Goal: Information Seeking & Learning: Learn about a topic

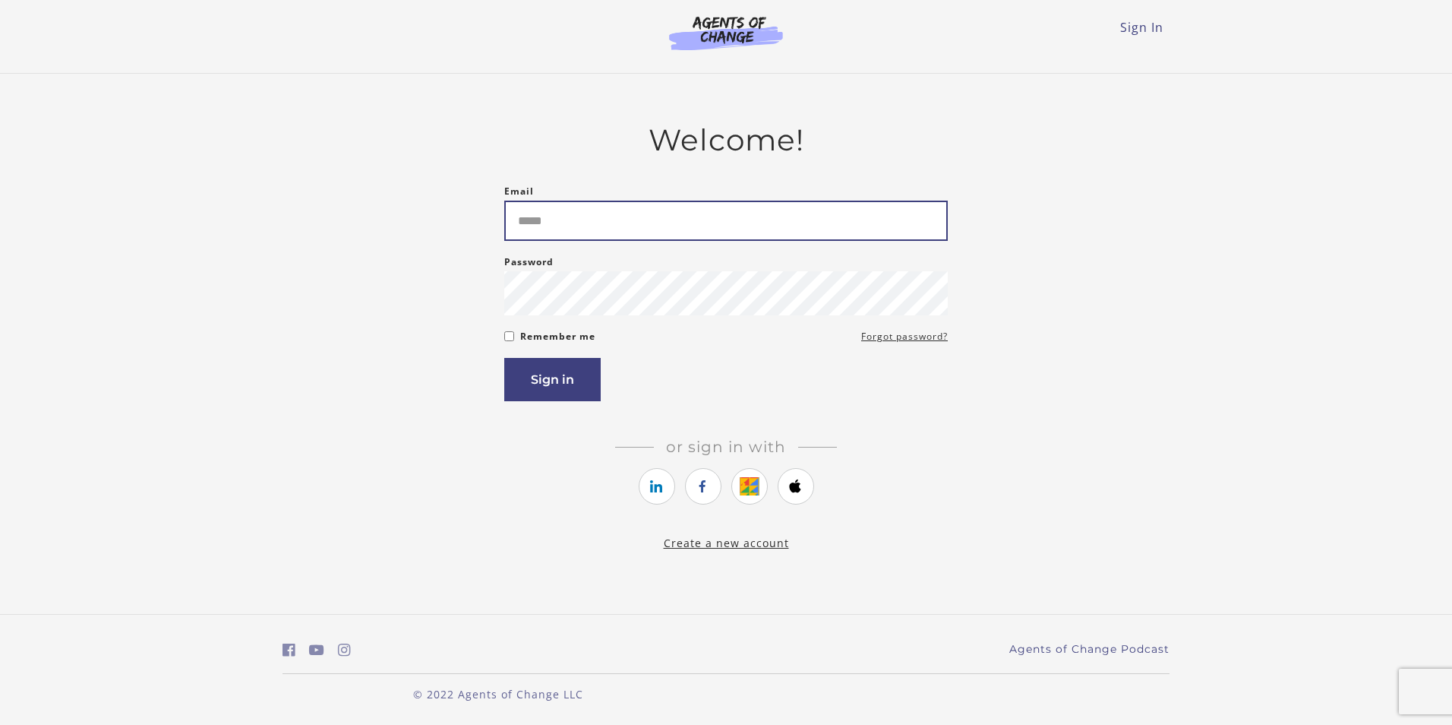
click at [605, 225] on input "Email" at bounding box center [726, 221] width 444 height 40
type input "**********"
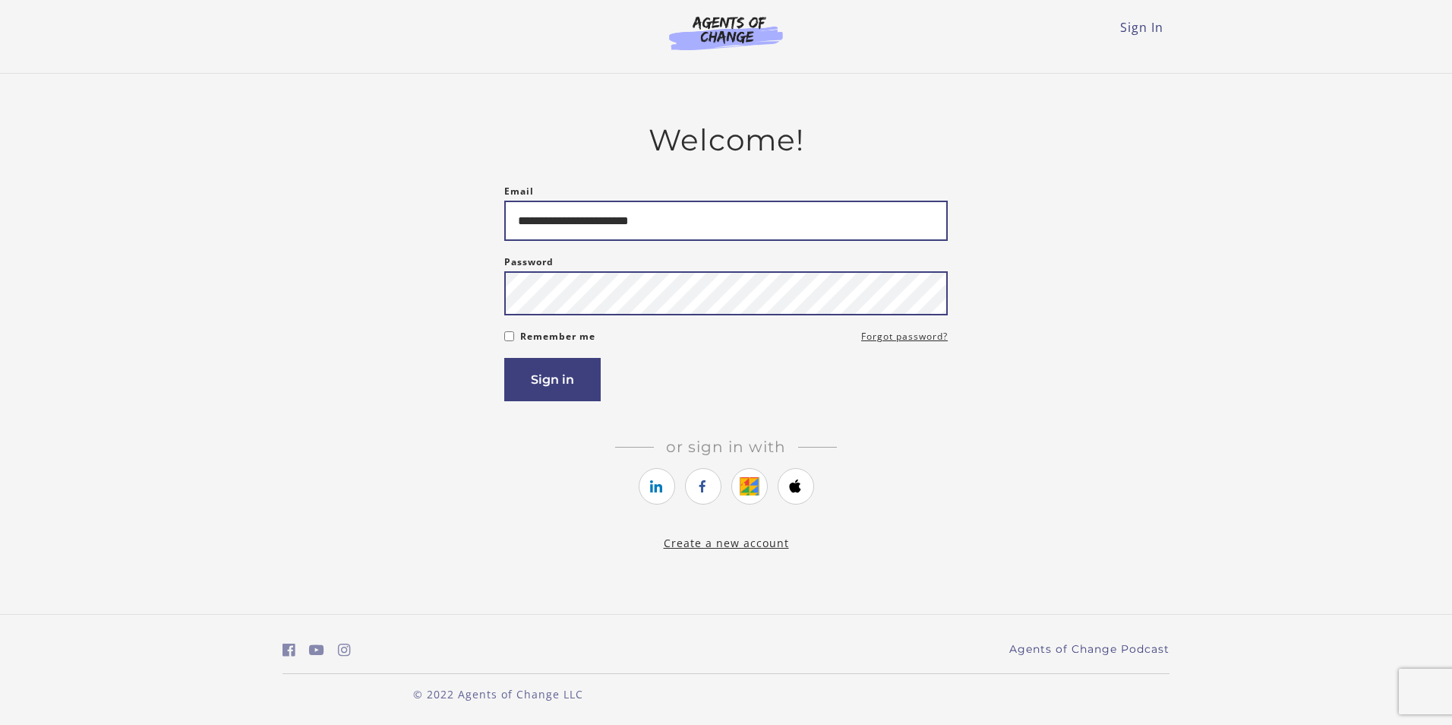
click at [504, 358] on button "Sign in" at bounding box center [552, 379] width 96 height 43
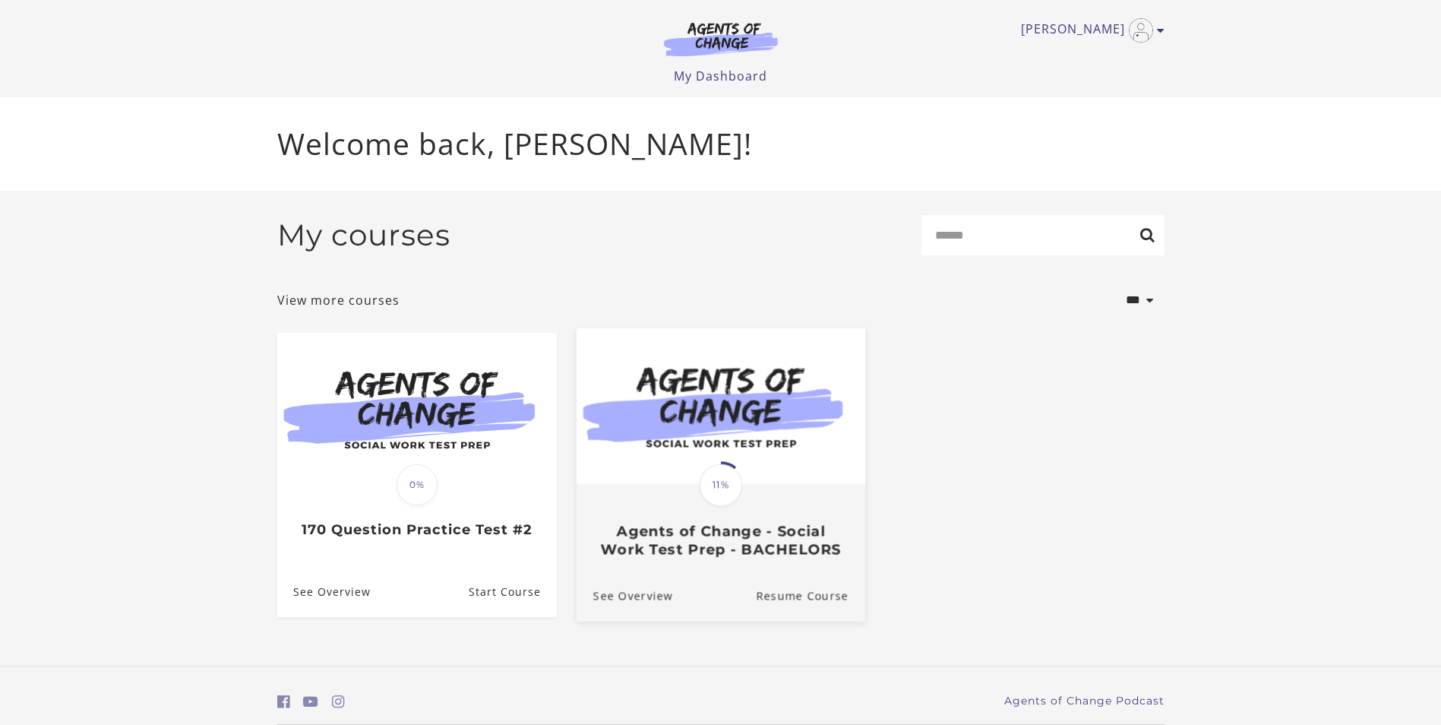
click at [738, 527] on h3 "Agents of Change - Social Work Test Prep - BACHELORS" at bounding box center [720, 540] width 255 height 35
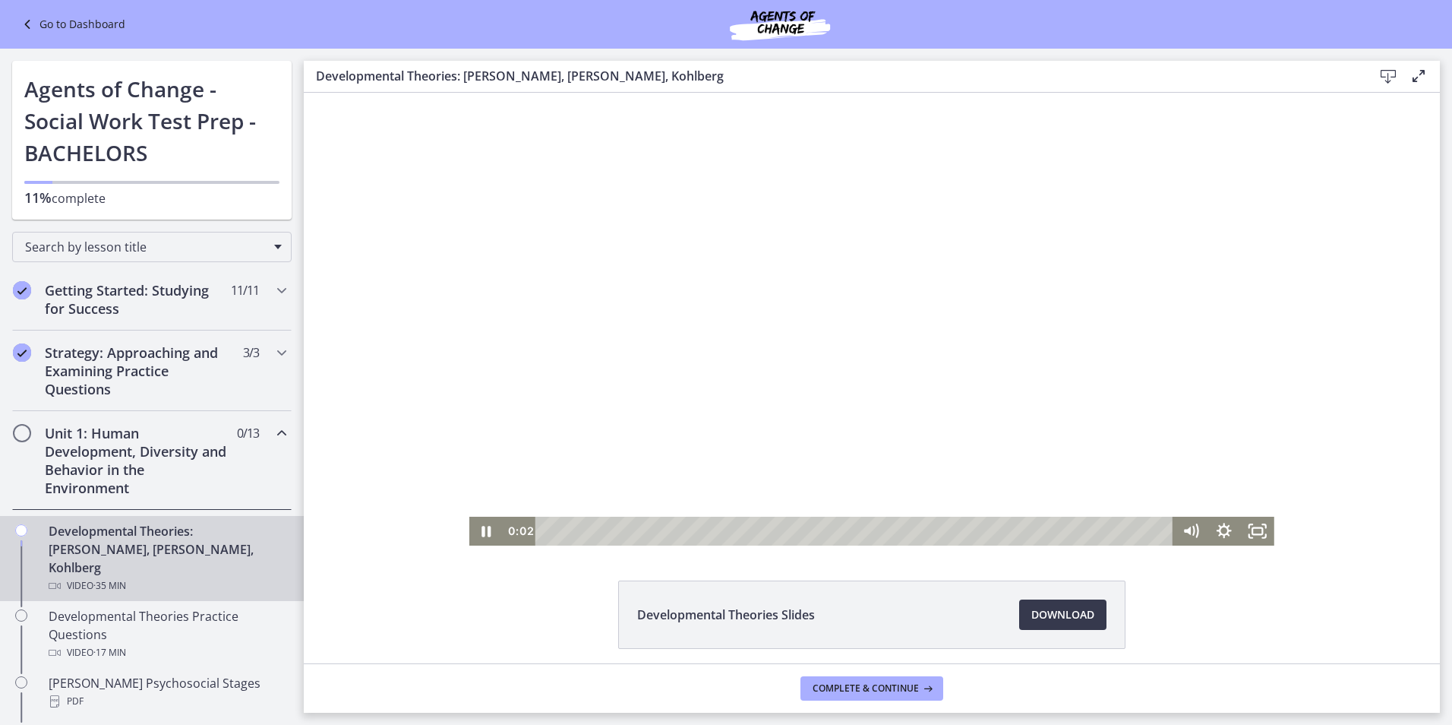
click at [725, 403] on div at bounding box center [871, 319] width 805 height 453
drag, startPoint x: 1184, startPoint y: 440, endPoint x: 1186, endPoint y: 458, distance: 18.3
click at [1186, 458] on div "Volume" at bounding box center [1190, 457] width 12 height 12
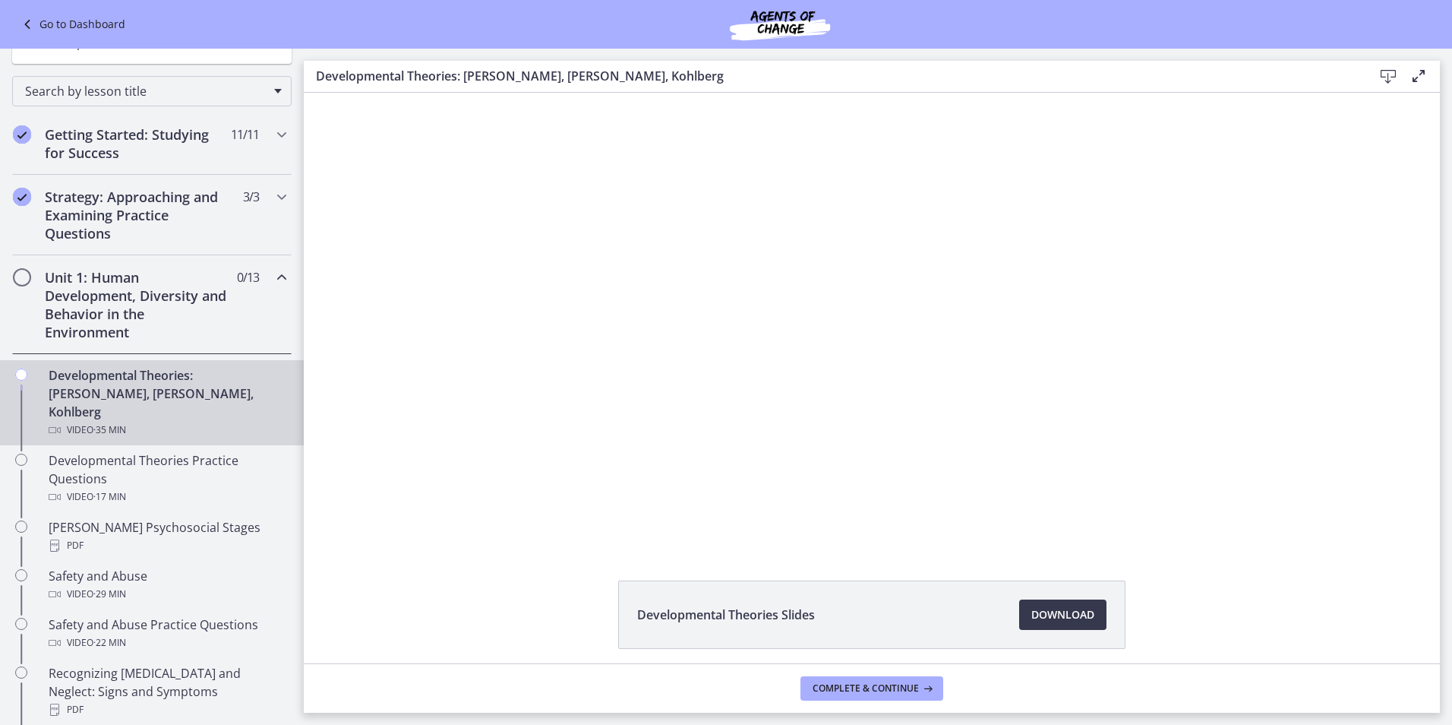
scroll to position [152, 0]
click at [125, 300] on h2 "Unit 1: Human Development, Diversity and Behavior in the Environment" at bounding box center [137, 308] width 185 height 73
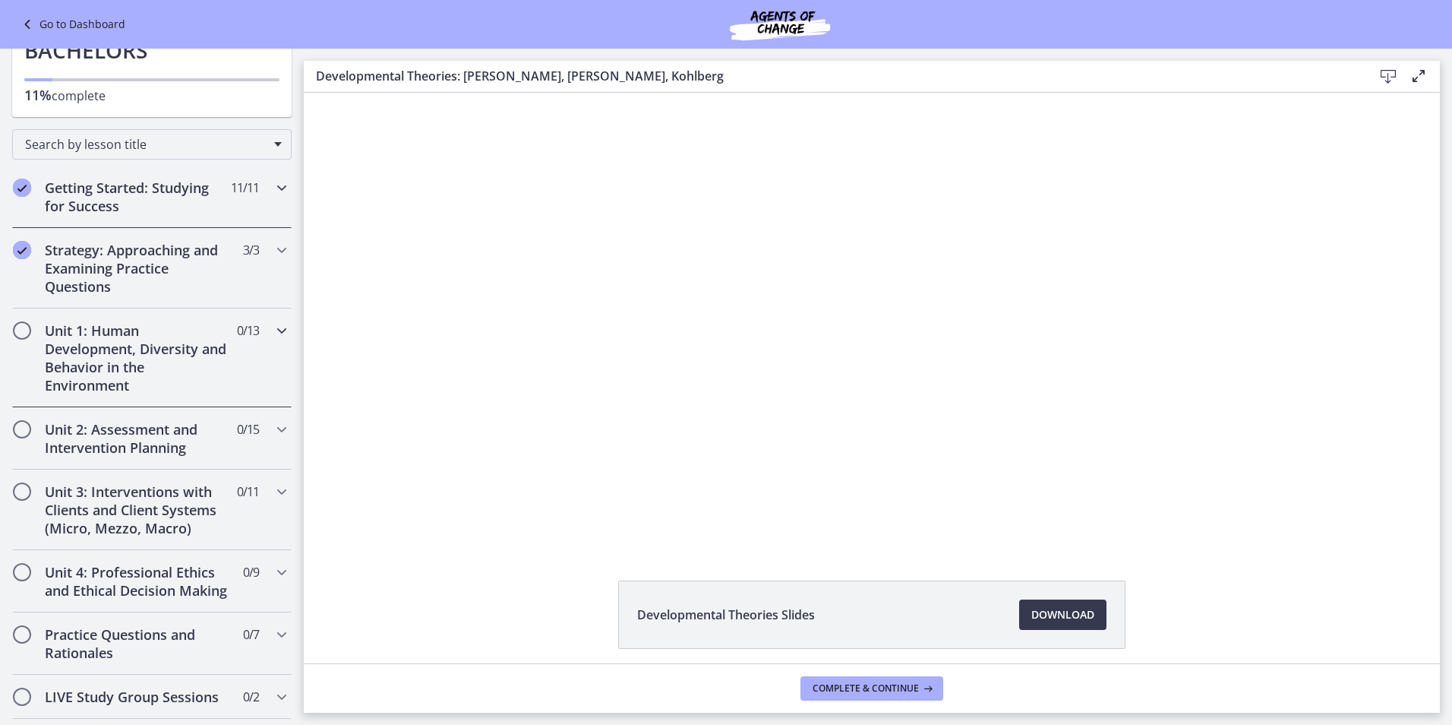
scroll to position [76, 0]
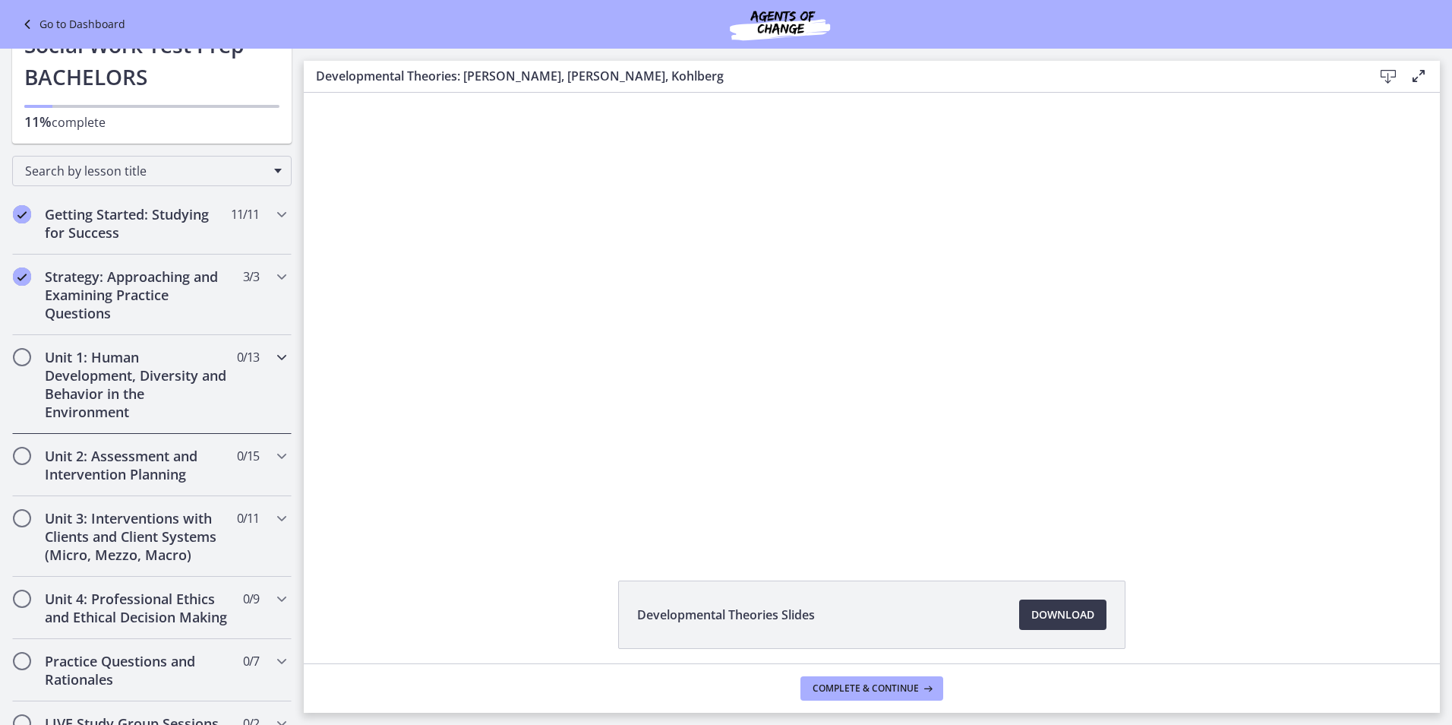
click at [151, 362] on h2 "Unit 1: Human Development, Diversity and Behavior in the Environment" at bounding box center [137, 384] width 185 height 73
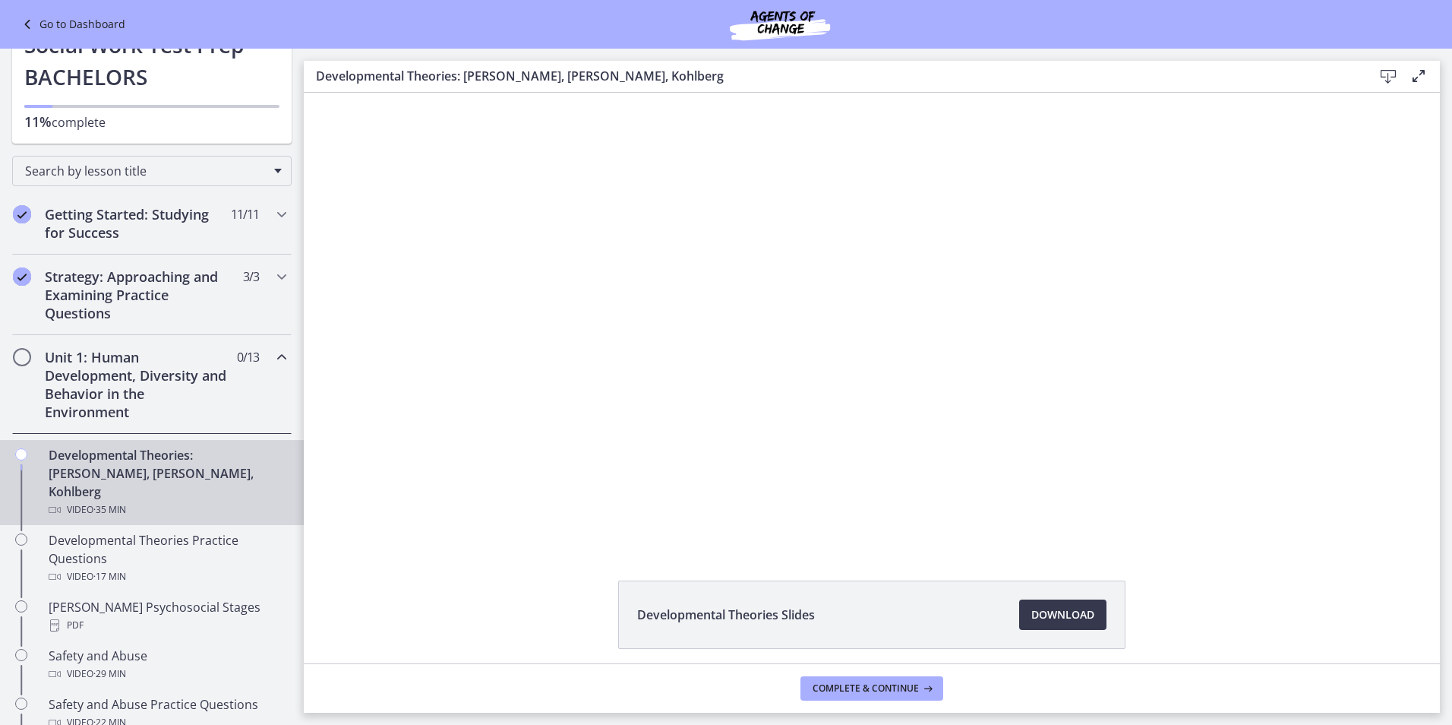
click at [160, 356] on h2 "Unit 1: Human Development, Diversity and Behavior in the Environment" at bounding box center [137, 384] width 185 height 73
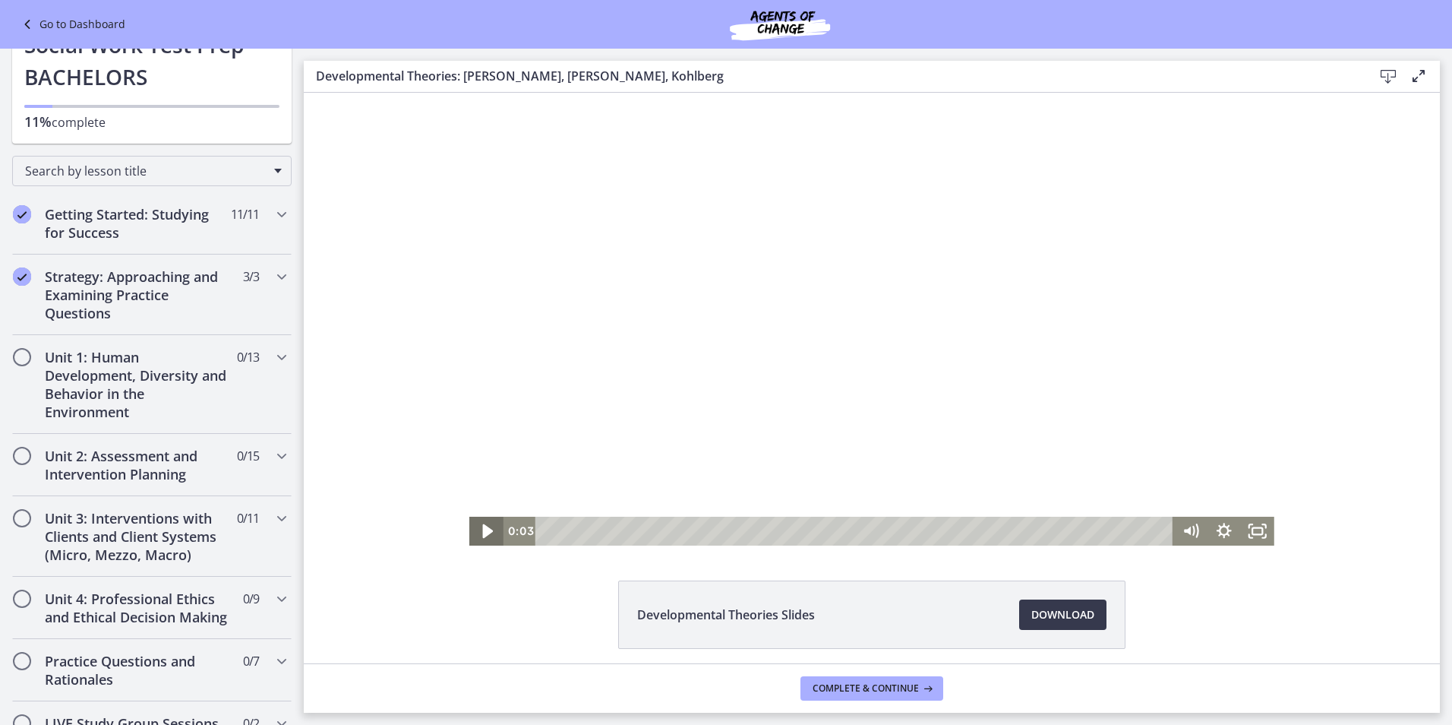
click at [473, 523] on icon "Play Video" at bounding box center [488, 531] width 40 height 35
drag, startPoint x: 1183, startPoint y: 461, endPoint x: 1185, endPoint y: 476, distance: 14.6
click at [1185, 476] on div "Volume" at bounding box center [1190, 475] width 12 height 12
click at [899, 423] on div at bounding box center [871, 319] width 805 height 453
click at [626, 451] on div at bounding box center [871, 319] width 805 height 453
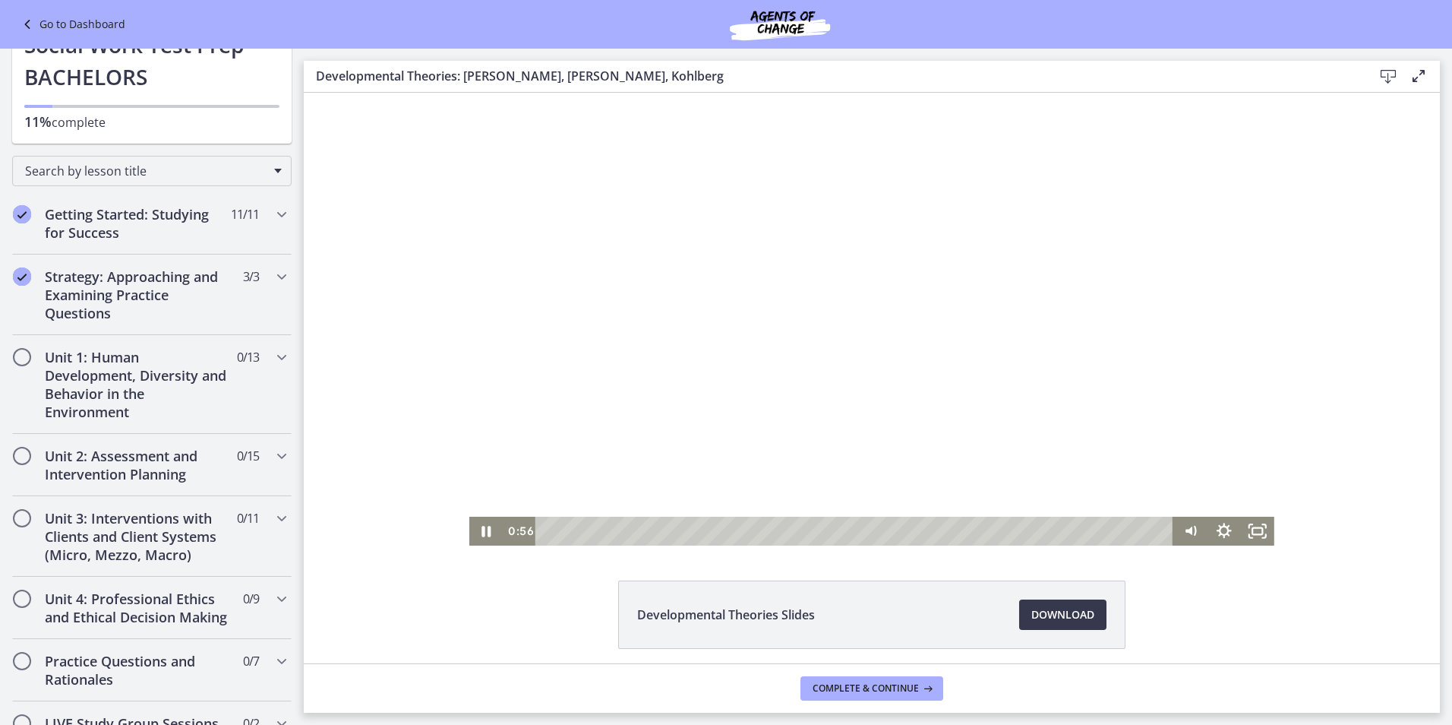
click at [628, 450] on div at bounding box center [871, 319] width 805 height 453
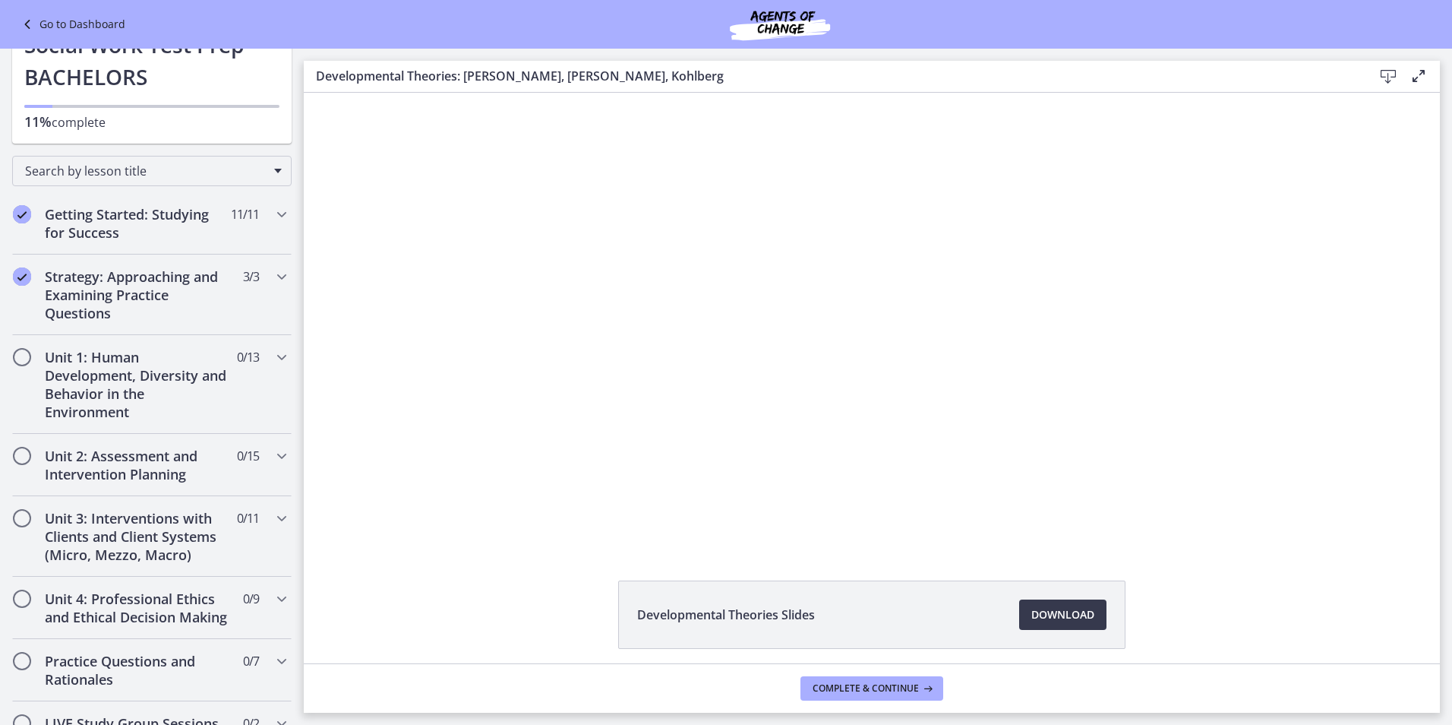
click at [894, 400] on div at bounding box center [871, 319] width 805 height 453
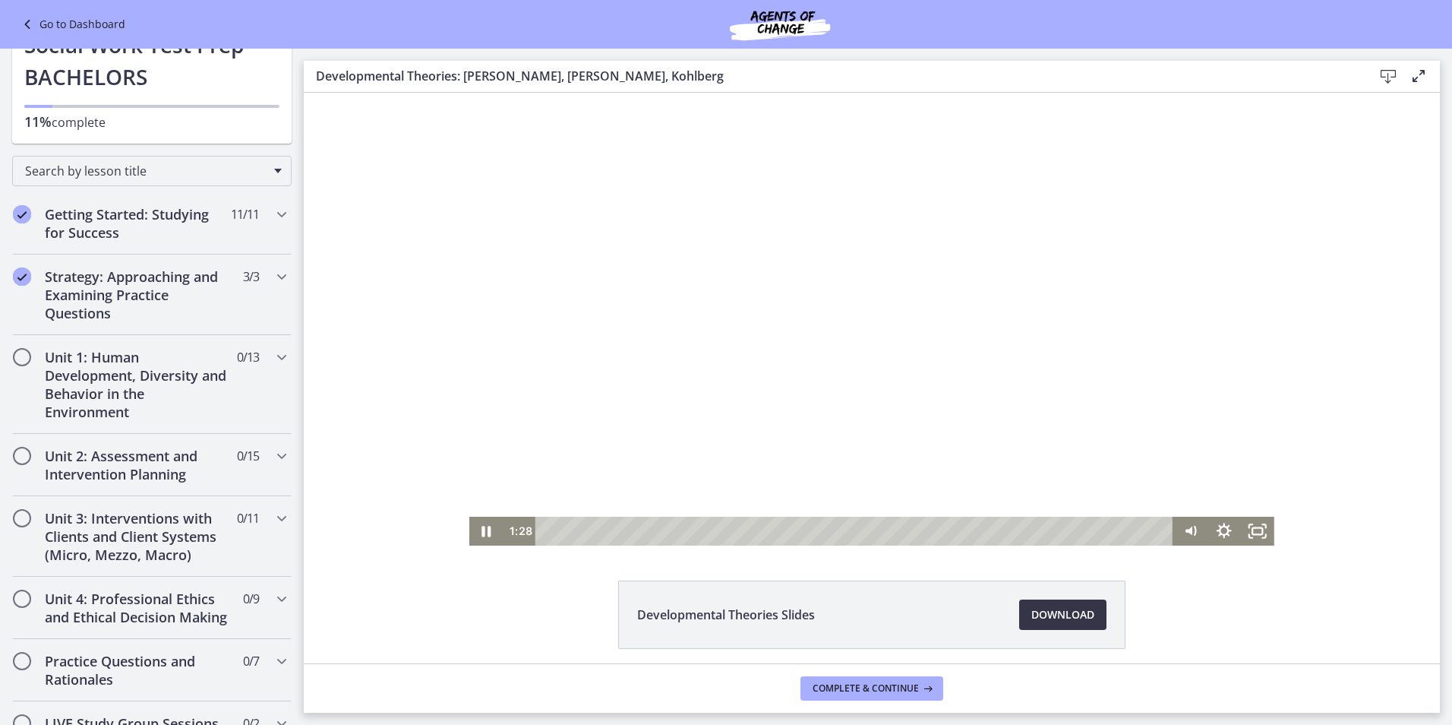
click at [1086, 619] on span "Download Opens in a new window" at bounding box center [1063, 614] width 63 height 18
click at [878, 389] on div at bounding box center [871, 319] width 805 height 453
click at [877, 280] on div at bounding box center [871, 319] width 805 height 453
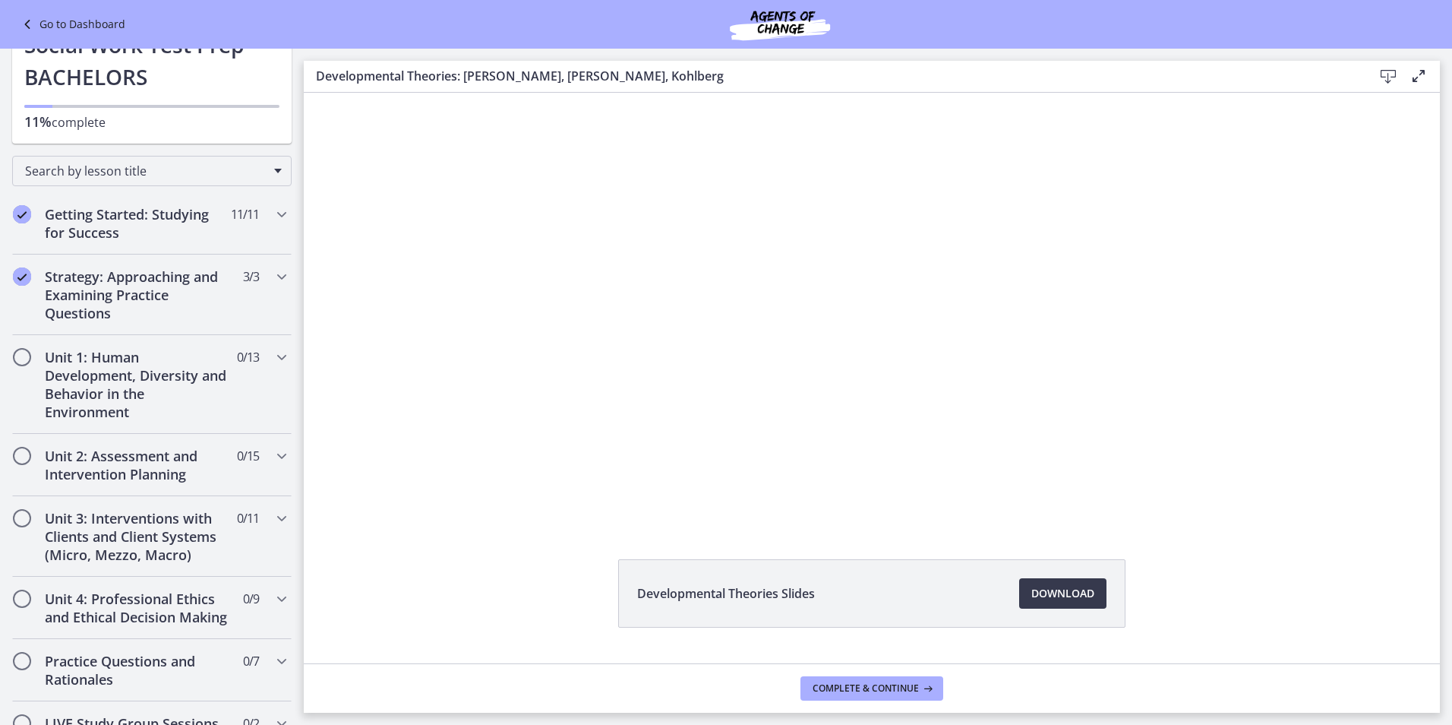
scroll to position [0, 0]
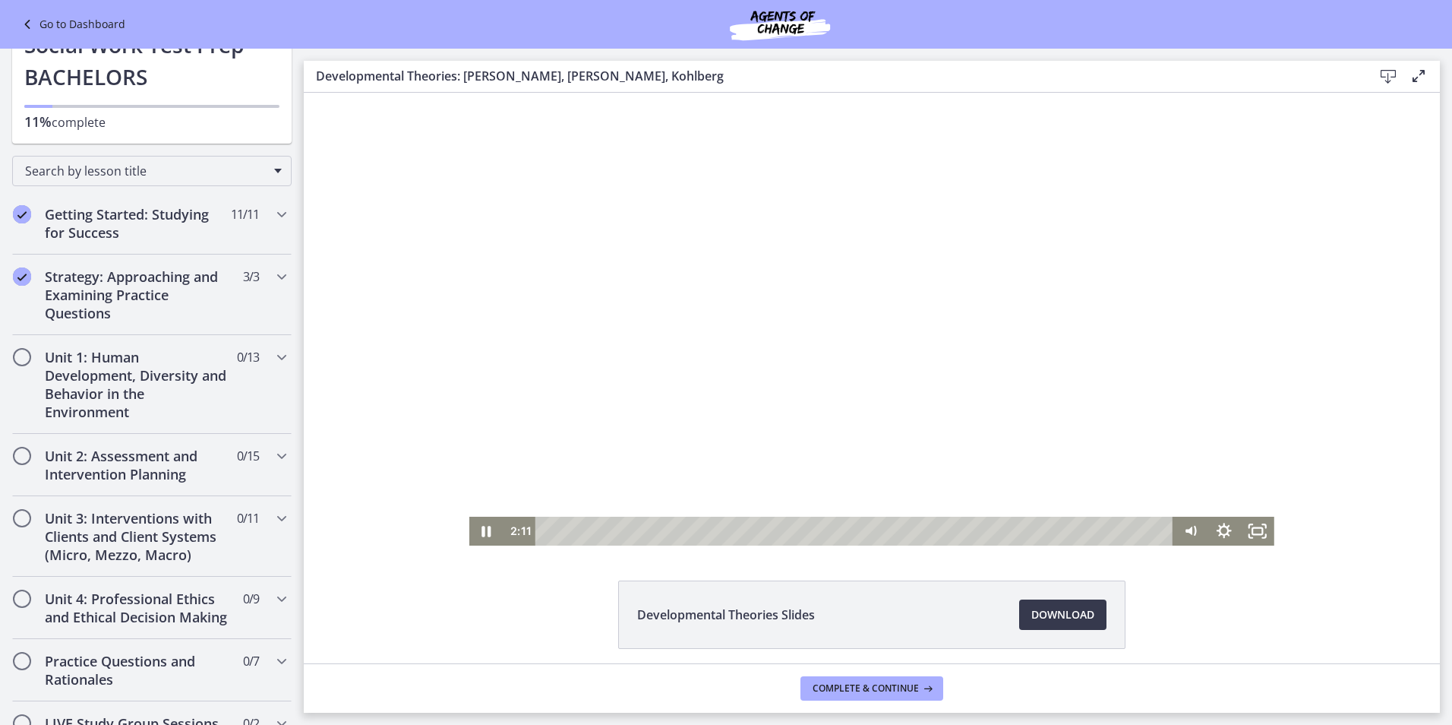
click at [784, 359] on div at bounding box center [871, 319] width 805 height 453
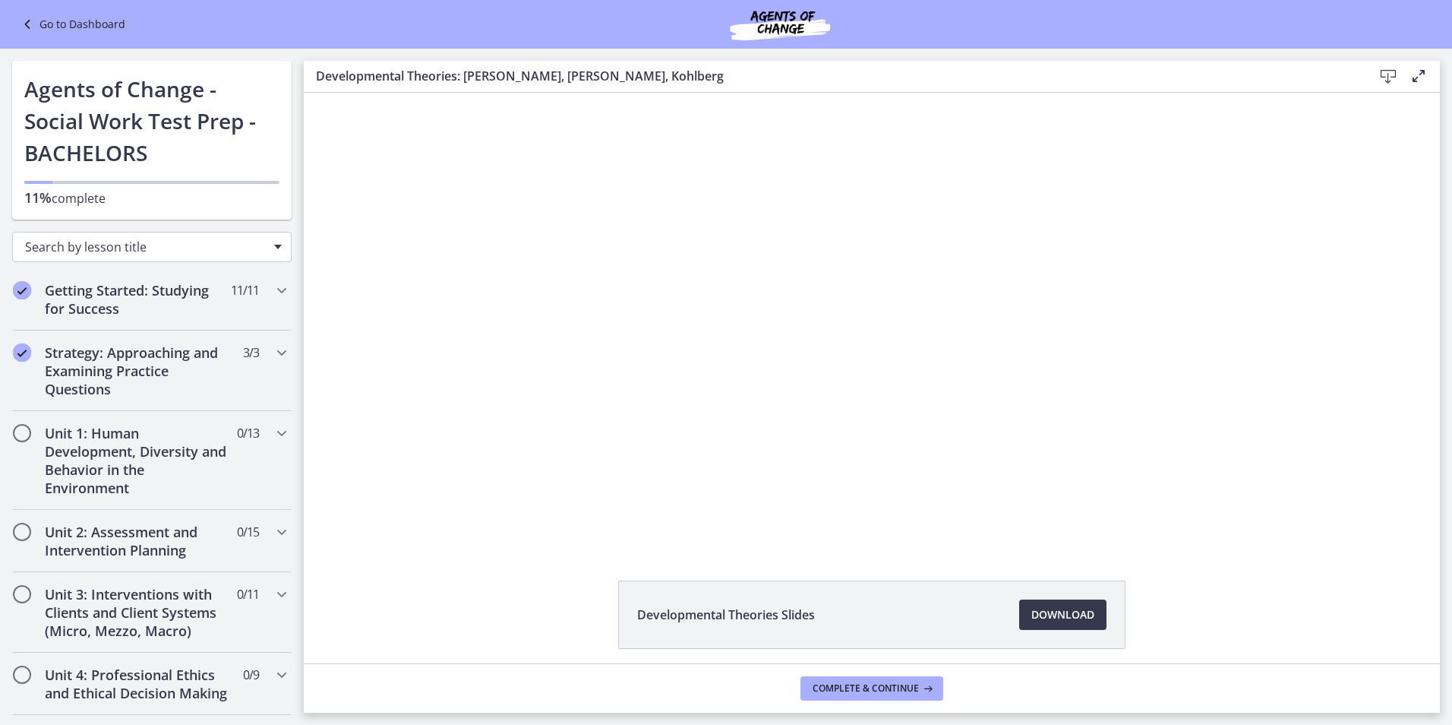
click at [271, 242] on div "Search by lesson title" at bounding box center [152, 247] width 280 height 30
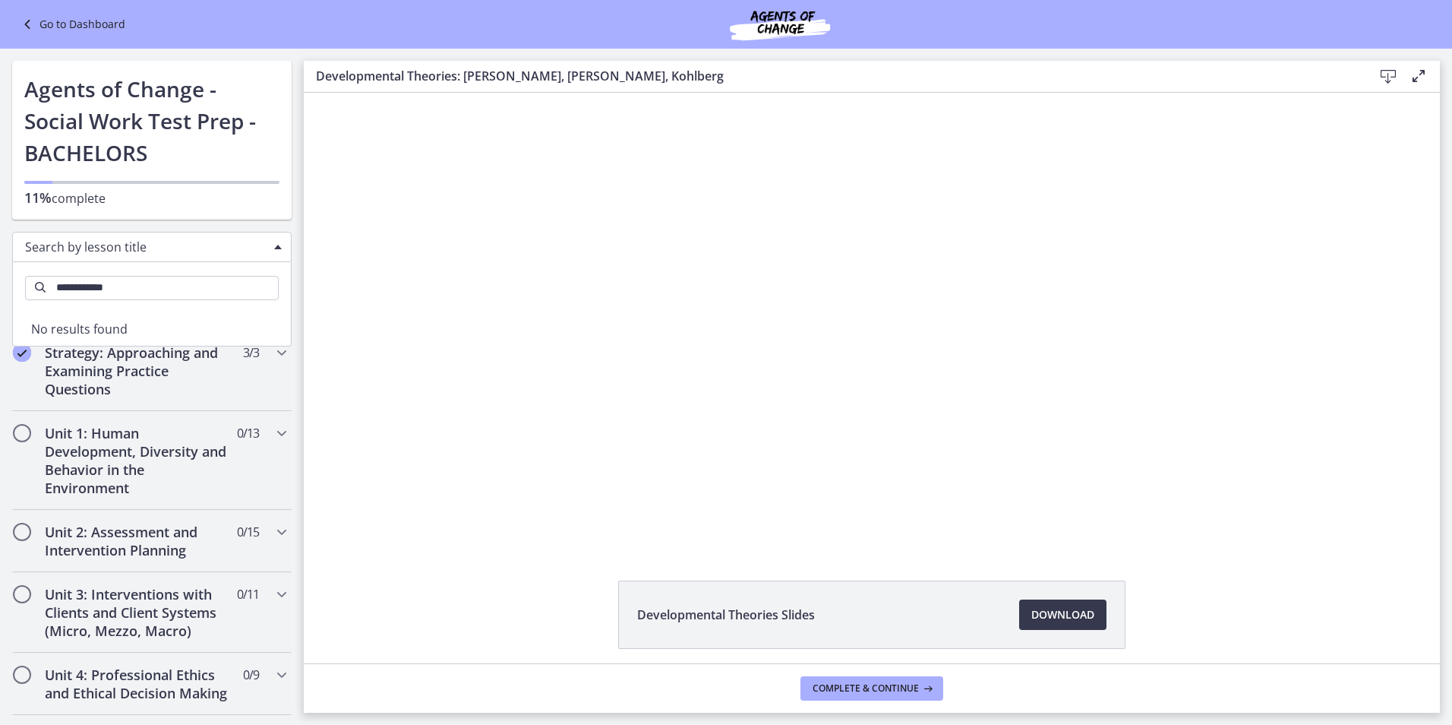
type input "**********"
drag, startPoint x: 123, startPoint y: 289, endPoint x: -3, endPoint y: 291, distance: 126.1
click at [0, 291] on html "**********" at bounding box center [726, 362] width 1452 height 725
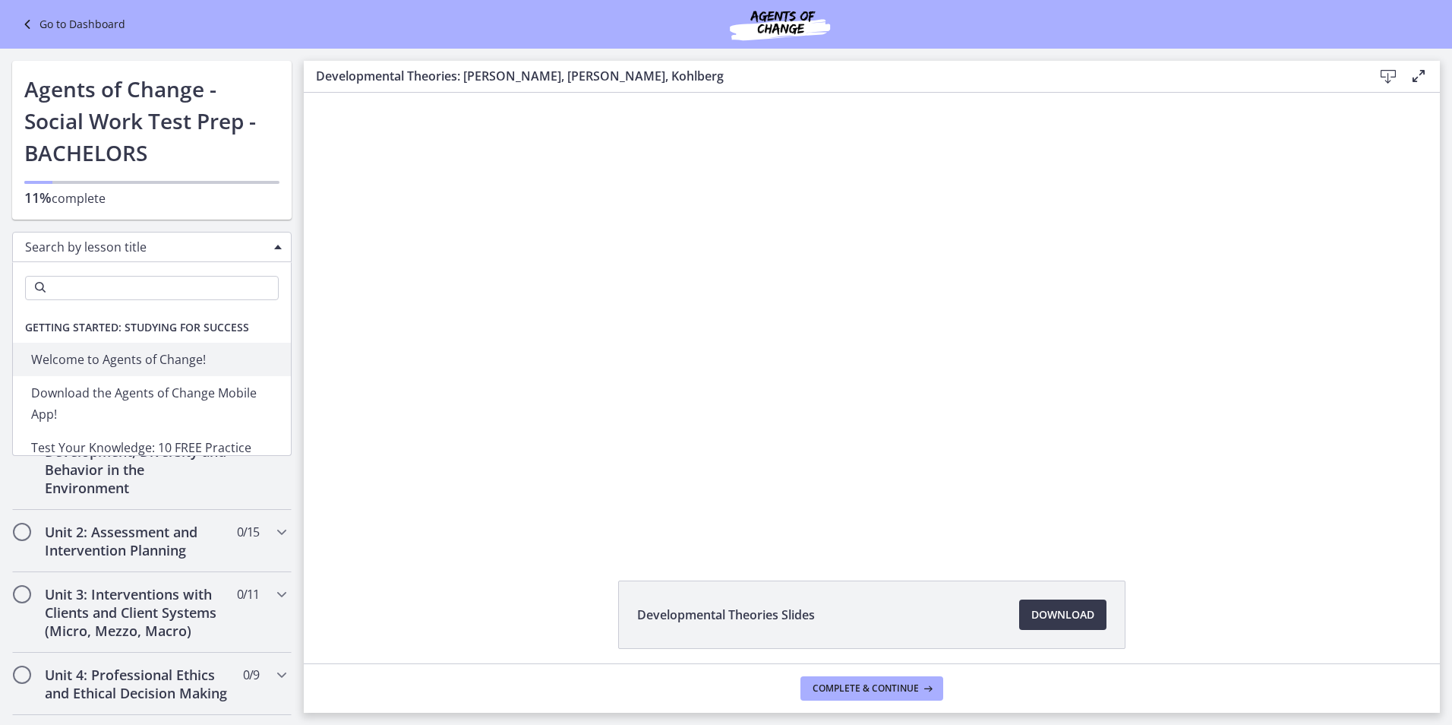
click at [33, 249] on span "Search by lesson title" at bounding box center [146, 247] width 242 height 17
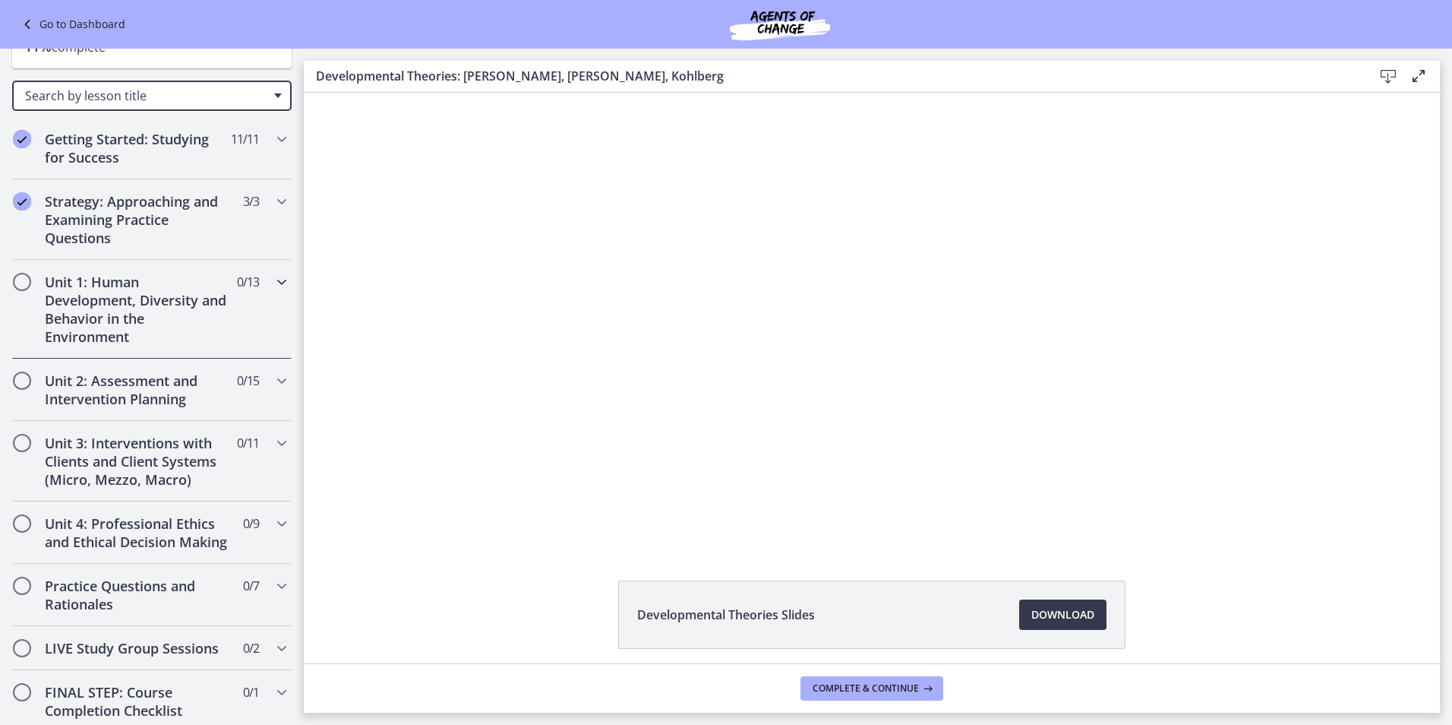
scroll to position [152, 0]
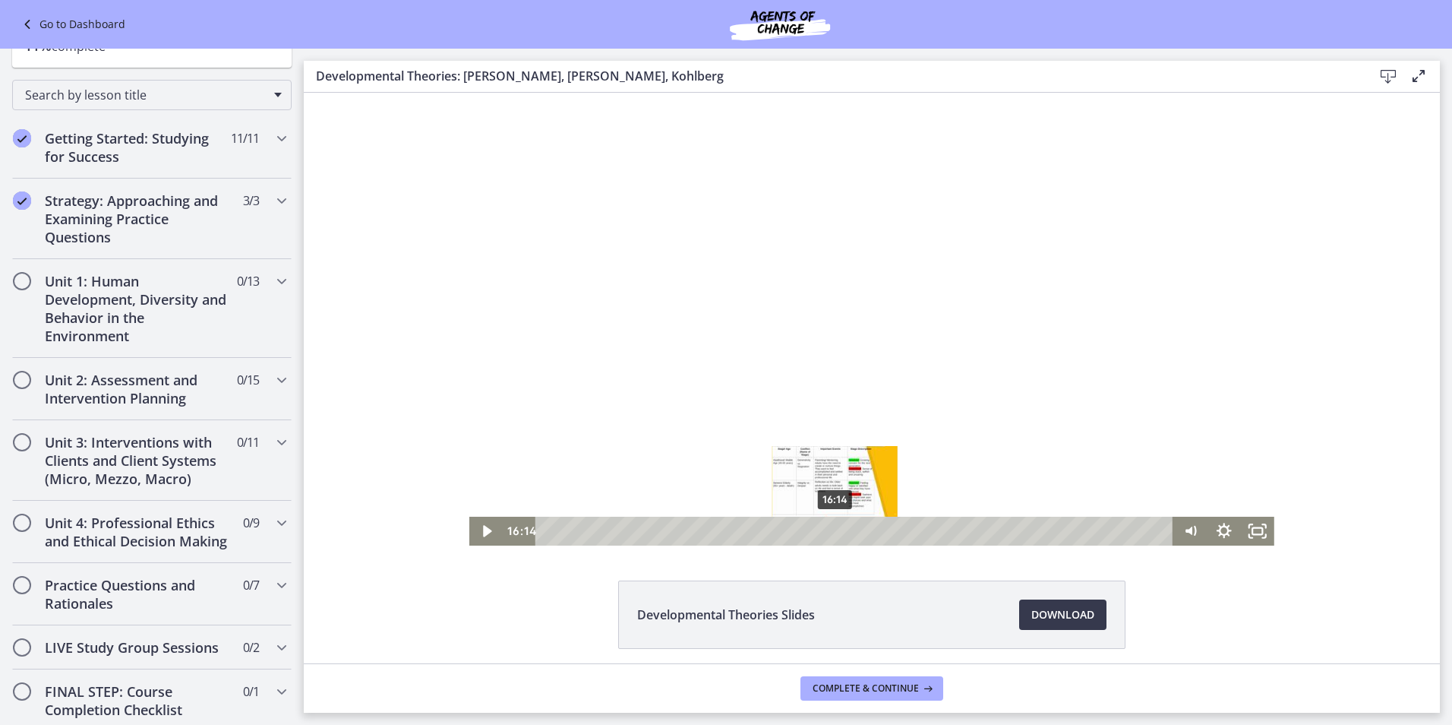
click at [830, 527] on div "16:14" at bounding box center [857, 531] width 618 height 29
click at [877, 529] on div "18:51" at bounding box center [857, 531] width 618 height 29
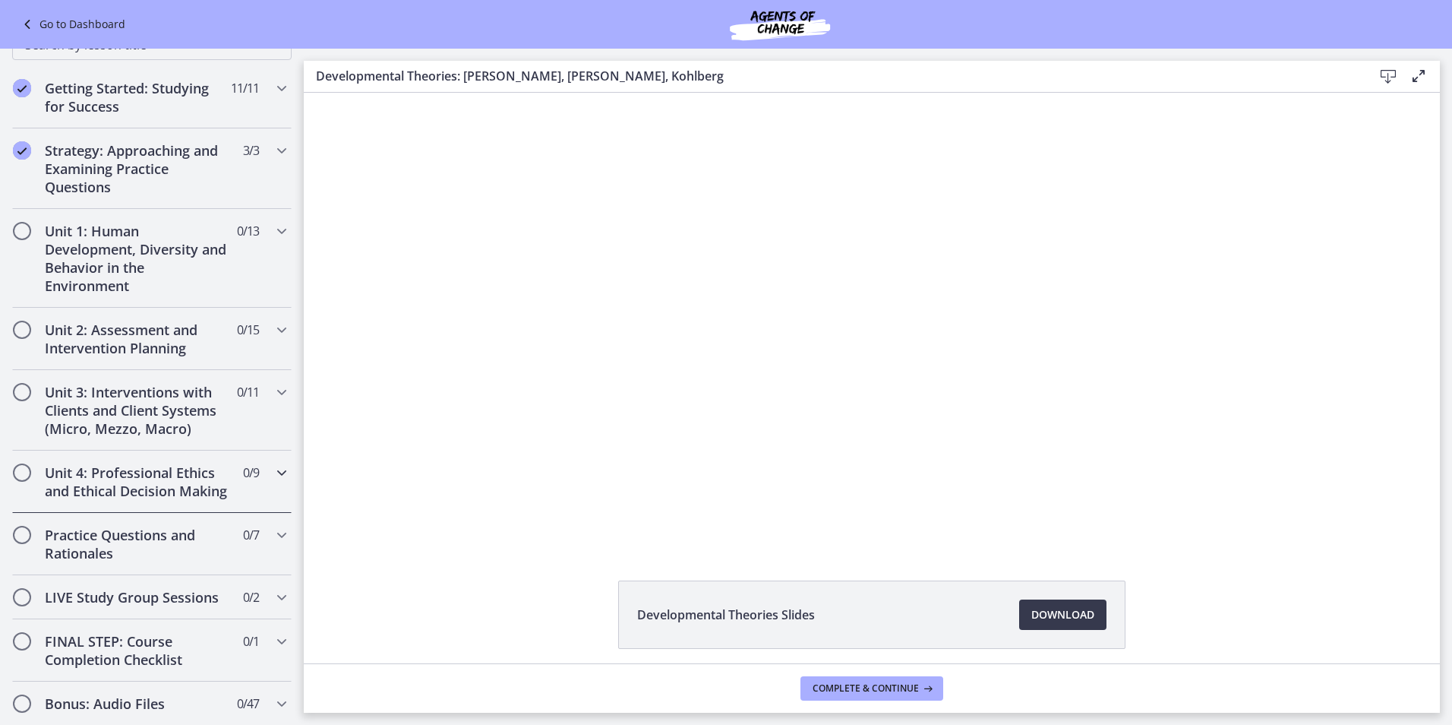
scroll to position [228, 0]
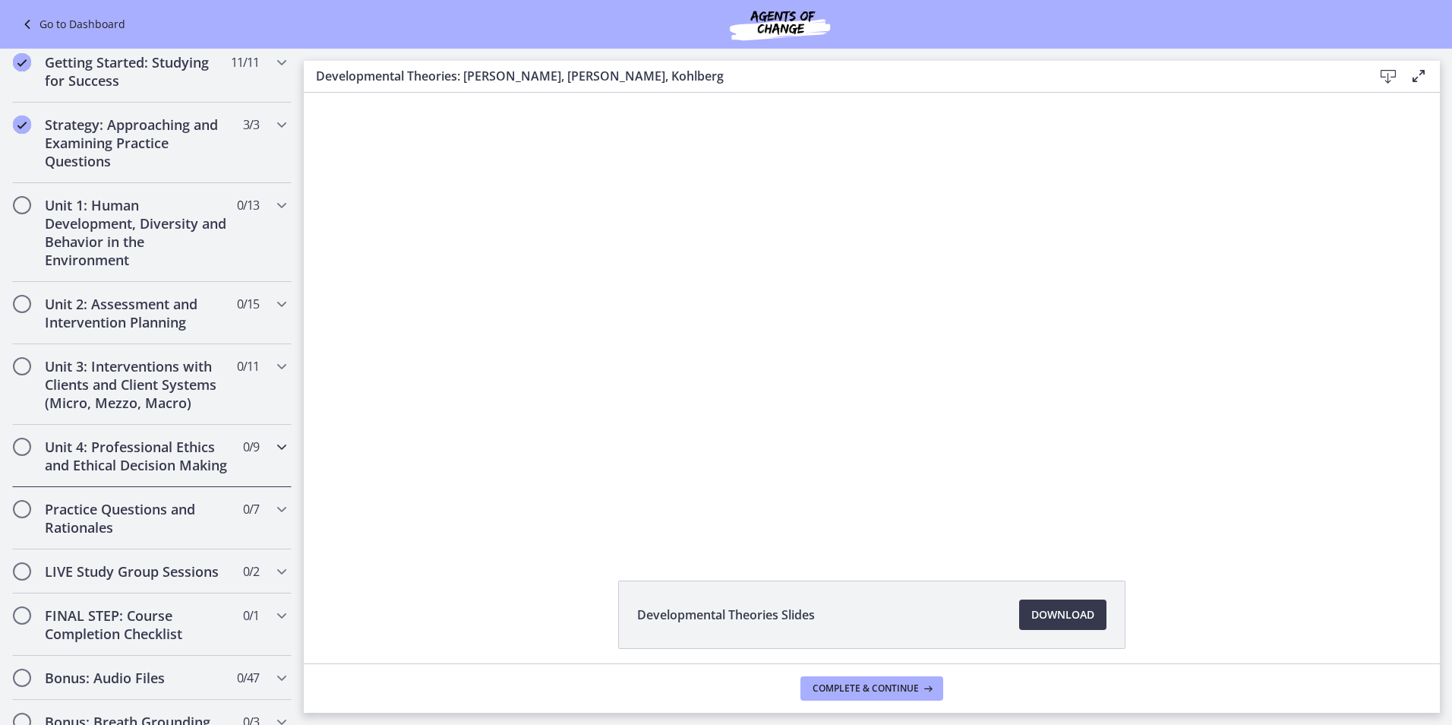
click at [144, 441] on h2 "Unit 4: Professional Ethics and Ethical Decision Making" at bounding box center [137, 456] width 185 height 36
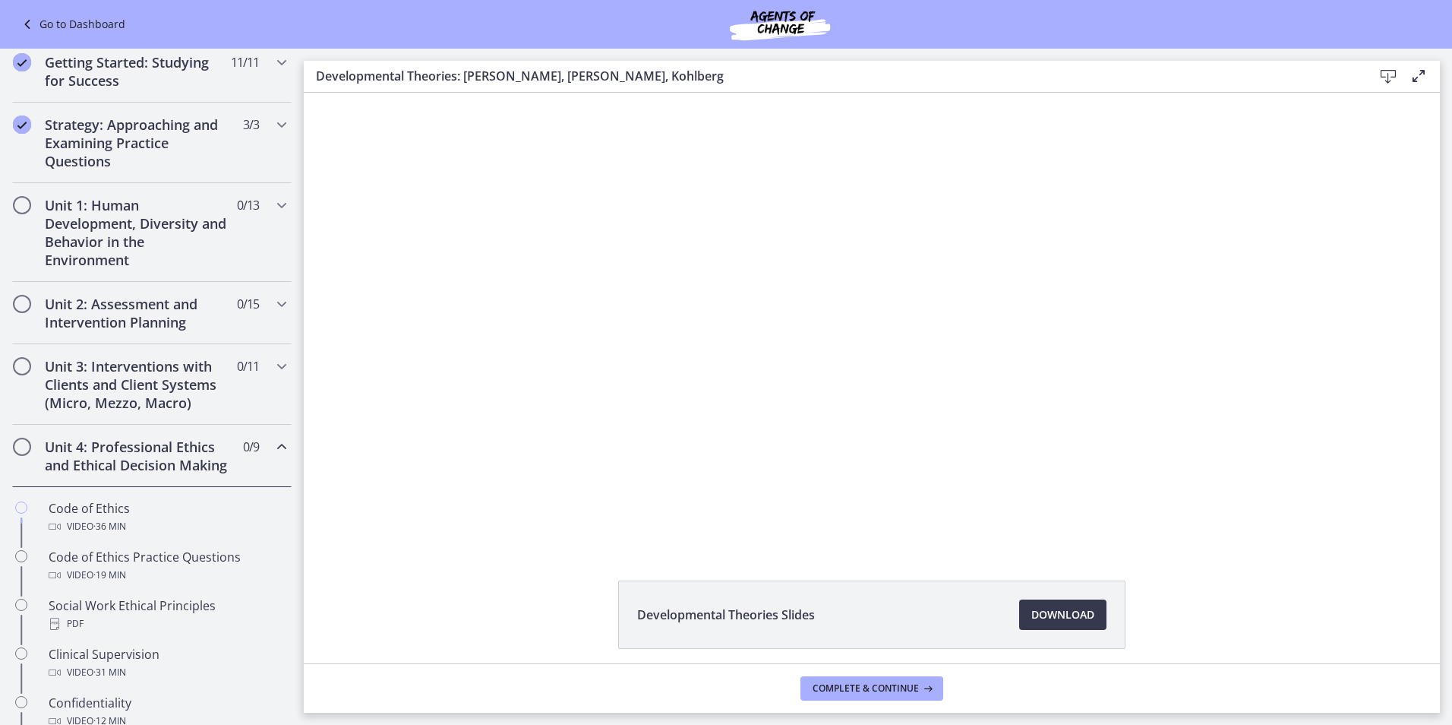
scroll to position [304, 0]
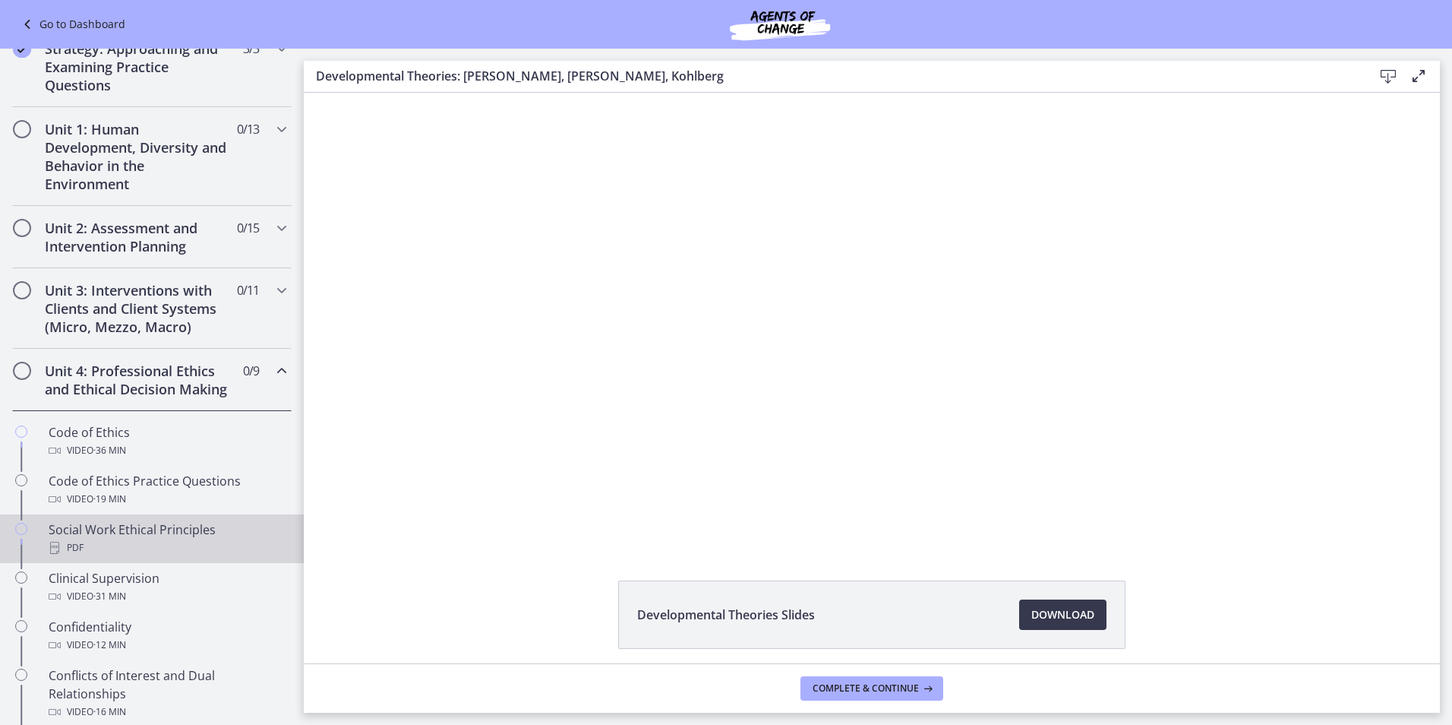
click at [174, 545] on div "Social Work Ethical Principles PDF" at bounding box center [167, 538] width 237 height 36
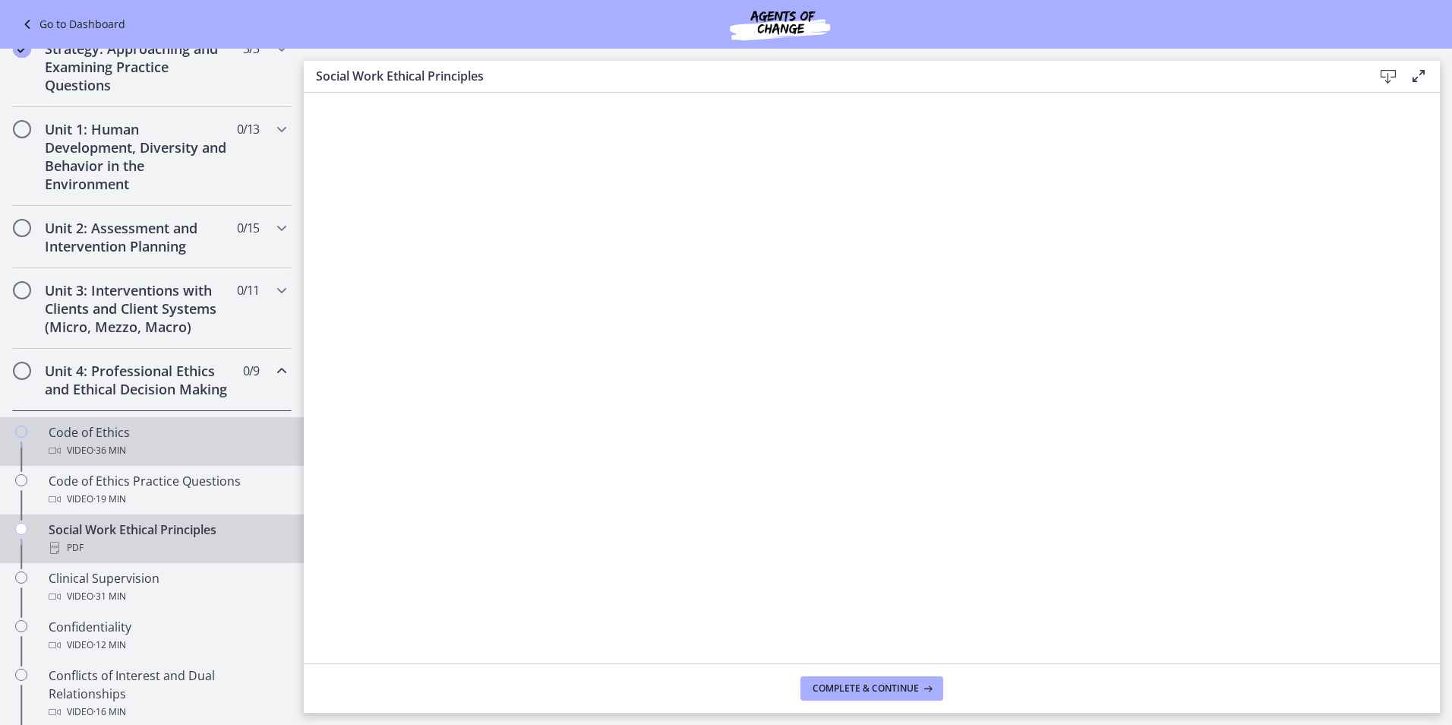
click at [124, 460] on span "· 36 min" at bounding box center [109, 450] width 33 height 18
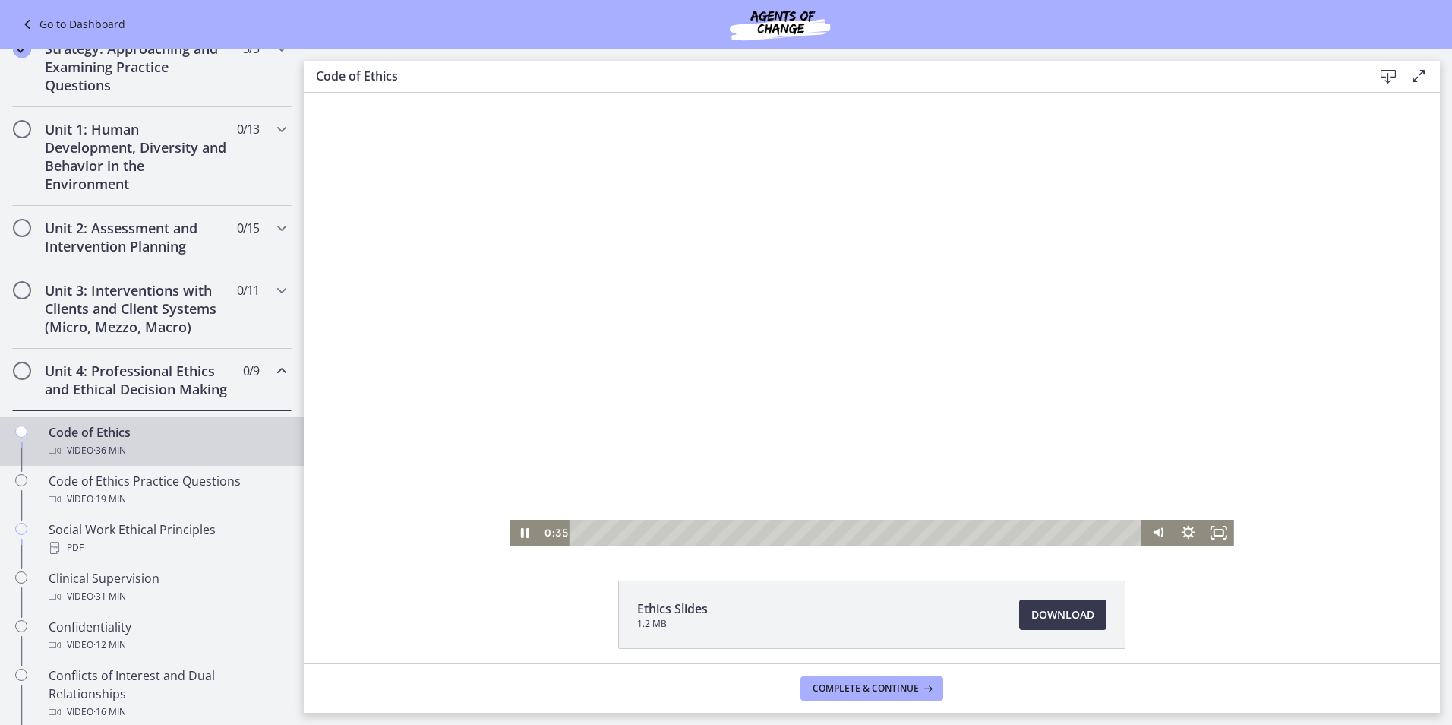
click at [978, 299] on div at bounding box center [872, 319] width 725 height 453
click at [977, 299] on div at bounding box center [872, 319] width 725 height 453
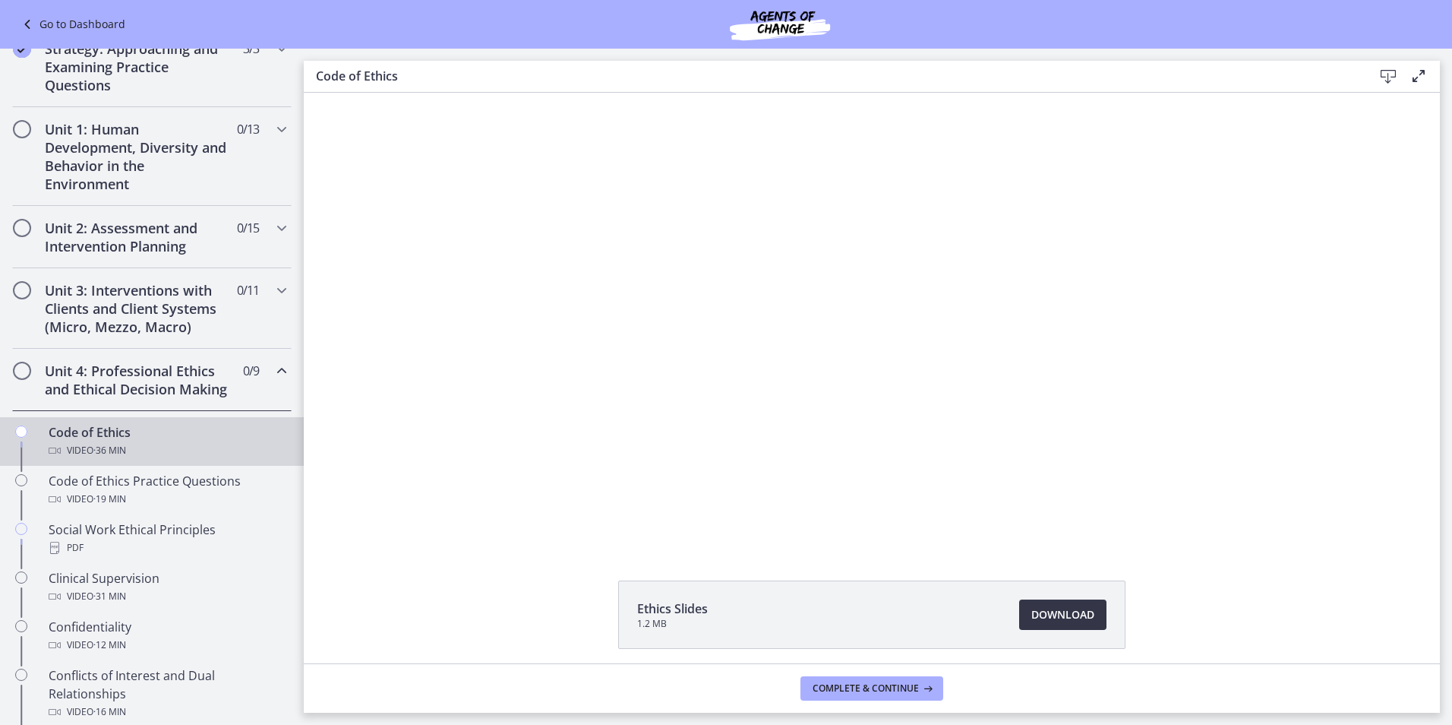
click at [1079, 617] on span "Download Opens in a new window" at bounding box center [1063, 614] width 63 height 18
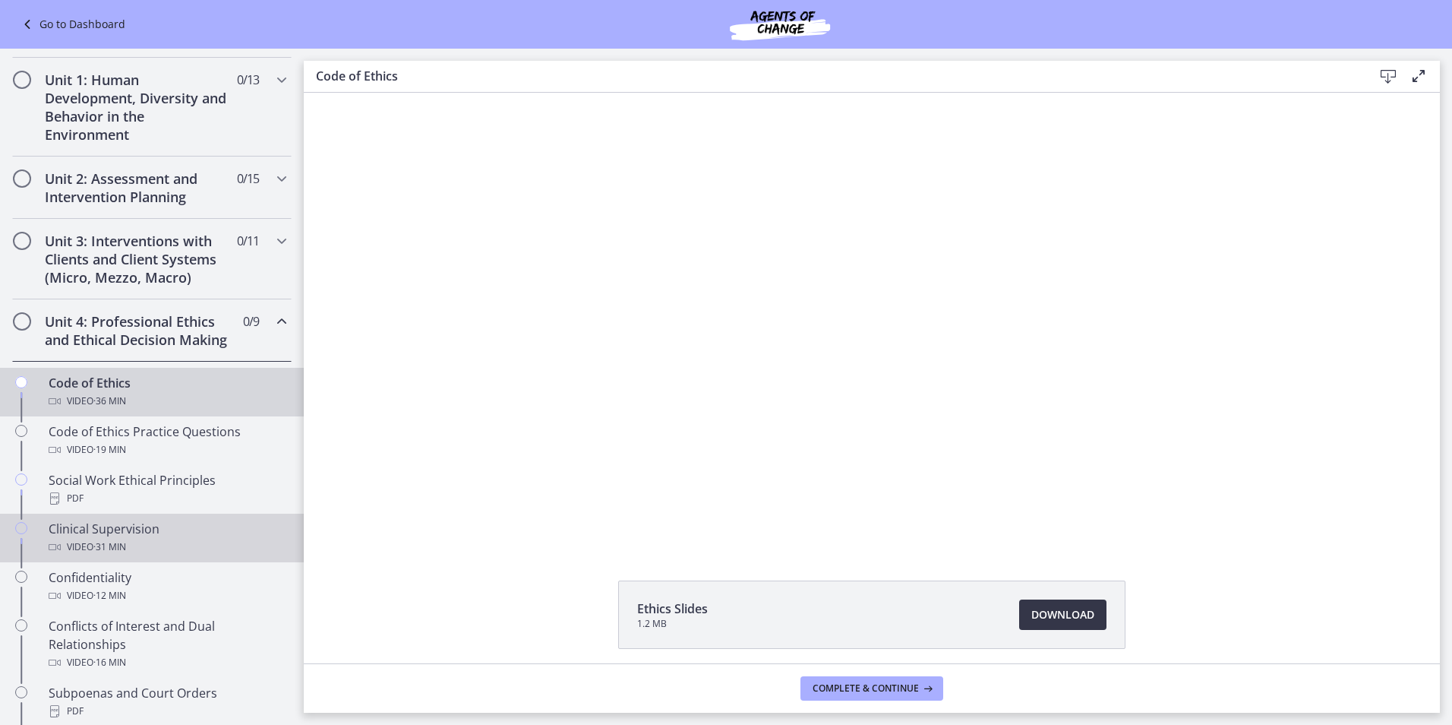
scroll to position [380, 0]
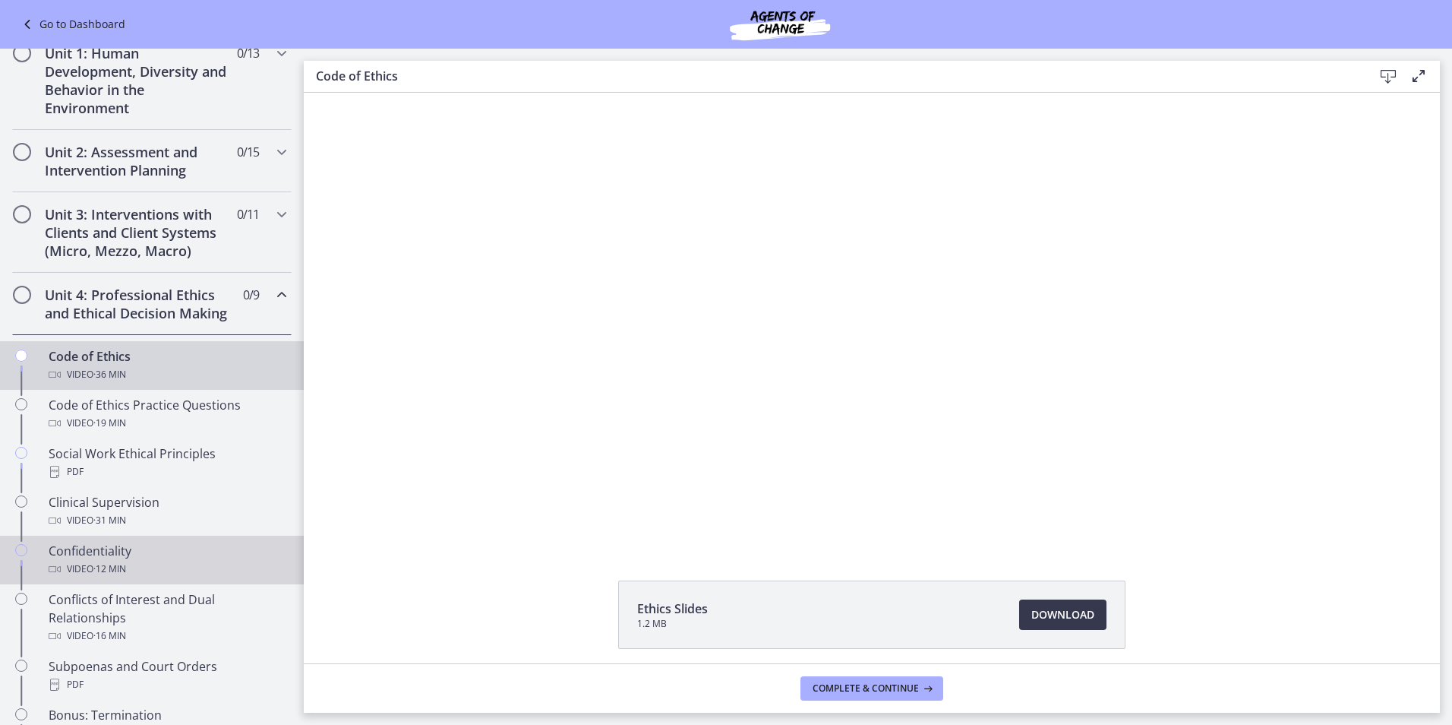
click at [188, 571] on div "Confidentiality Video · 12 min" at bounding box center [167, 560] width 237 height 36
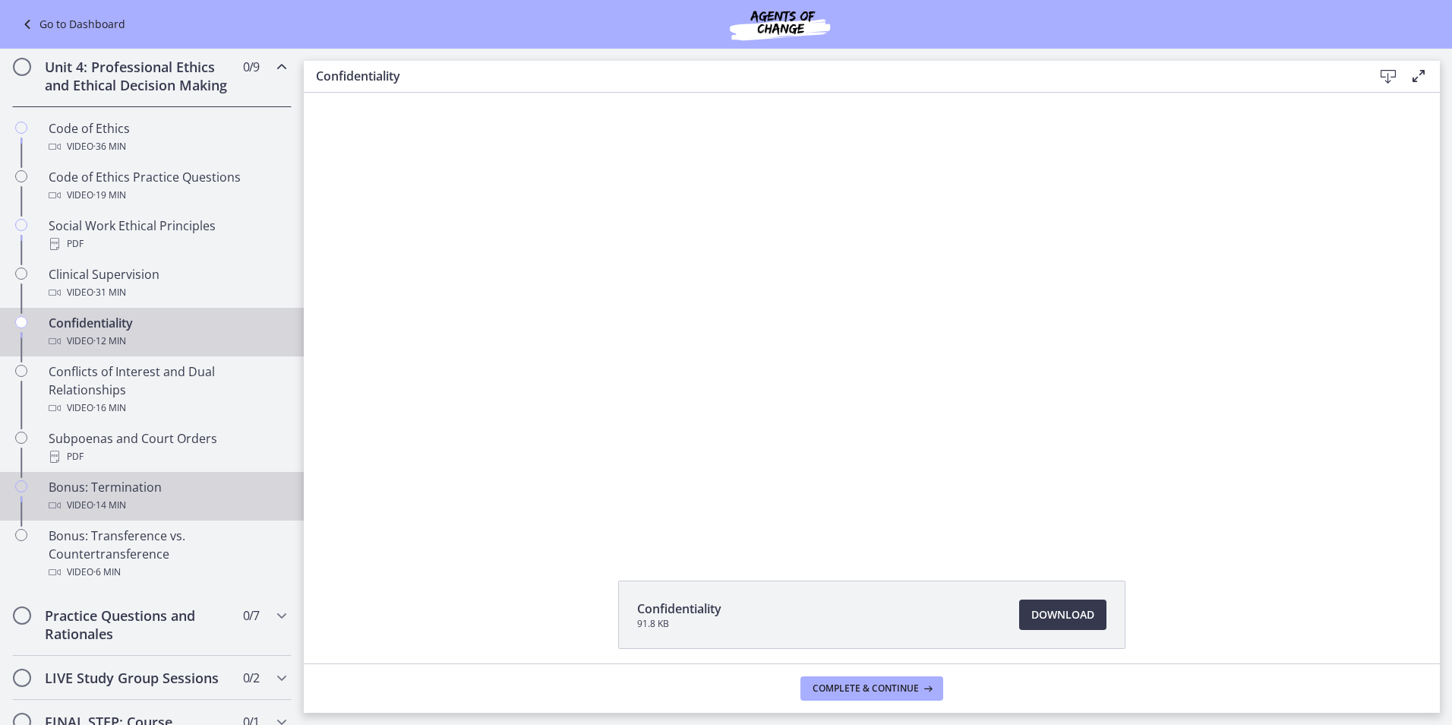
scroll to position [532, 0]
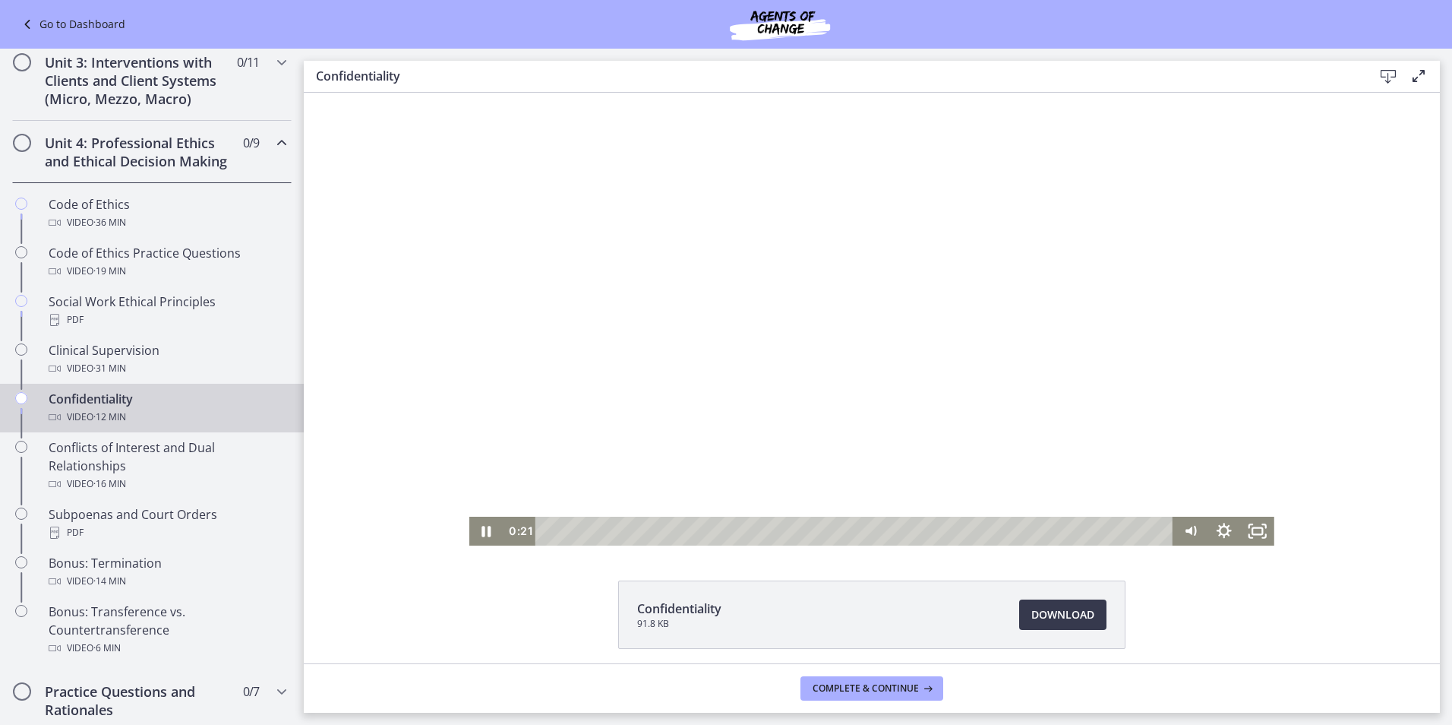
click at [733, 359] on div at bounding box center [871, 319] width 805 height 453
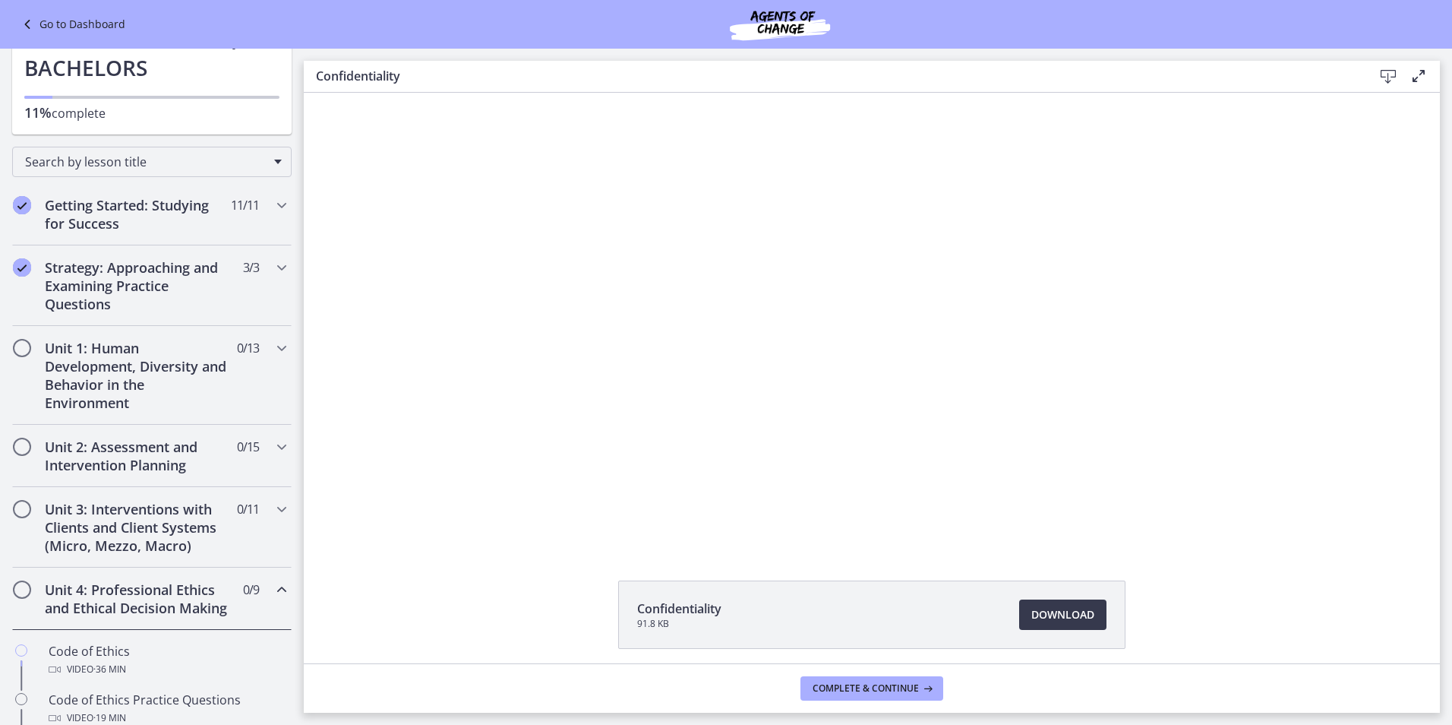
scroll to position [228, 0]
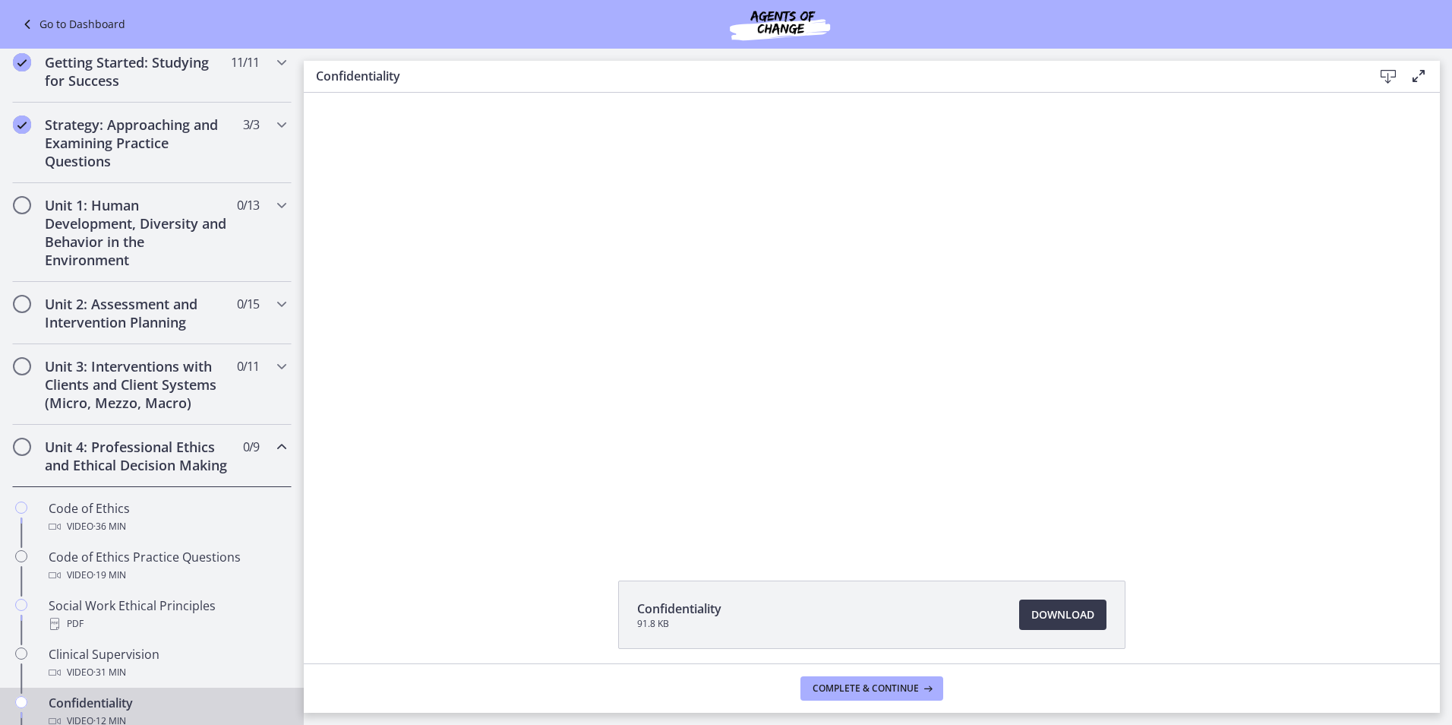
click at [273, 446] on icon "Chapters" at bounding box center [282, 447] width 18 height 18
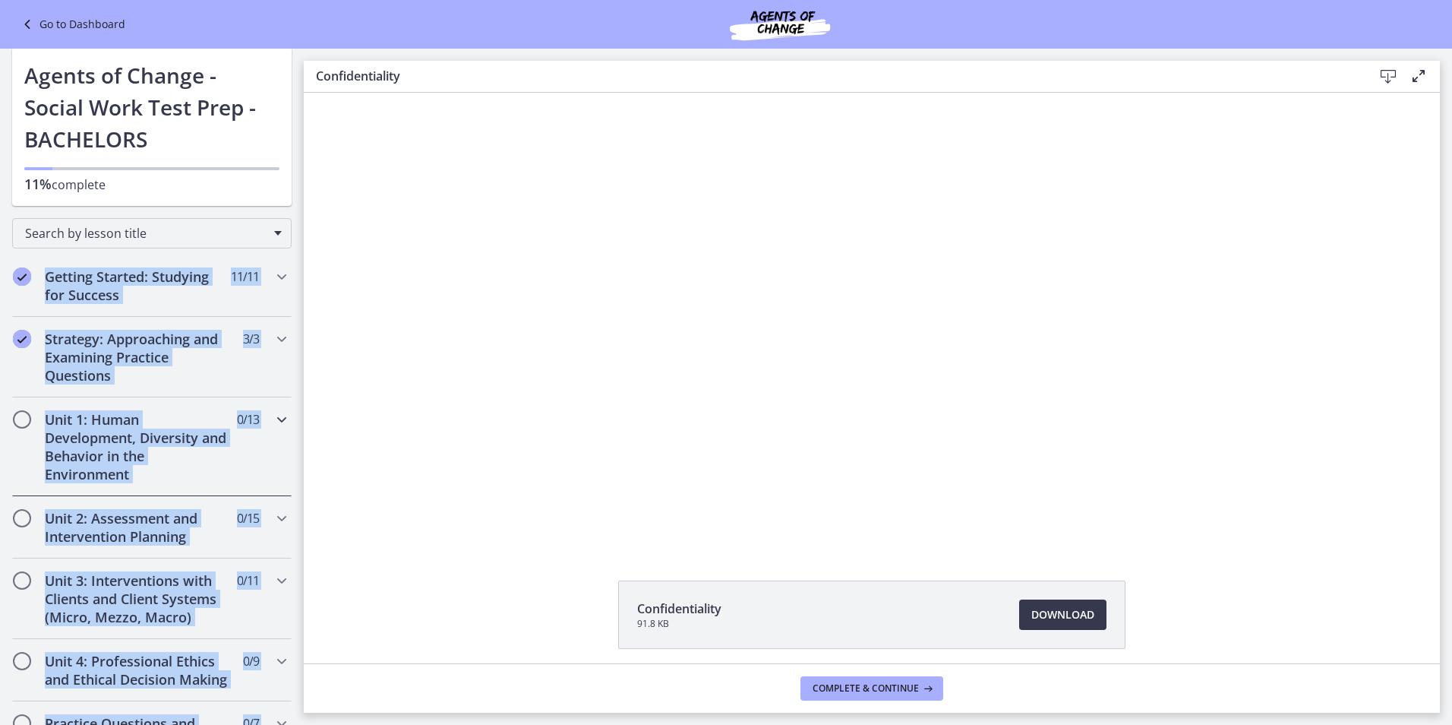
scroll to position [0, 0]
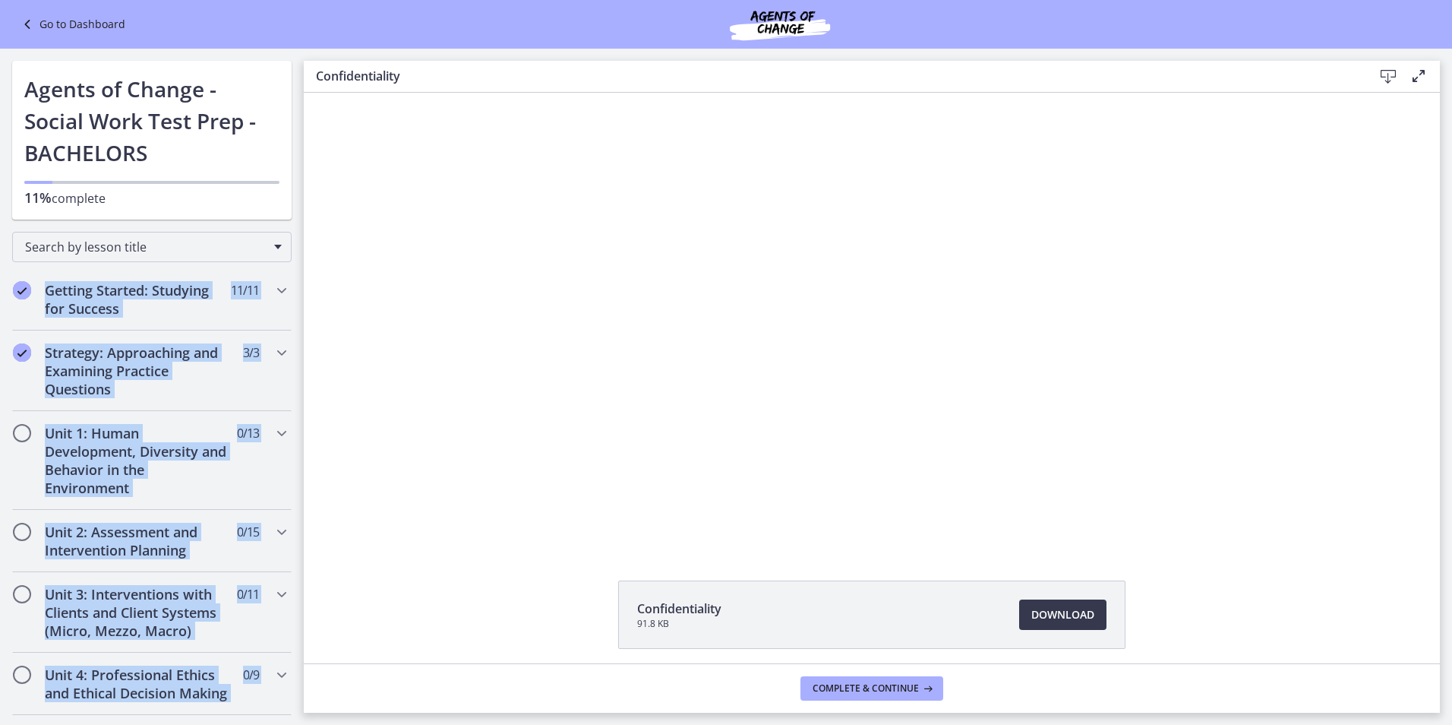
drag, startPoint x: 256, startPoint y: 724, endPoint x: 2, endPoint y: 254, distance: 533.6
click at [2, 254] on div "Go to Dashboard Go to Dashboard Agents of Change - Social Work Test Prep - BACH…" at bounding box center [152, 591] width 304 height 1084
copy div "Getting Started: Studying for Success 11 / 11 Completed Welcome to Agents of Ch…"
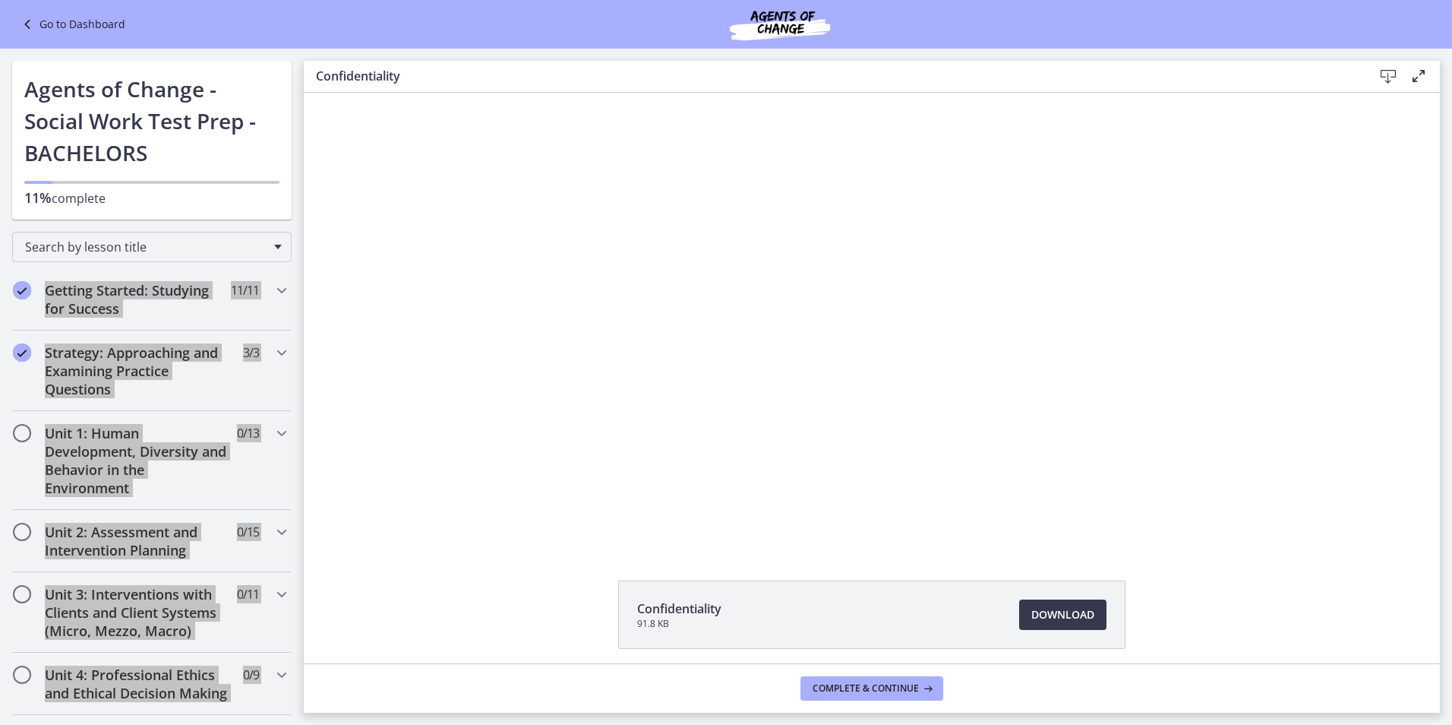
click at [337, 320] on div "Click for sound @keyframes VOLUME_SMALL_WAVE_FLASH { 0% { opacity: 0; } 33% { o…" at bounding box center [872, 319] width 1136 height 453
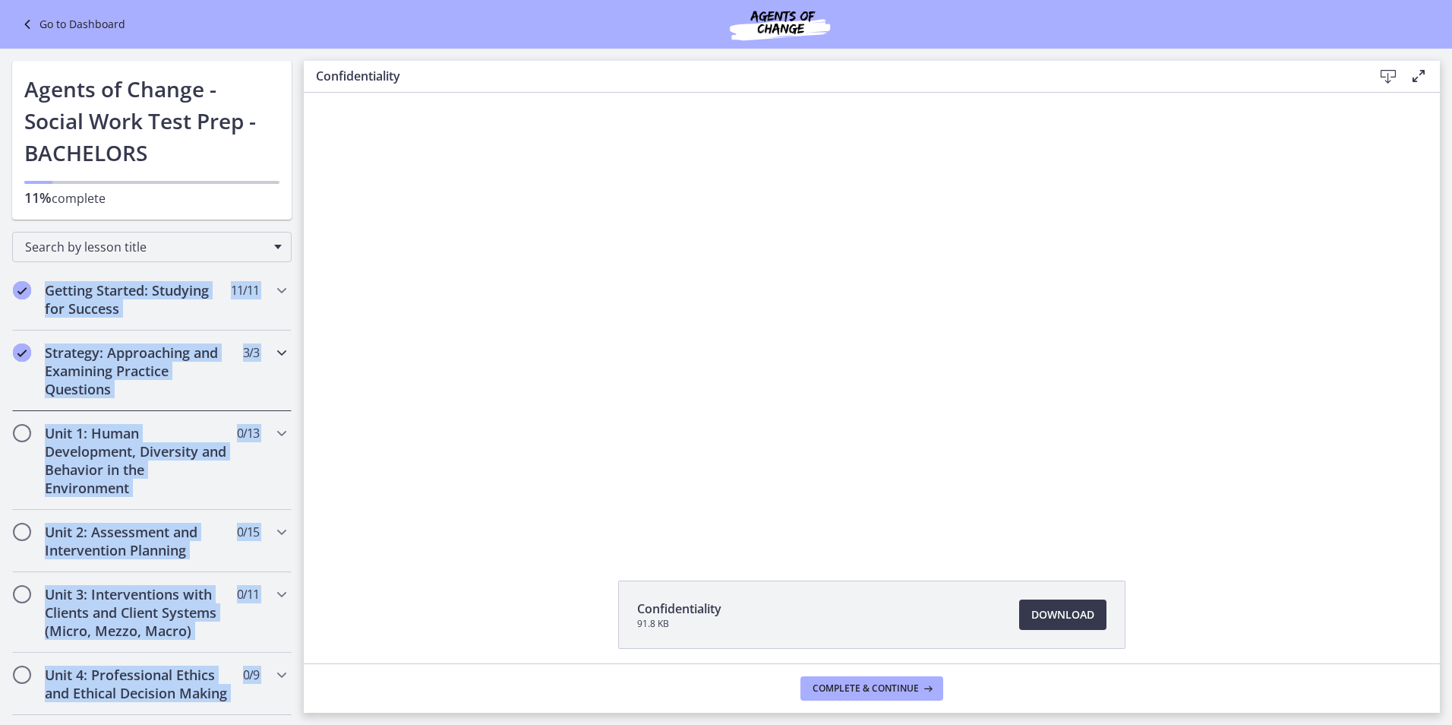
click at [288, 380] on div "Strategy: Approaching and Examining Practice Questions 3 / 3 Completed" at bounding box center [152, 370] width 304 height 81
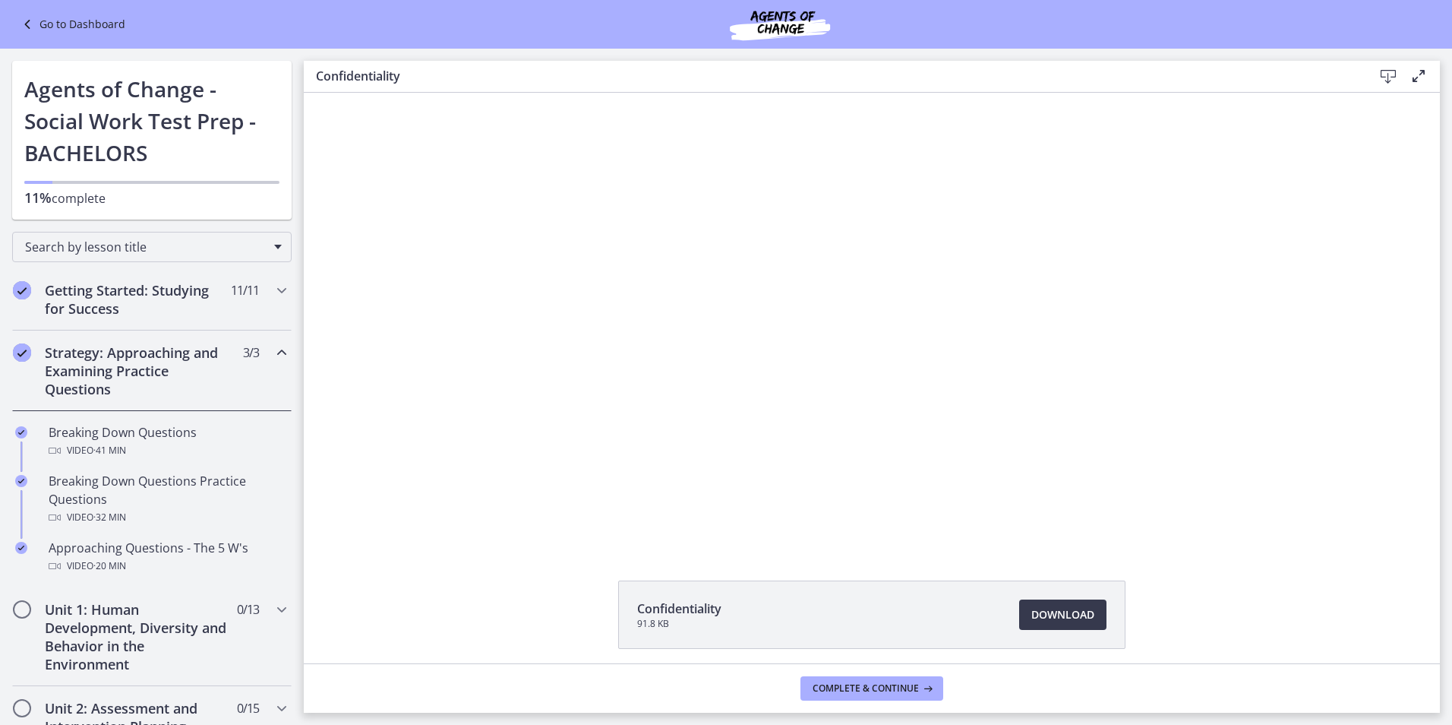
click at [276, 362] on div "Strategy: Approaching and Examining Practice Questions 3 / 3 Completed" at bounding box center [152, 370] width 280 height 81
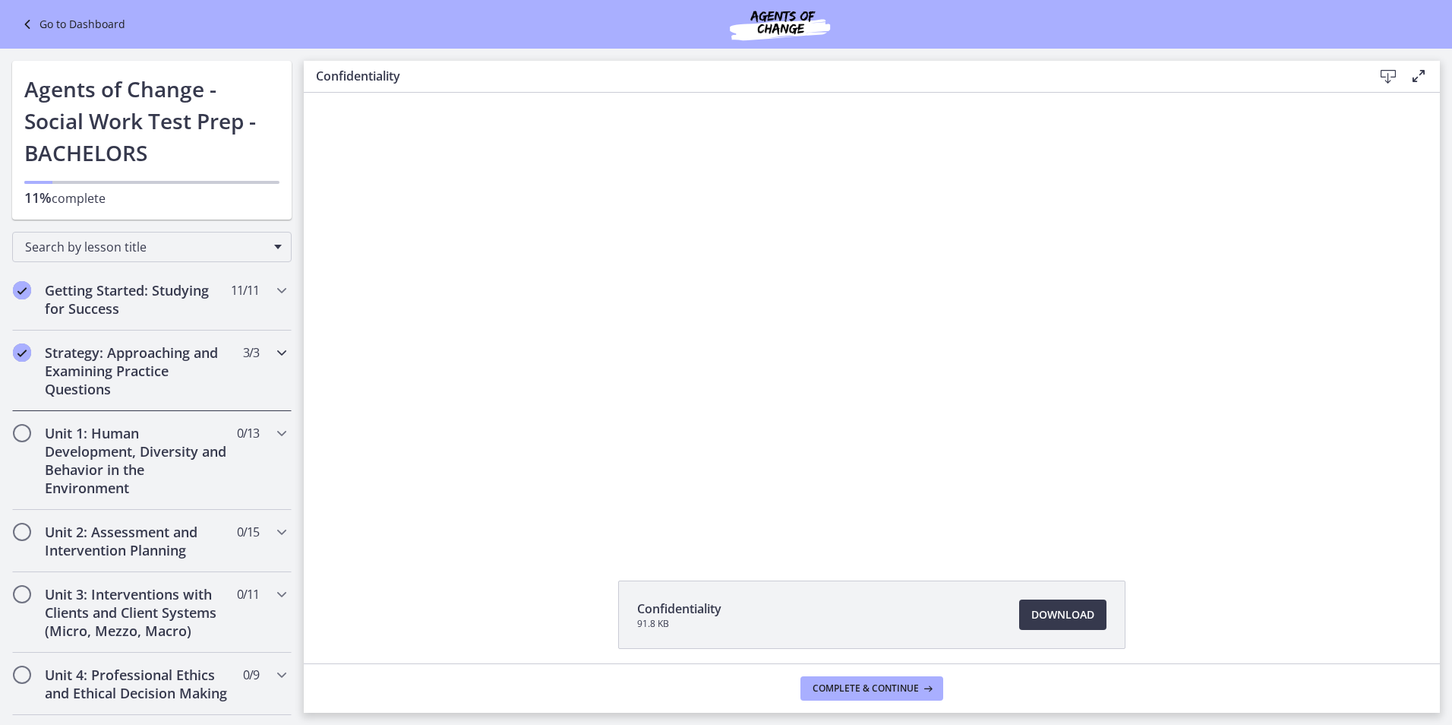
click at [270, 362] on div "Strategy: Approaching and Examining Practice Questions 3 / 3 Completed" at bounding box center [152, 370] width 280 height 81
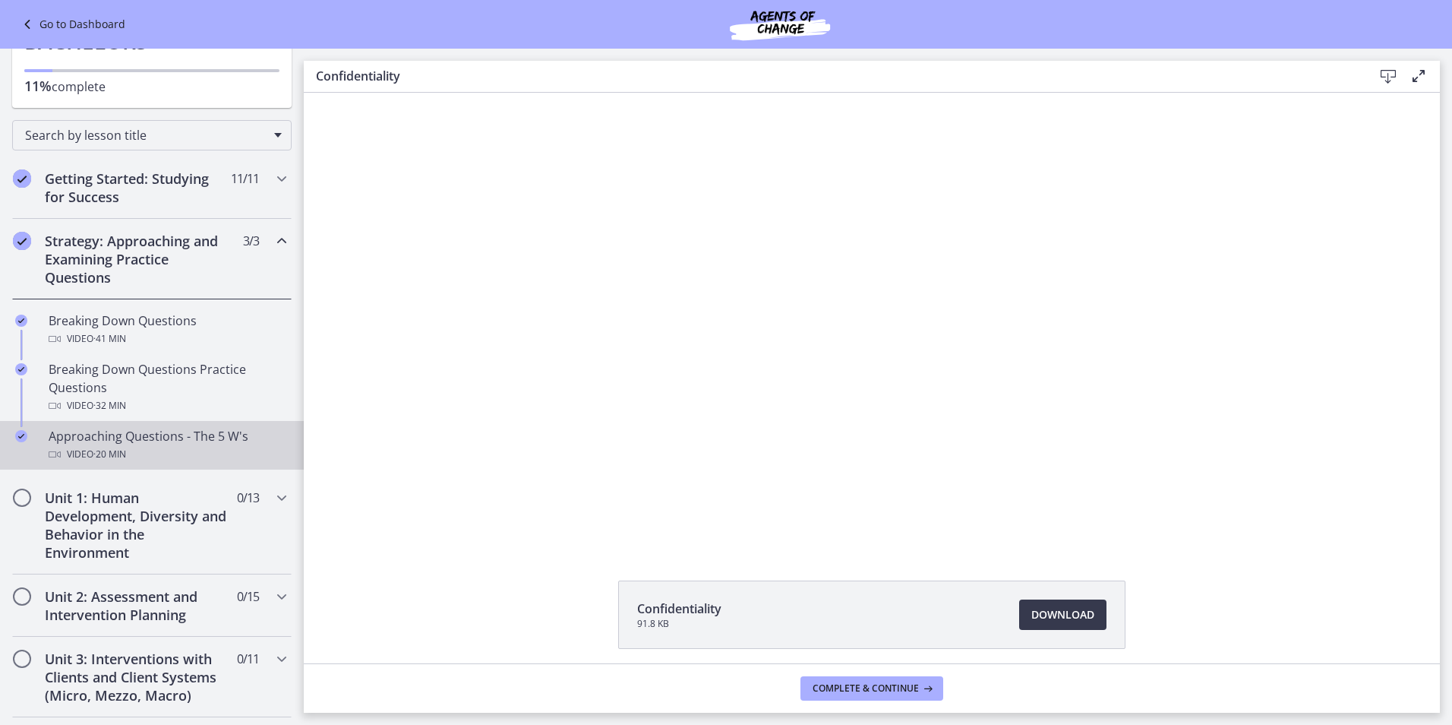
scroll to position [152, 0]
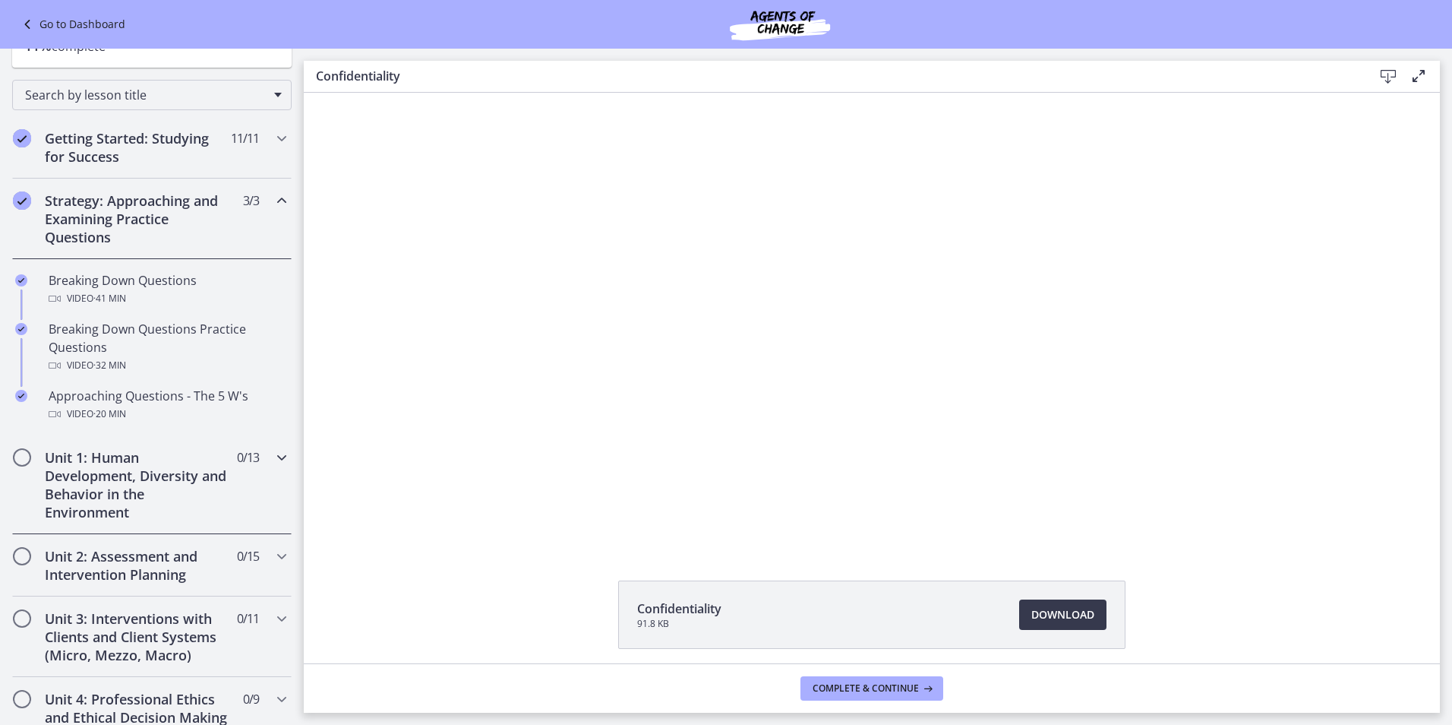
click at [273, 457] on icon "Chapters" at bounding box center [282, 457] width 18 height 18
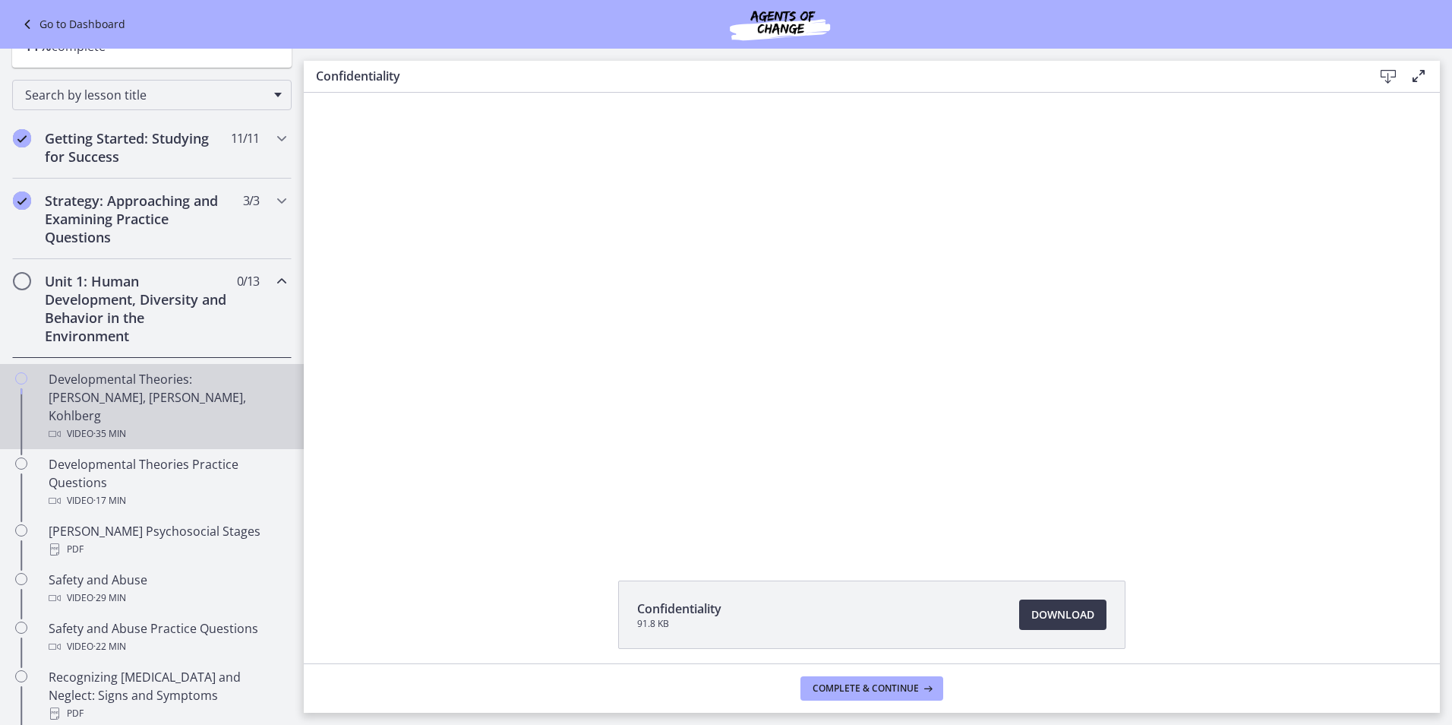
scroll to position [76, 0]
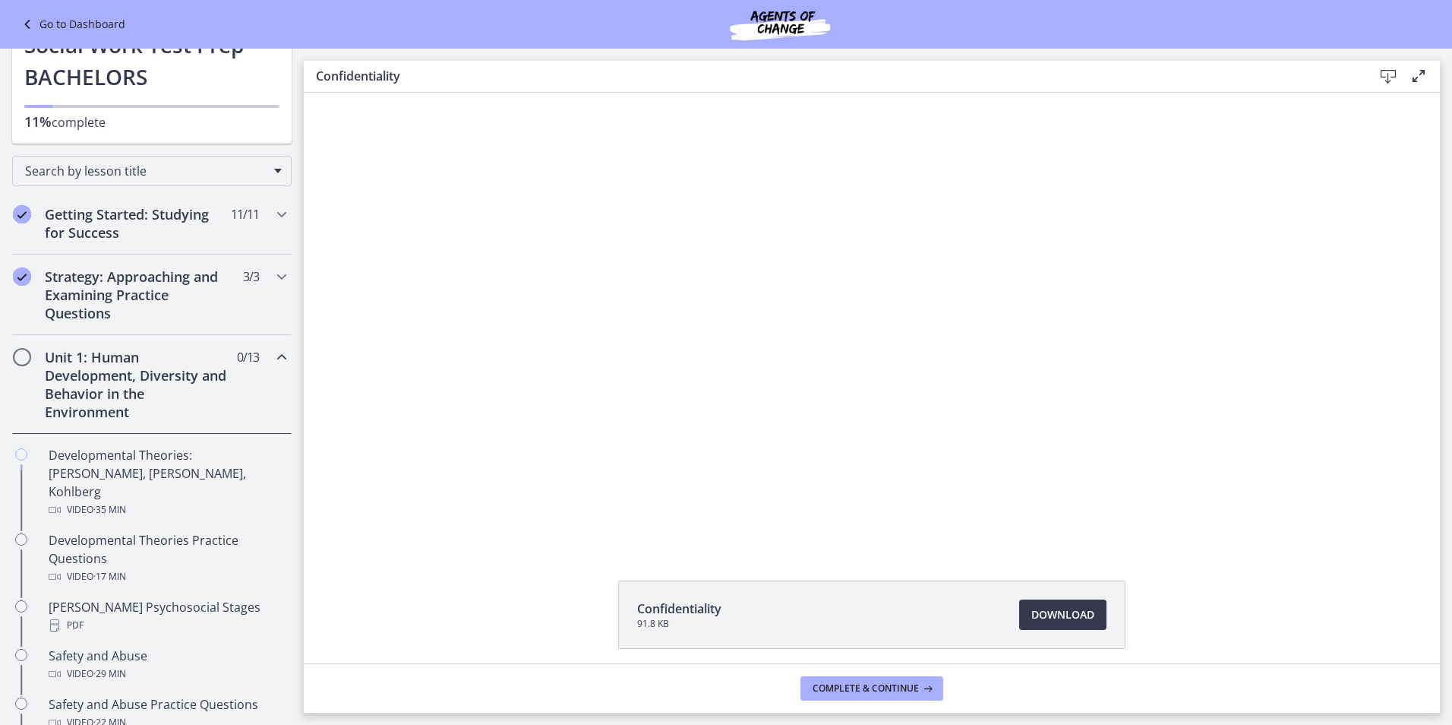
click at [273, 364] on icon "Chapters" at bounding box center [282, 357] width 18 height 18
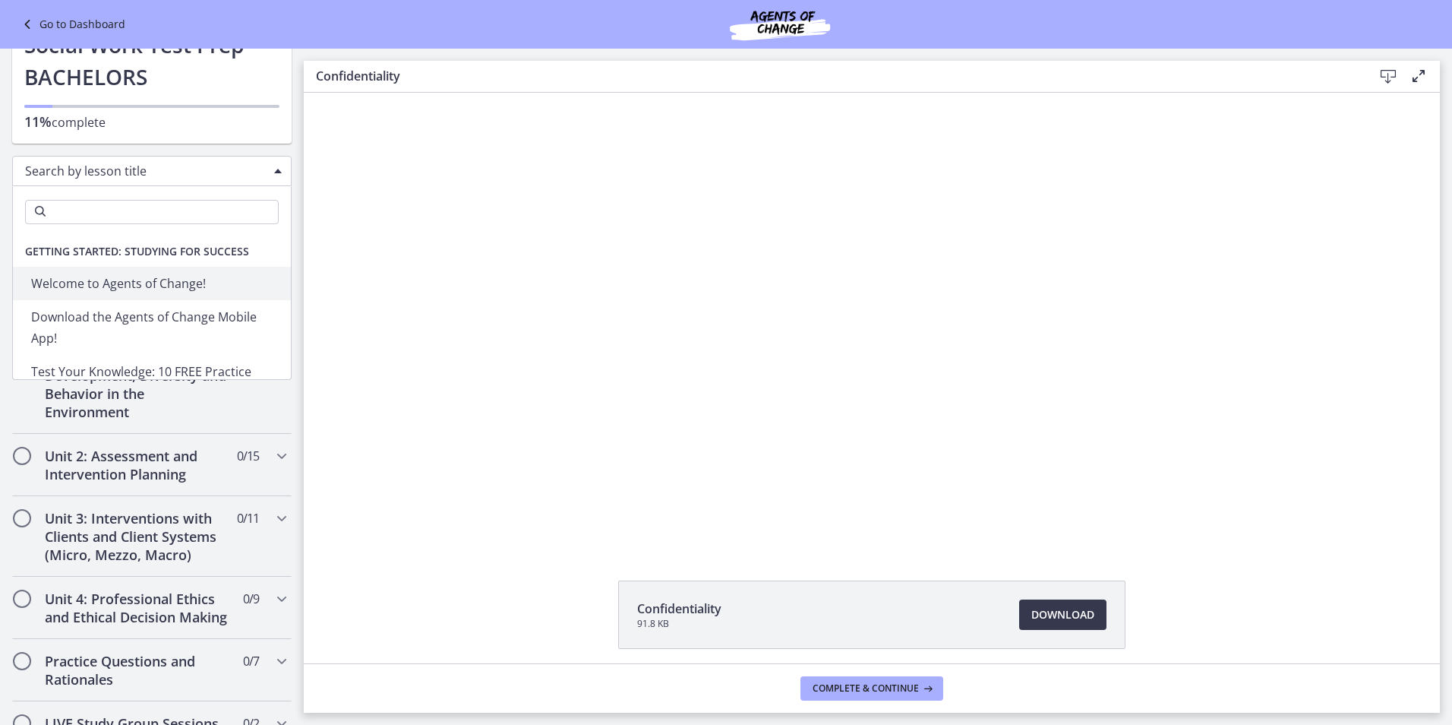
click at [237, 166] on span "Search by lesson title" at bounding box center [146, 171] width 242 height 17
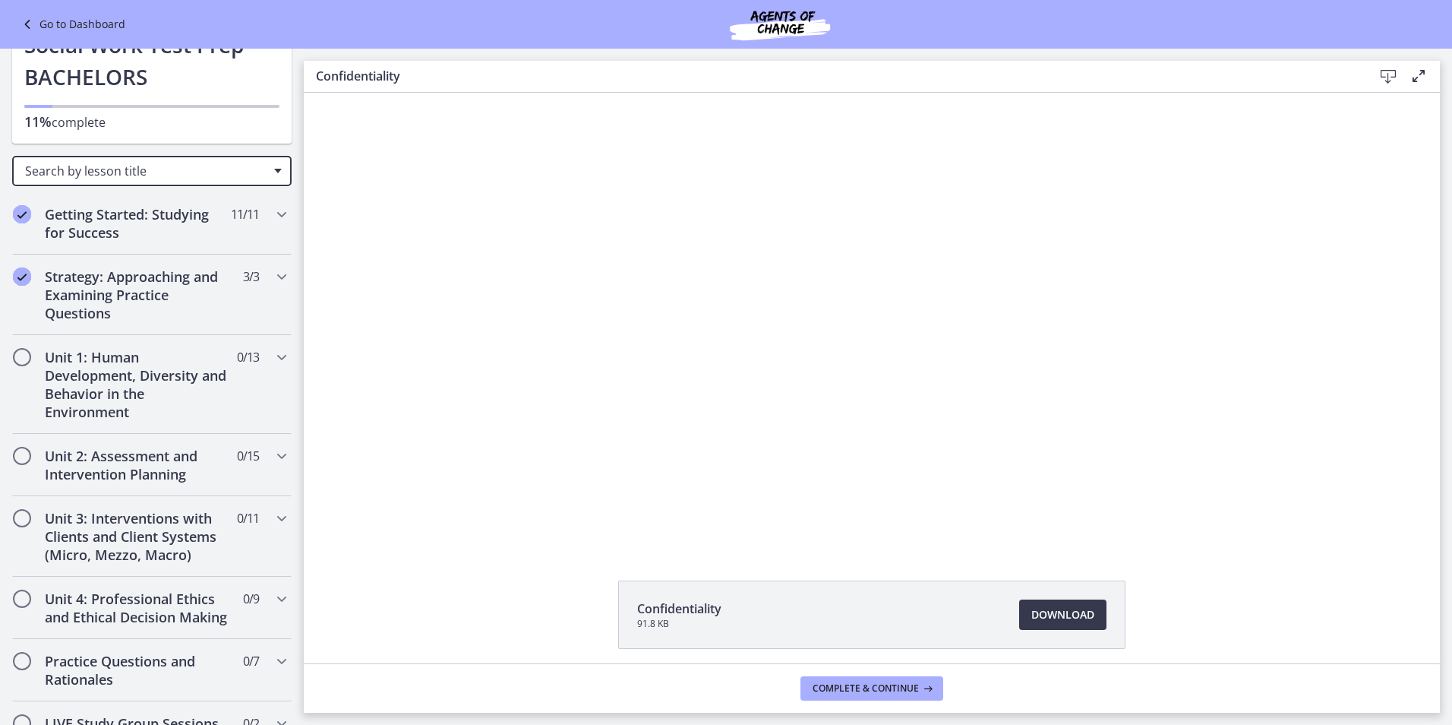
drag, startPoint x: 237, startPoint y: 166, endPoint x: 254, endPoint y: 166, distance: 16.7
click at [238, 166] on span "Search by lesson title" at bounding box center [146, 171] width 242 height 17
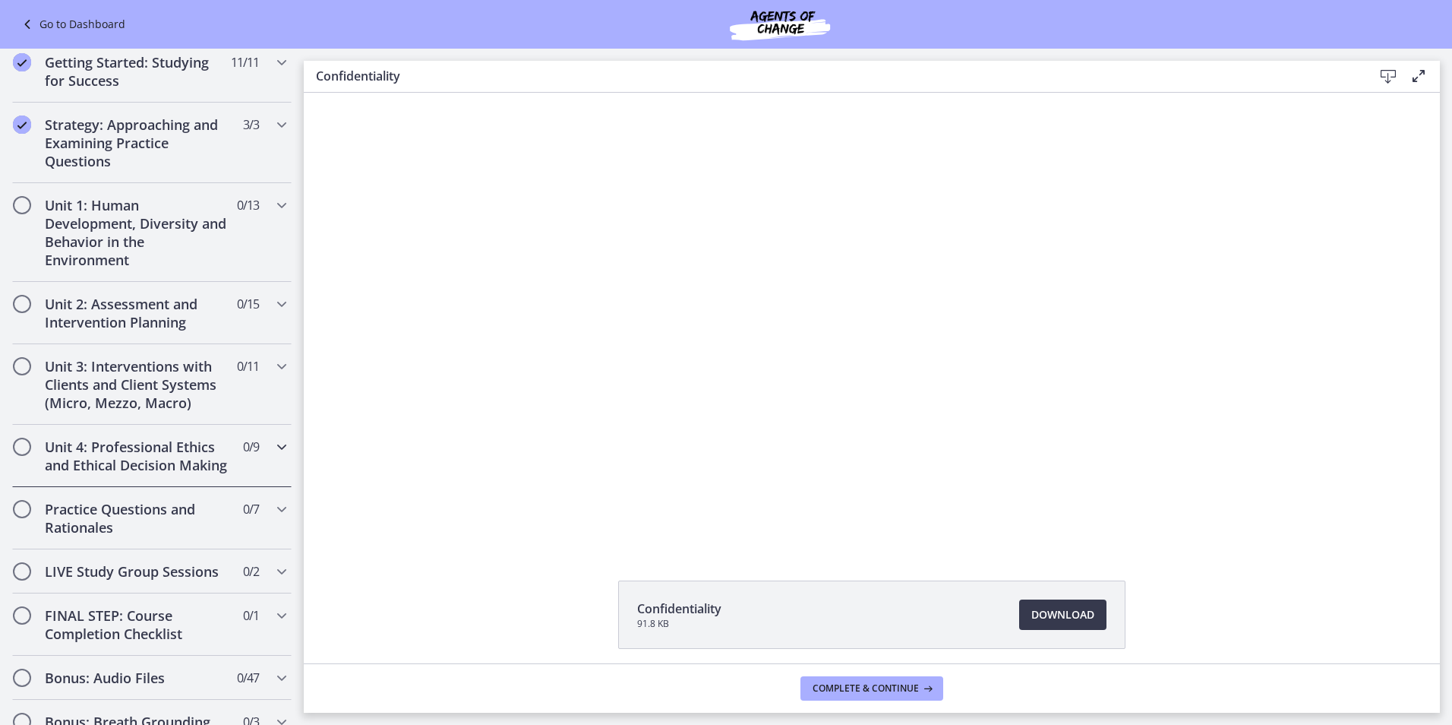
click at [216, 466] on h2 "Unit 4: Professional Ethics and Ethical Decision Making" at bounding box center [137, 456] width 185 height 36
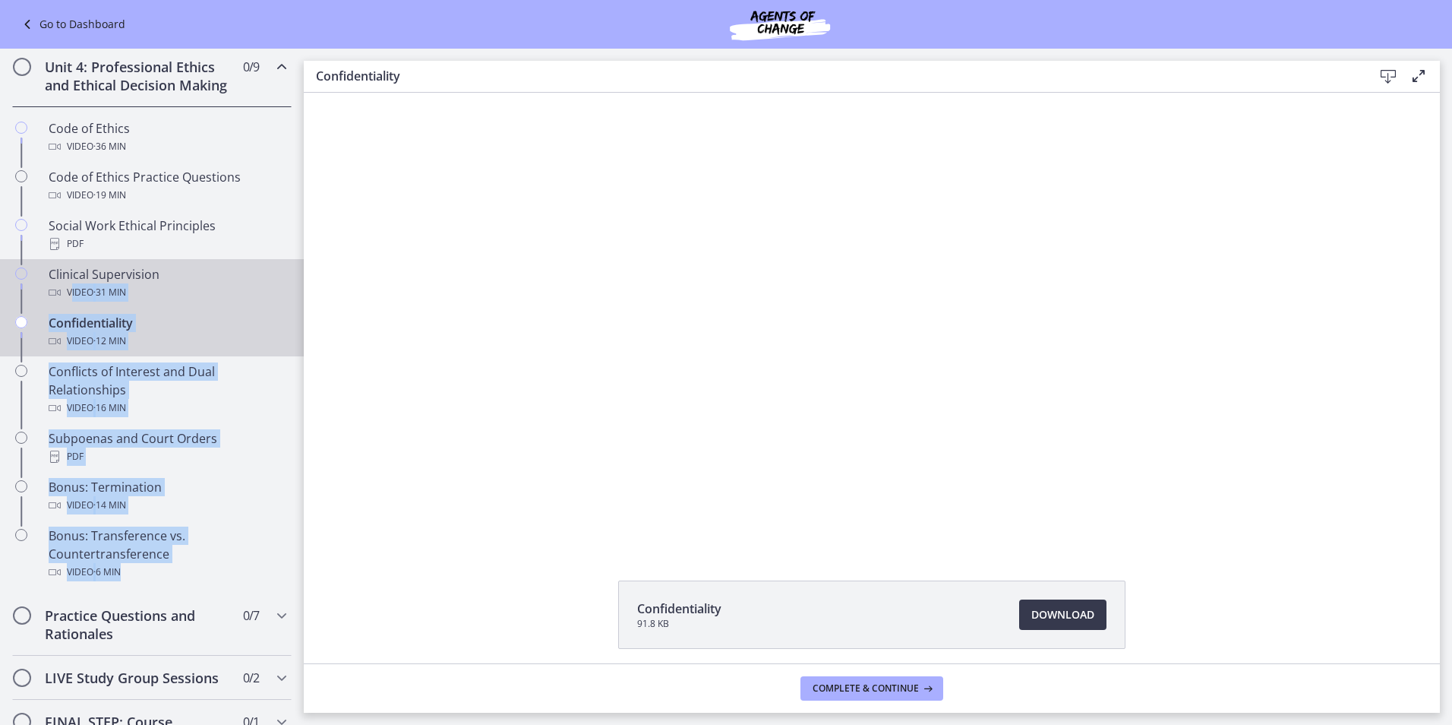
scroll to position [380, 0]
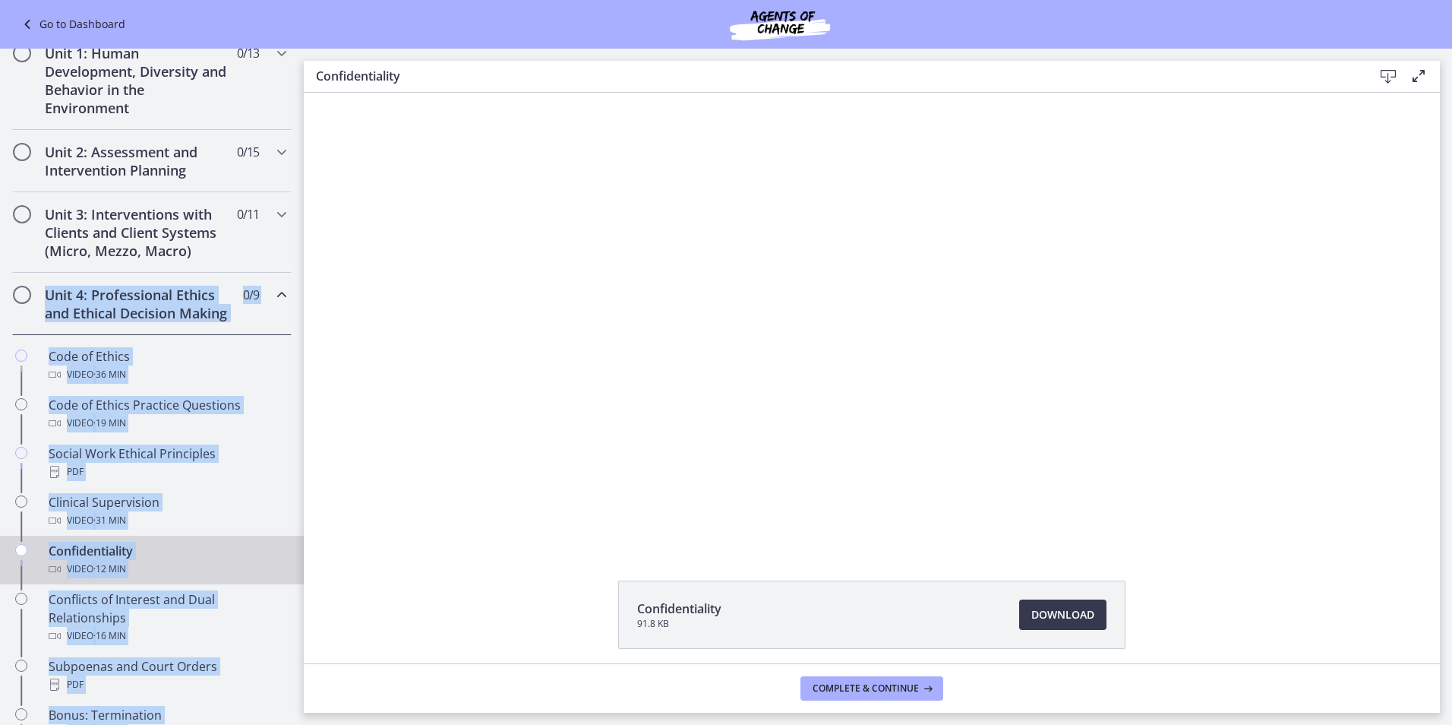
drag, startPoint x: 160, startPoint y: 458, endPoint x: 45, endPoint y: 301, distance: 194.6
click at [45, 301] on div "Unit 4: Professional Ethics and Ethical Decision Making 0 / 9 Completed Code of…" at bounding box center [152, 547] width 304 height 548
copy div "Unit 4: Professional Ethics and Ethical Decision Making 0 / 9 Completed Code of…"
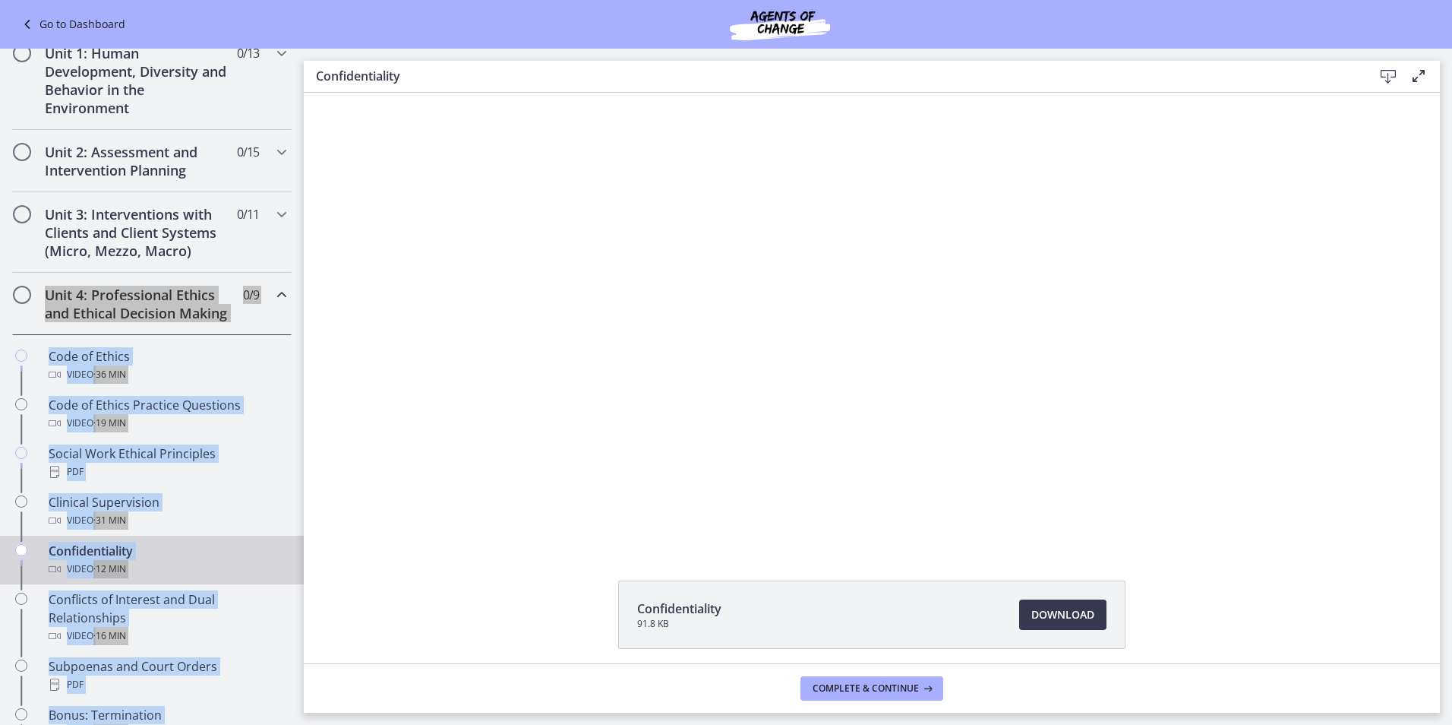
click at [397, 402] on div "Click for sound @keyframes VOLUME_SMALL_WAVE_FLASH { 0% { opacity: 0; } 33% { o…" at bounding box center [872, 319] width 1136 height 453
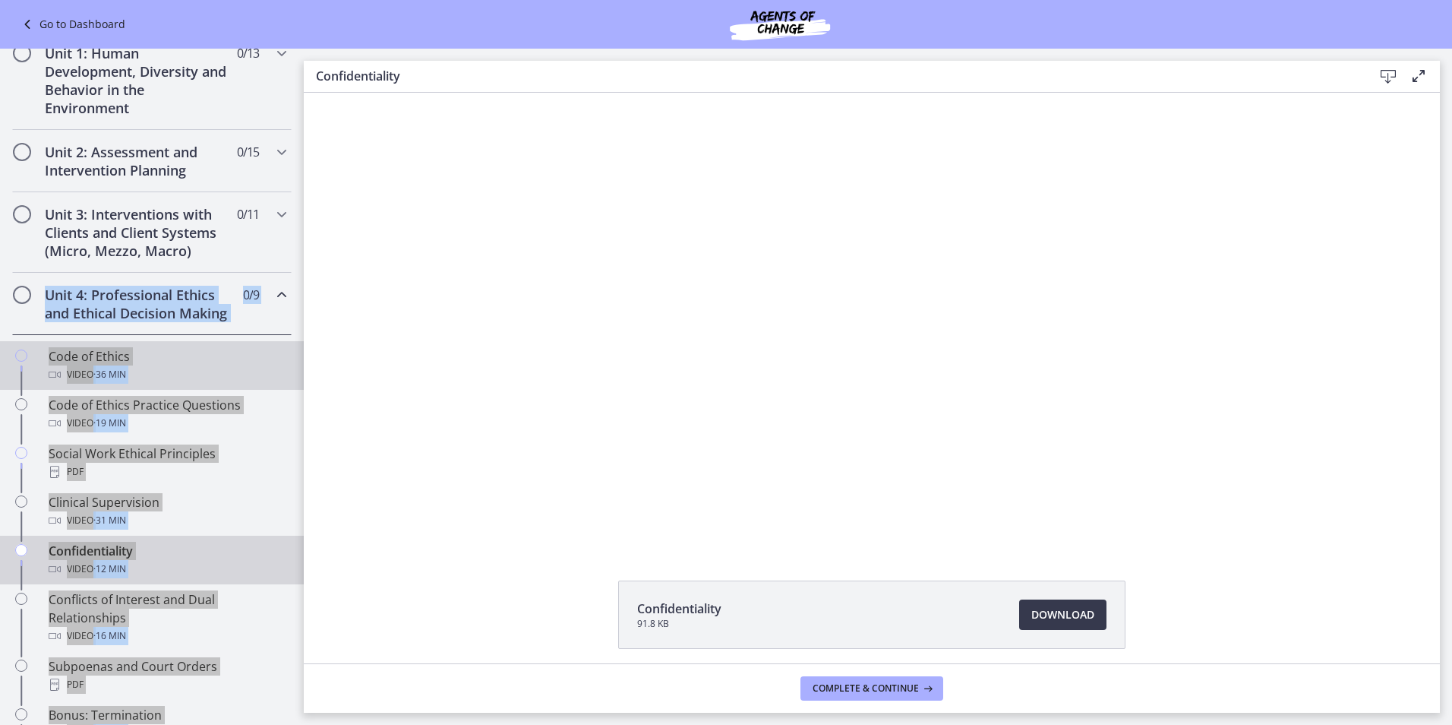
click at [220, 369] on div "Code of Ethics Video · 36 min" at bounding box center [167, 365] width 237 height 36
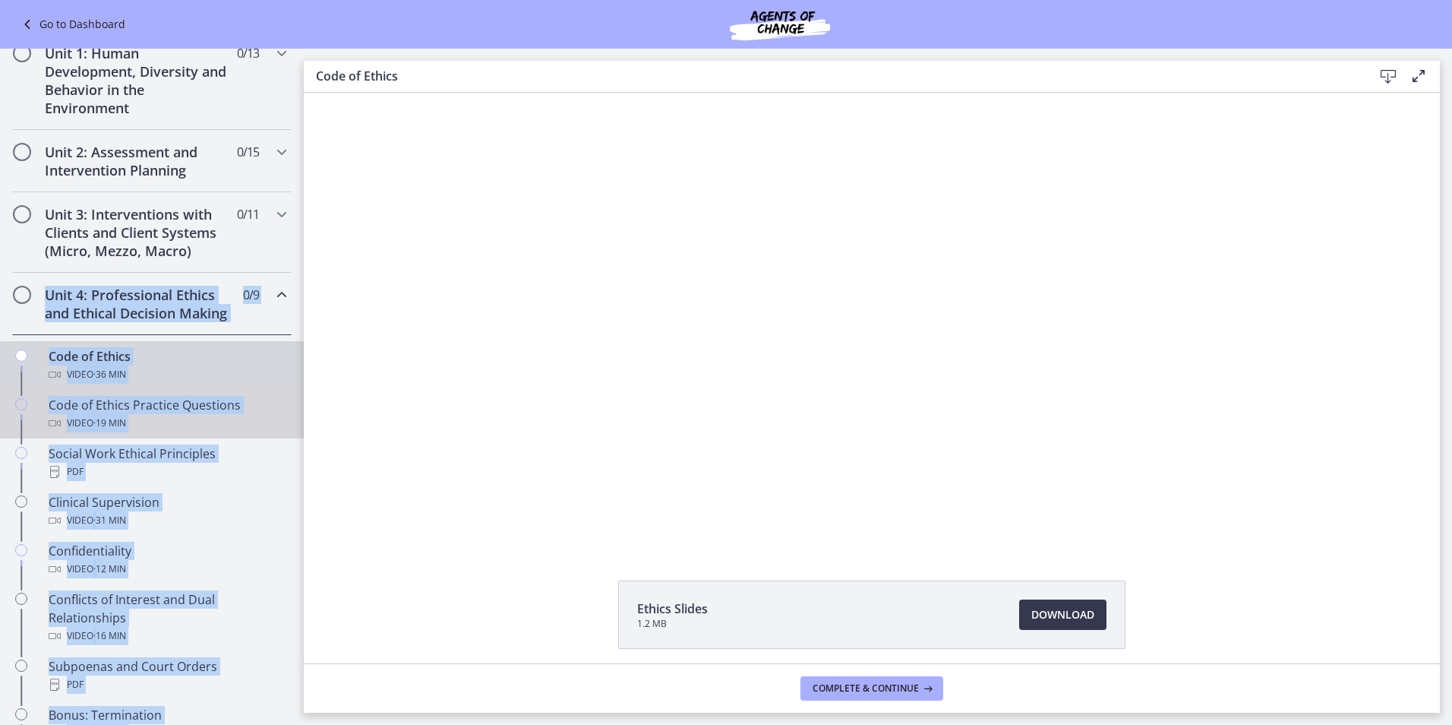
click at [202, 422] on div "Code of Ethics Practice Questions Video · 19 min" at bounding box center [167, 414] width 237 height 36
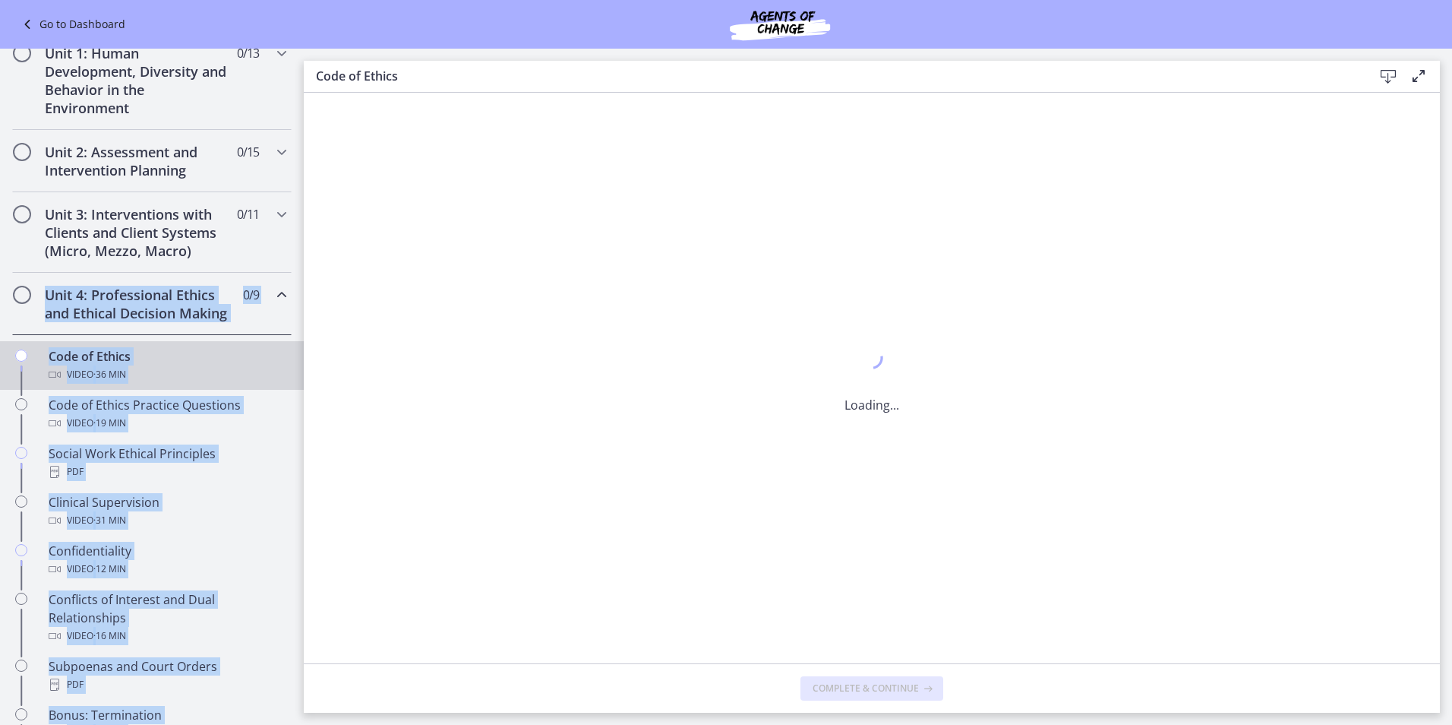
click at [203, 384] on div "Video · 36 min" at bounding box center [167, 374] width 237 height 18
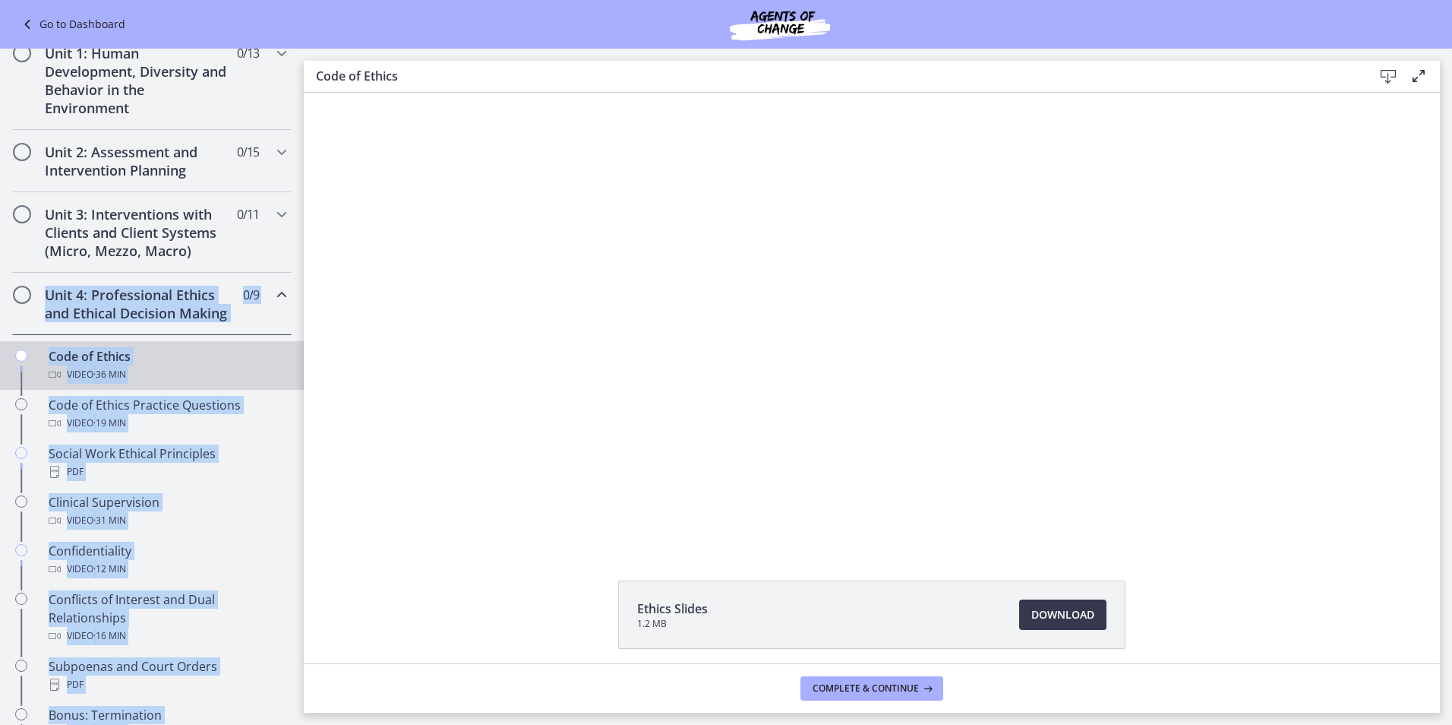
click at [5, 302] on div "Unit 4: Professional Ethics and Ethical Decision Making 0 / 9 Completed" at bounding box center [152, 304] width 304 height 62
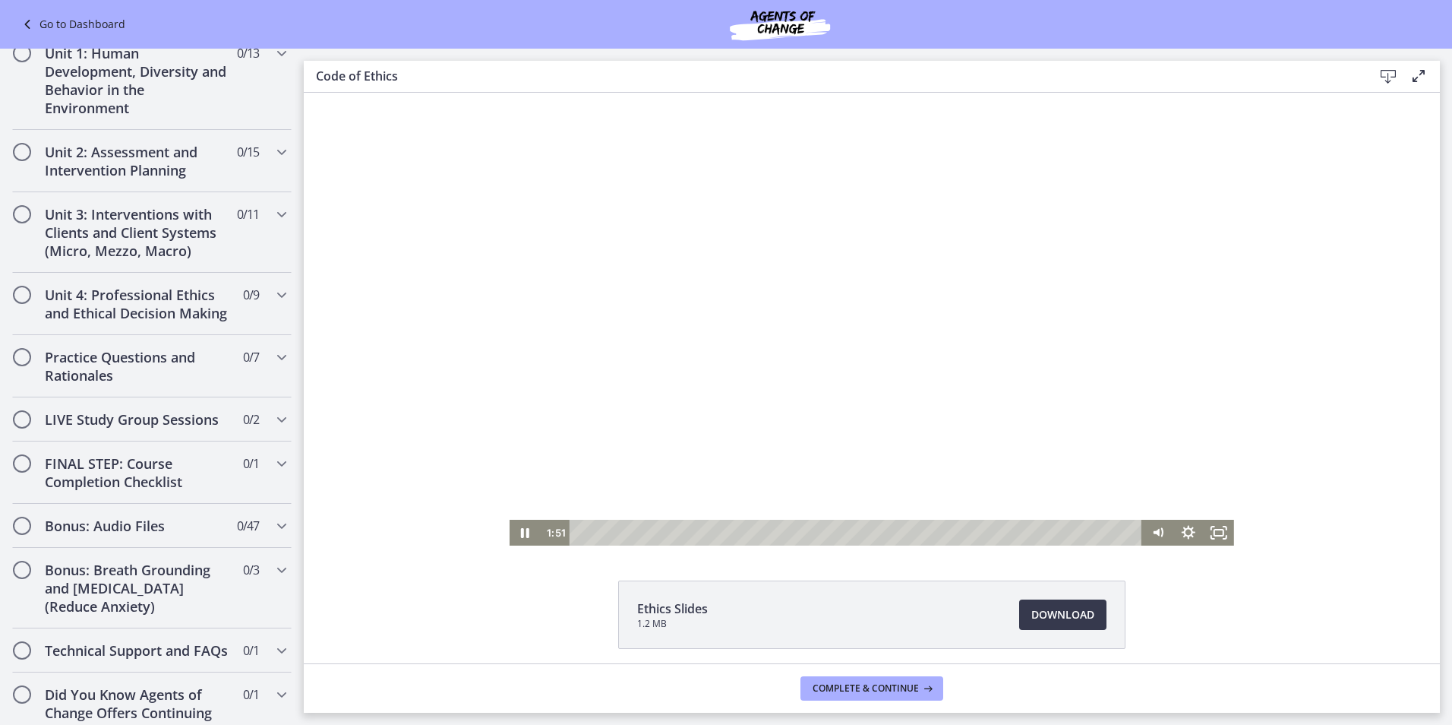
click at [894, 331] on div at bounding box center [872, 319] width 725 height 453
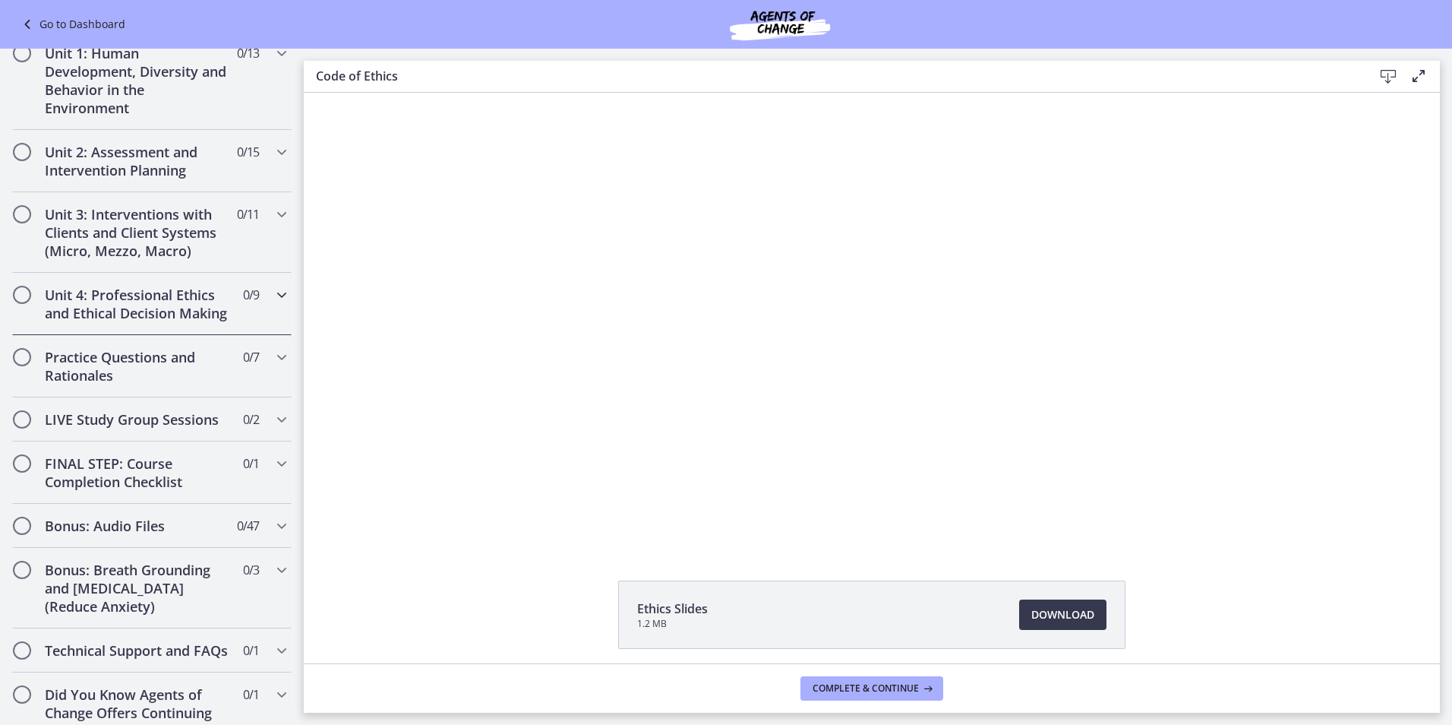
click at [223, 321] on div "Unit 4: Professional Ethics and Ethical Decision Making 0 / 9 Completed" at bounding box center [152, 304] width 280 height 62
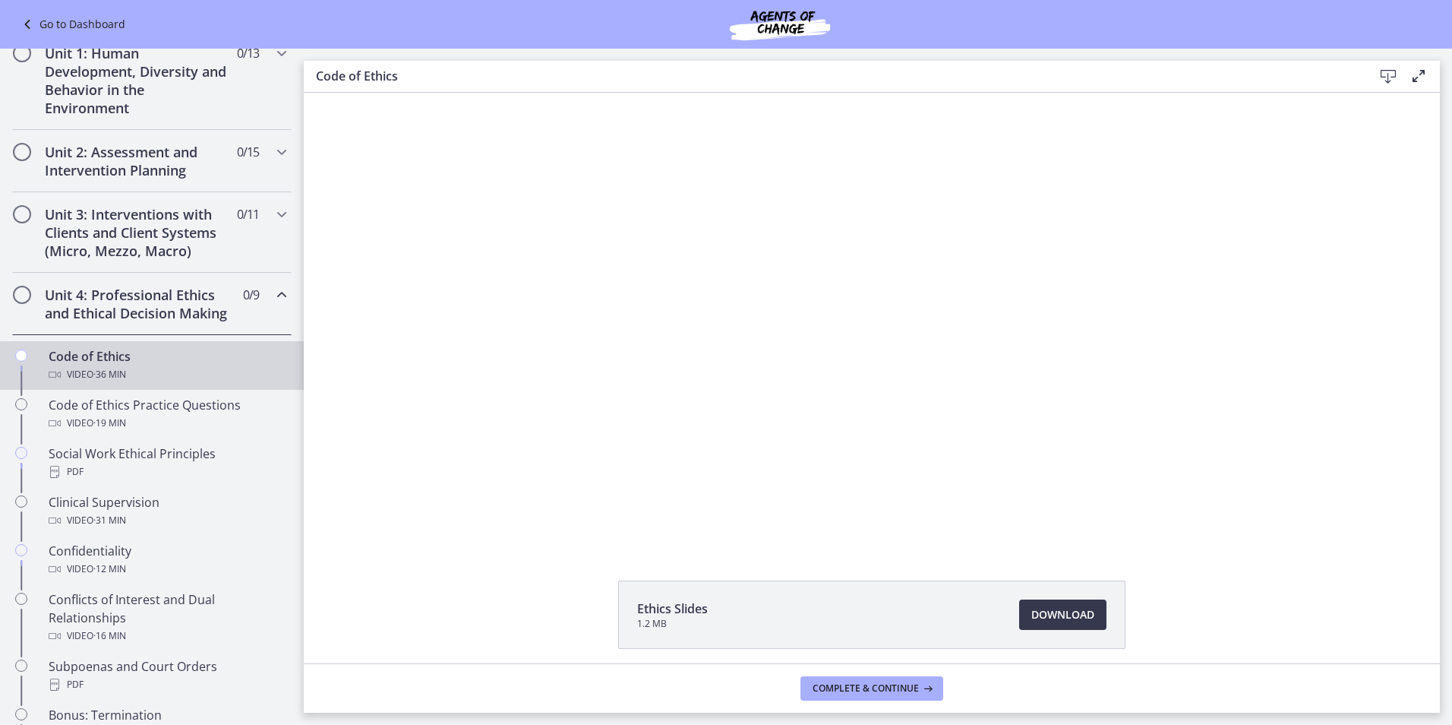
click at [141, 375] on div "Code of Ethics Video · 36 min" at bounding box center [167, 365] width 237 height 36
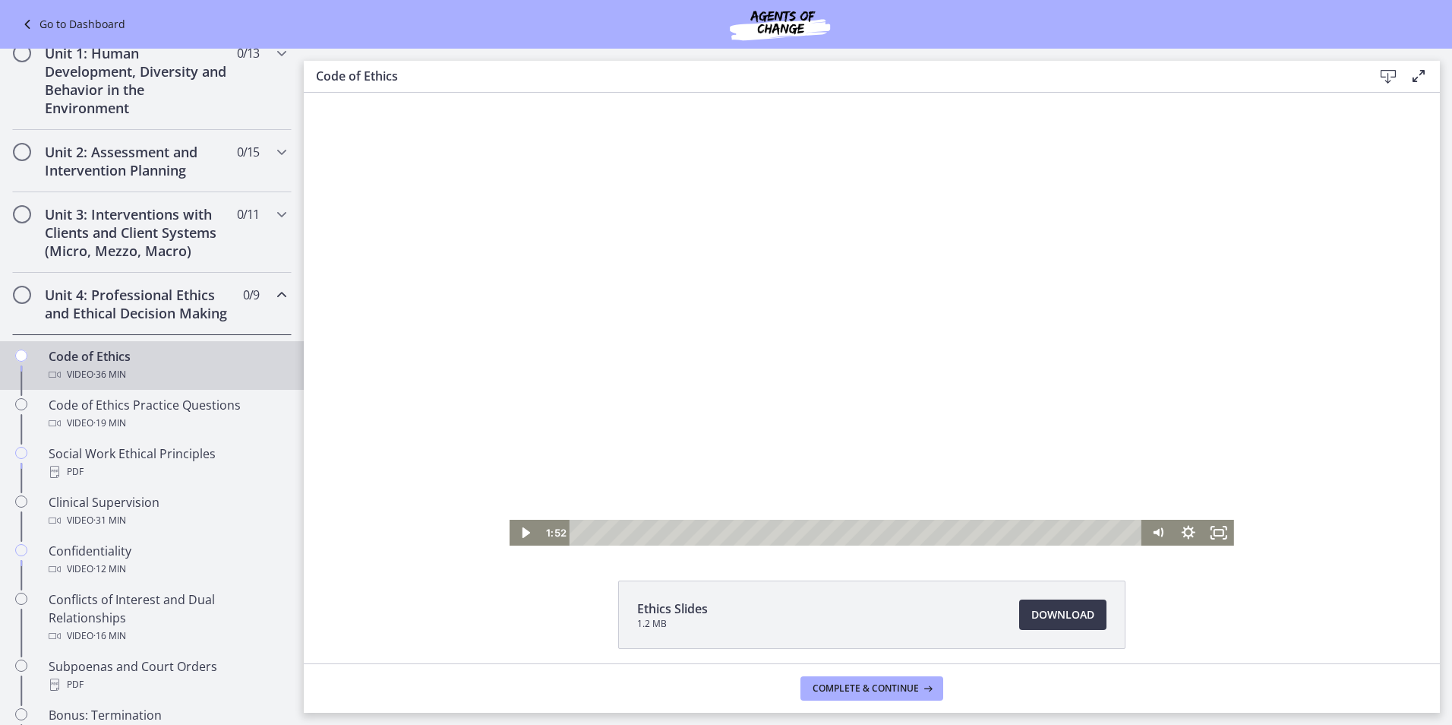
click at [871, 427] on div at bounding box center [872, 319] width 725 height 453
click at [776, 355] on div at bounding box center [872, 319] width 725 height 453
click at [792, 330] on div at bounding box center [872, 319] width 725 height 453
click at [948, 362] on div at bounding box center [872, 319] width 725 height 453
click at [760, 320] on div at bounding box center [872, 319] width 725 height 453
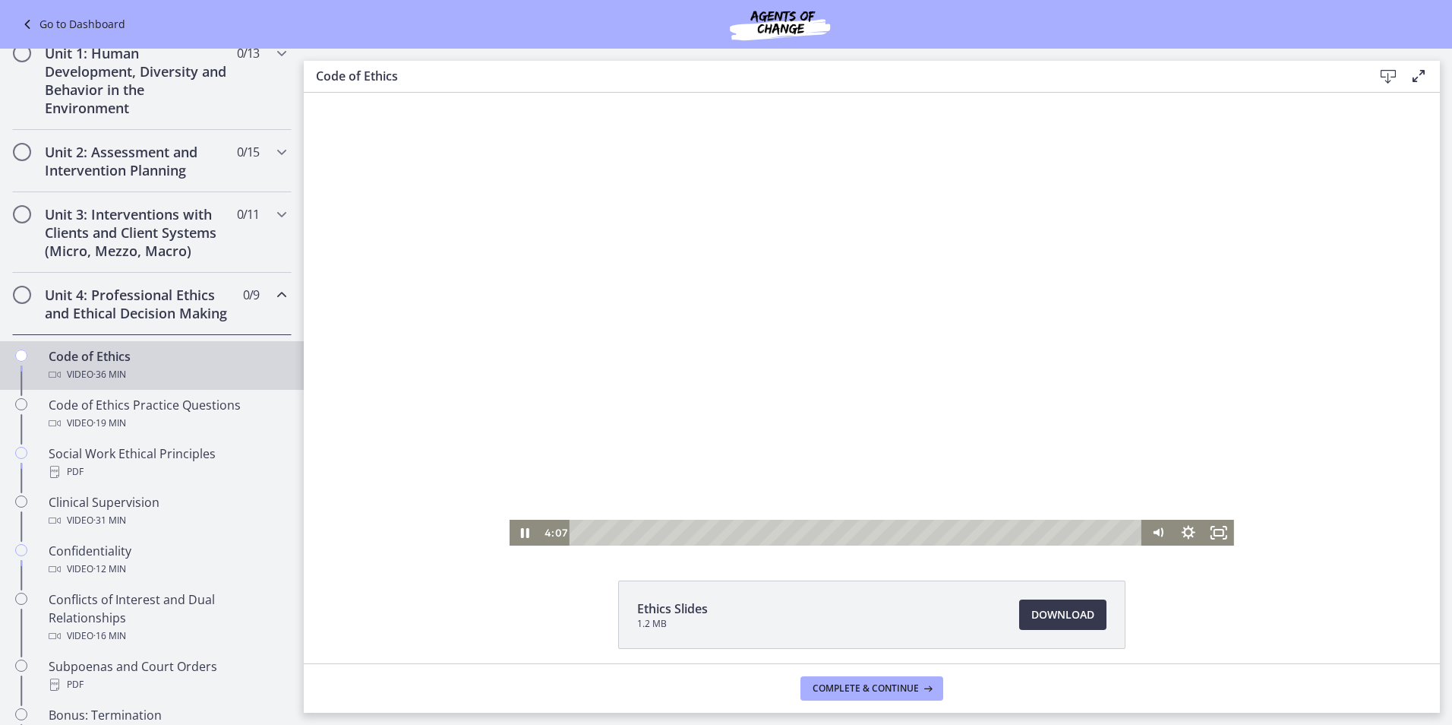
click at [727, 239] on div at bounding box center [872, 319] width 725 height 453
click at [739, 242] on div at bounding box center [872, 319] width 725 height 453
click at [966, 335] on div at bounding box center [872, 319] width 725 height 453
click at [966, 337] on div at bounding box center [872, 319] width 725 height 453
click at [795, 394] on div at bounding box center [872, 319] width 725 height 453
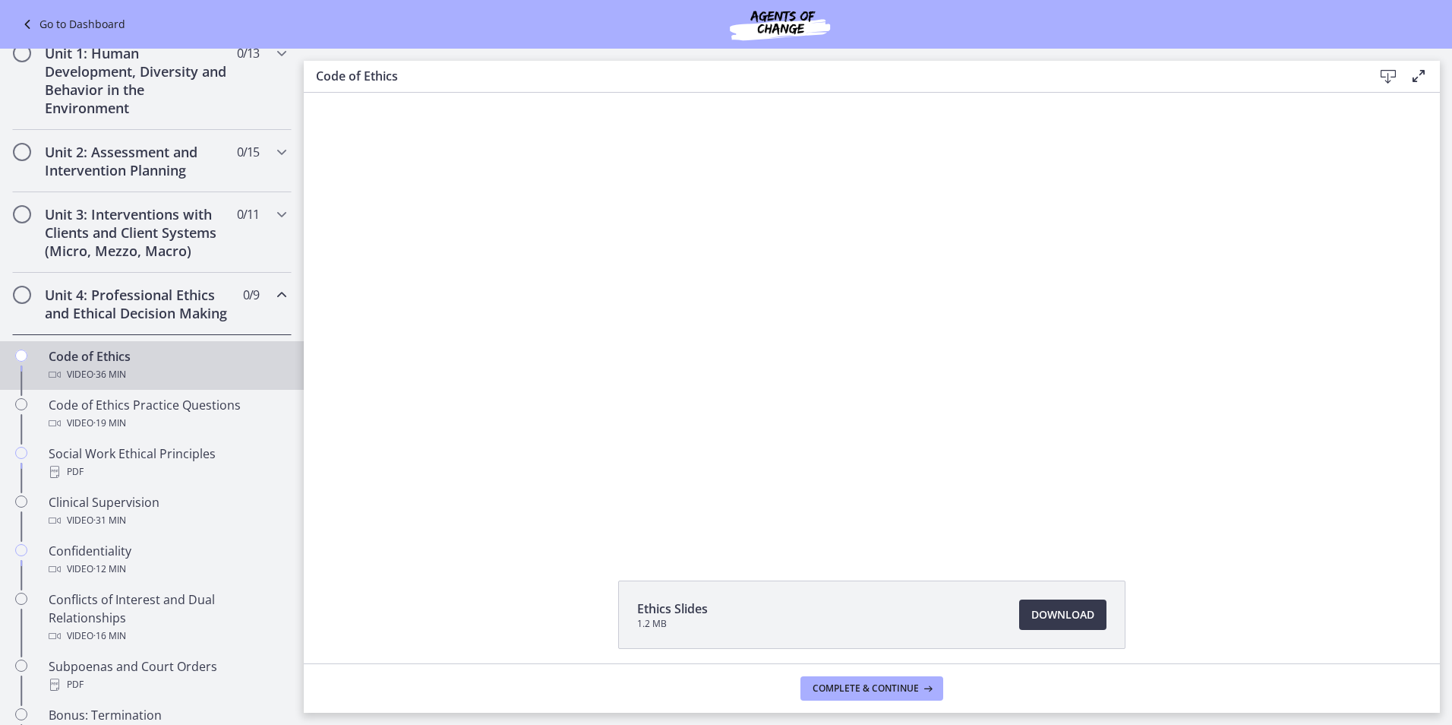
click at [722, 365] on div at bounding box center [872, 319] width 725 height 453
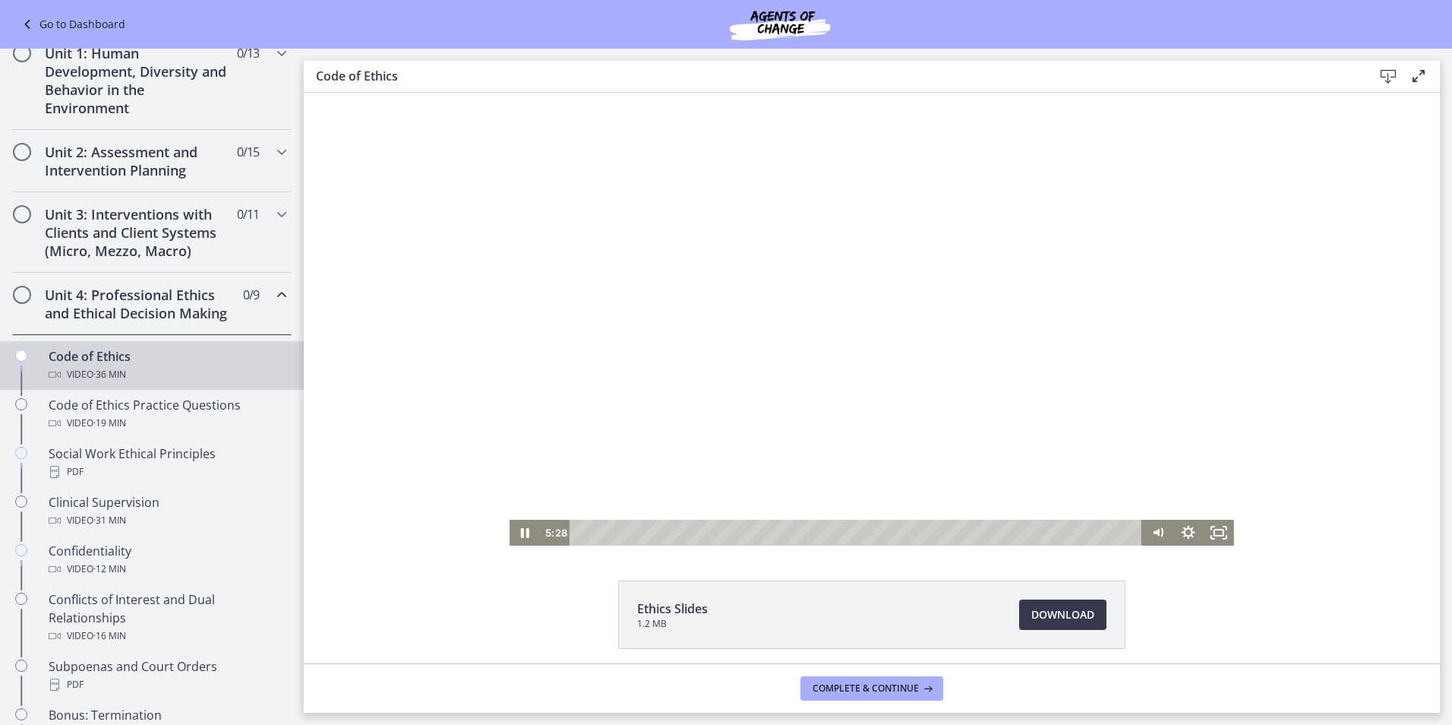
click at [775, 384] on div at bounding box center [872, 319] width 725 height 453
click at [743, 311] on div at bounding box center [872, 319] width 725 height 453
click at [677, 531] on div "6:38" at bounding box center [858, 533] width 555 height 26
click at [730, 531] on div "10:11" at bounding box center [858, 533] width 555 height 26
click at [776, 533] on div "13:14" at bounding box center [858, 533] width 555 height 26
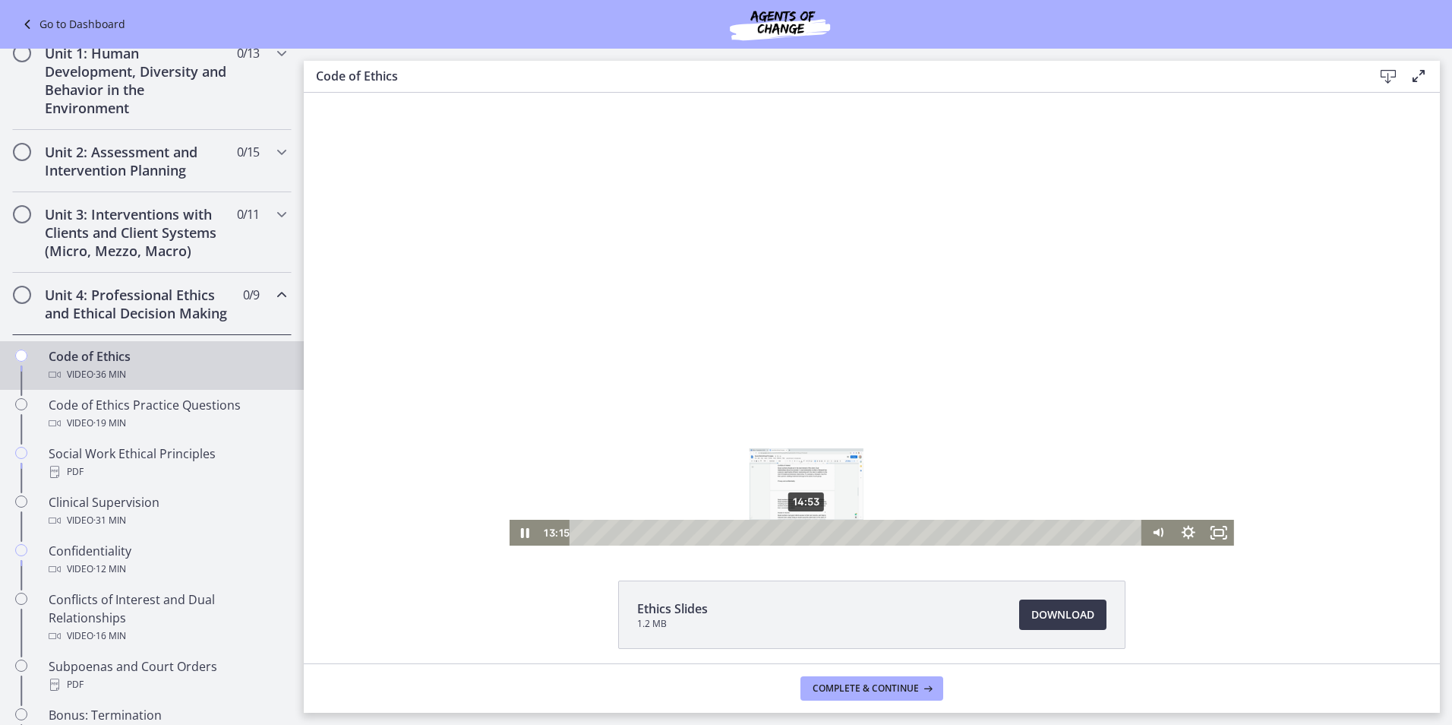
click at [801, 530] on div "14:53" at bounding box center [858, 533] width 555 height 26
click at [823, 533] on div "16:17" at bounding box center [858, 533] width 555 height 26
click at [841, 534] on div "17:29" at bounding box center [858, 533] width 555 height 26
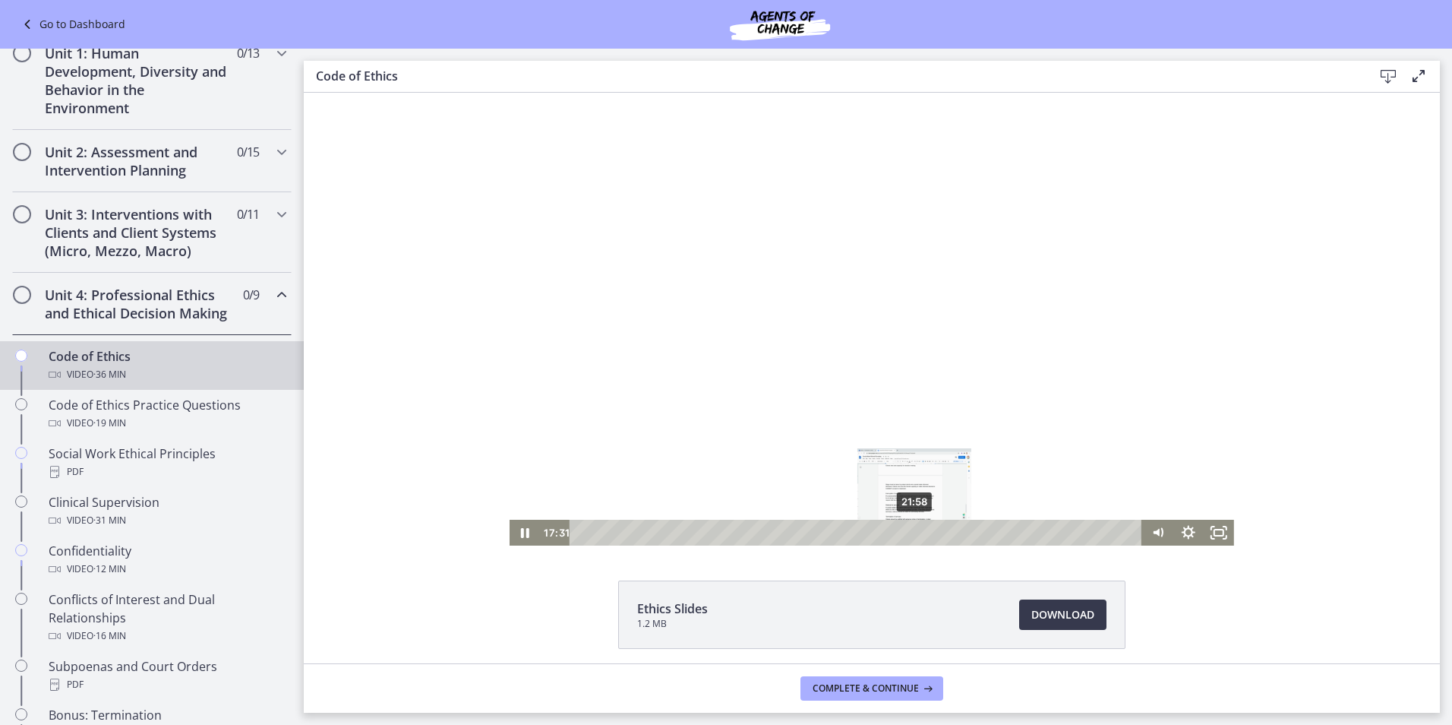
click at [909, 528] on div "21:58" at bounding box center [858, 533] width 555 height 26
click at [943, 530] on div "24:10" at bounding box center [858, 533] width 555 height 26
click at [969, 530] on div "25:55" at bounding box center [858, 533] width 555 height 26
click at [929, 435] on div at bounding box center [872, 319] width 725 height 453
click at [983, 406] on div at bounding box center [872, 319] width 725 height 453
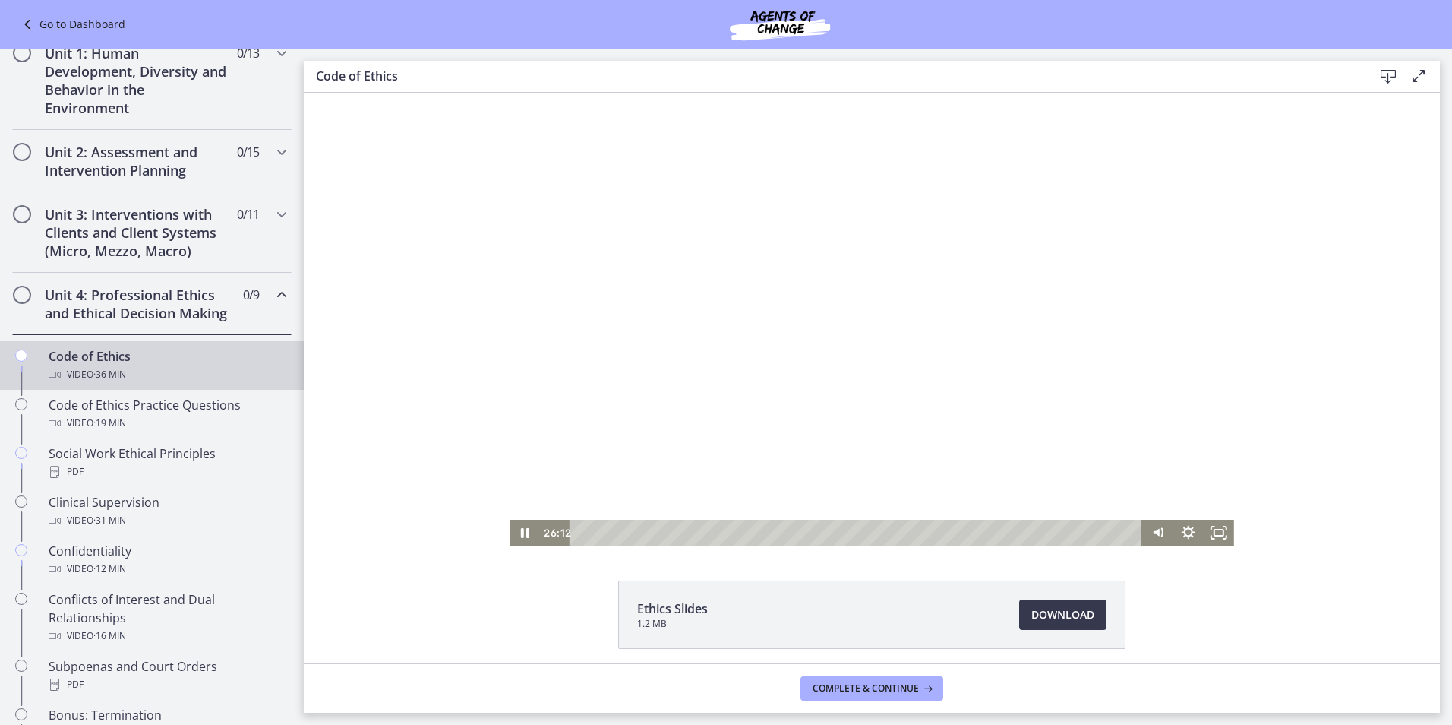
click at [984, 406] on div at bounding box center [872, 319] width 725 height 453
click at [919, 320] on div at bounding box center [872, 319] width 725 height 453
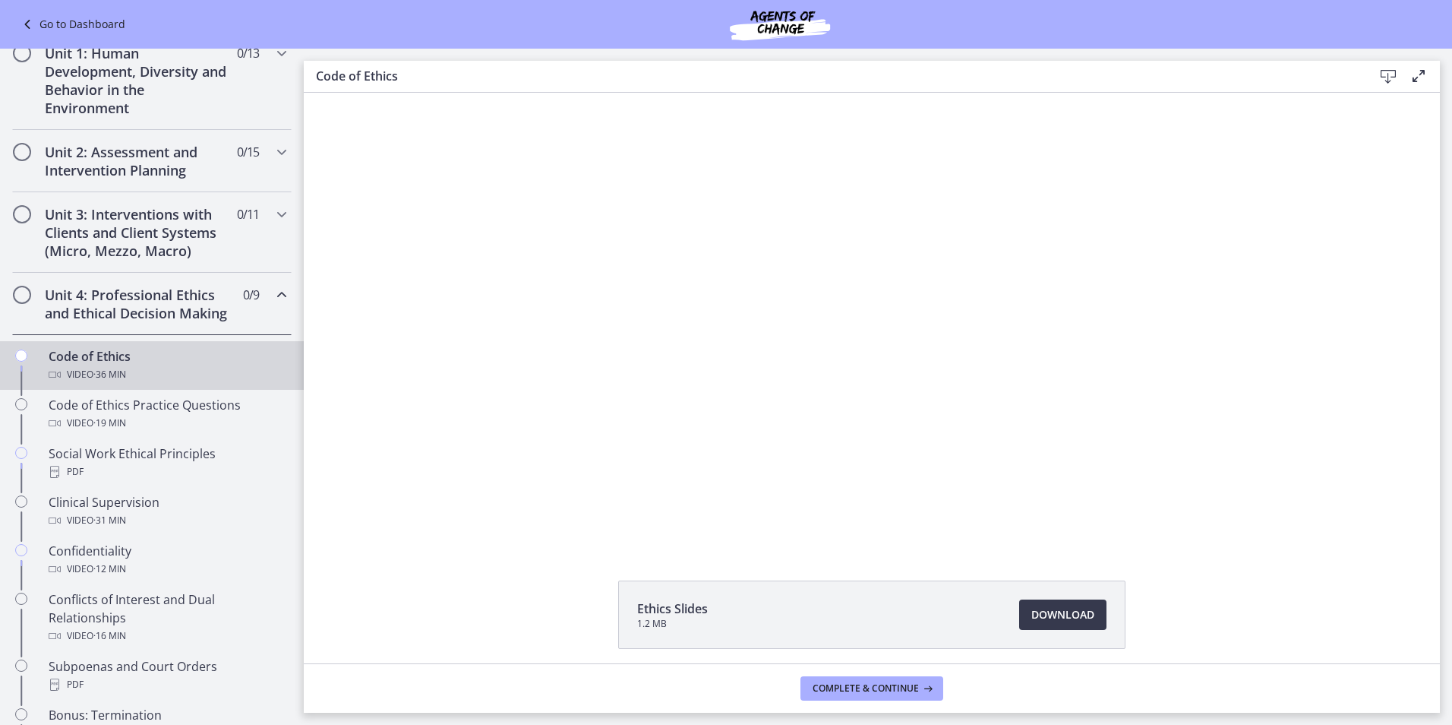
click at [1033, 387] on div at bounding box center [872, 319] width 725 height 453
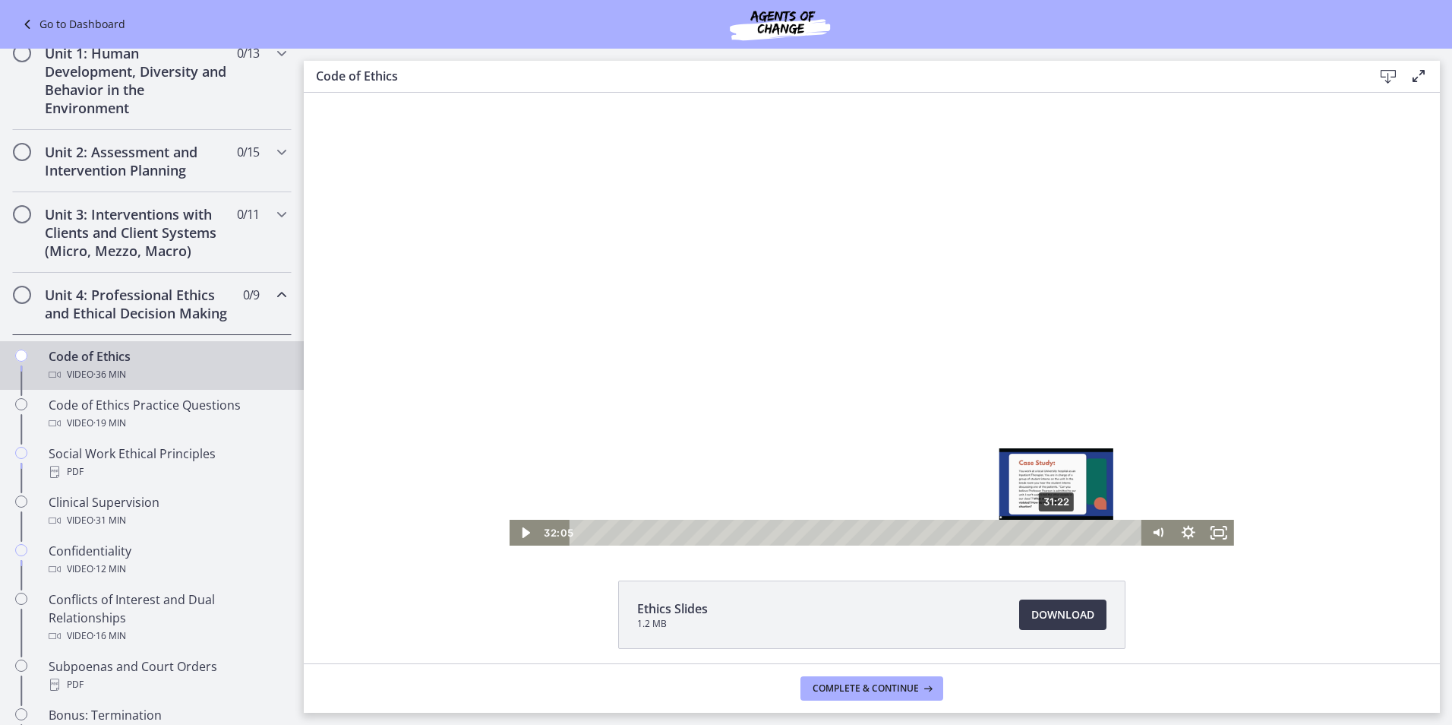
click at [1052, 534] on div "31:22" at bounding box center [858, 533] width 555 height 26
click at [874, 343] on div at bounding box center [872, 319] width 725 height 453
click at [1060, 530] on div "31:52" at bounding box center [858, 533] width 555 height 26
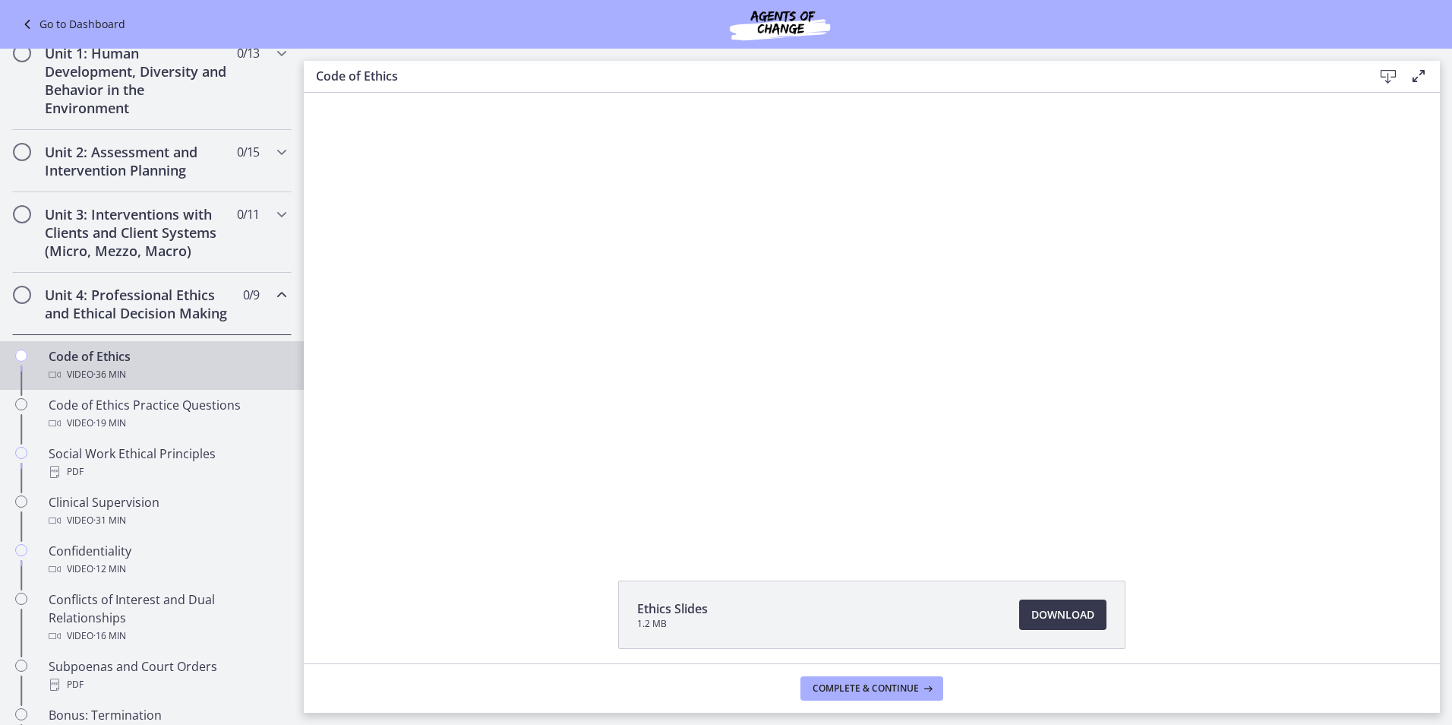
click at [967, 450] on div at bounding box center [872, 319] width 725 height 453
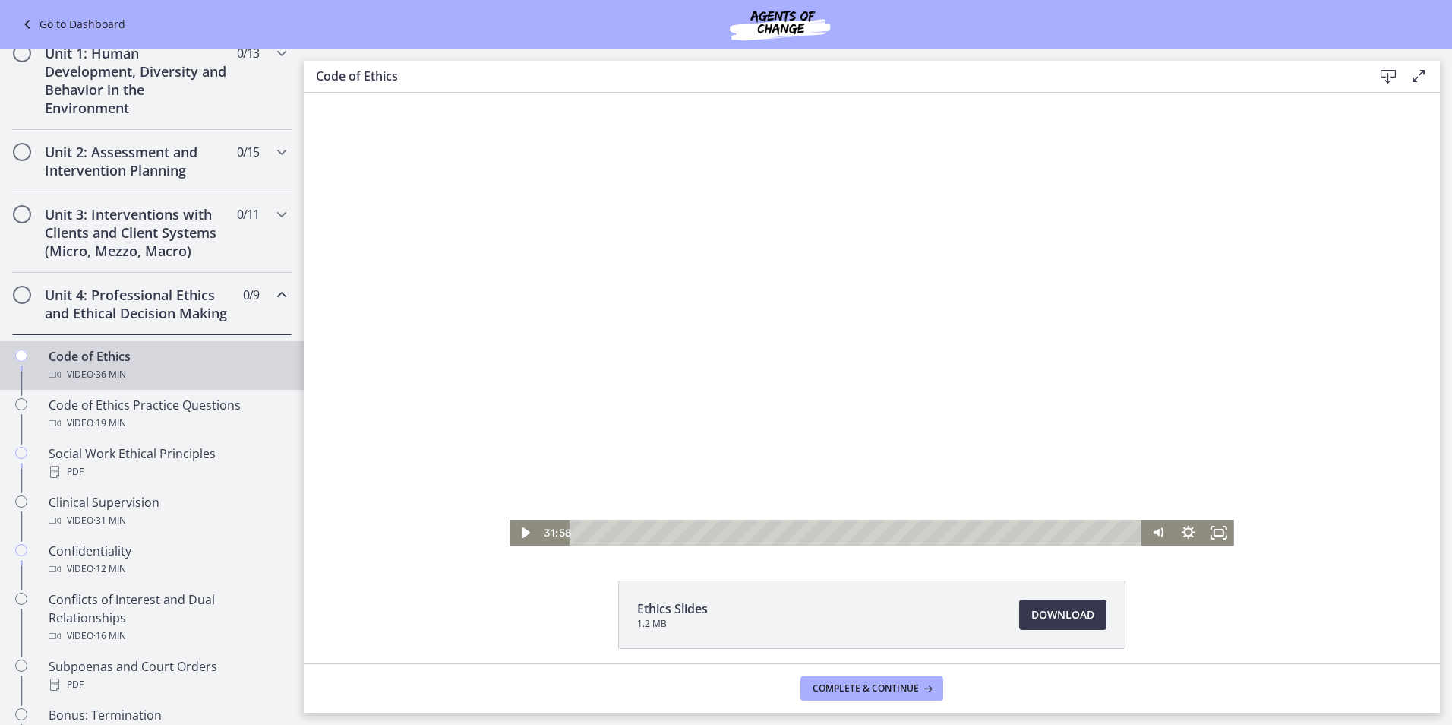
click at [961, 447] on div at bounding box center [872, 319] width 725 height 453
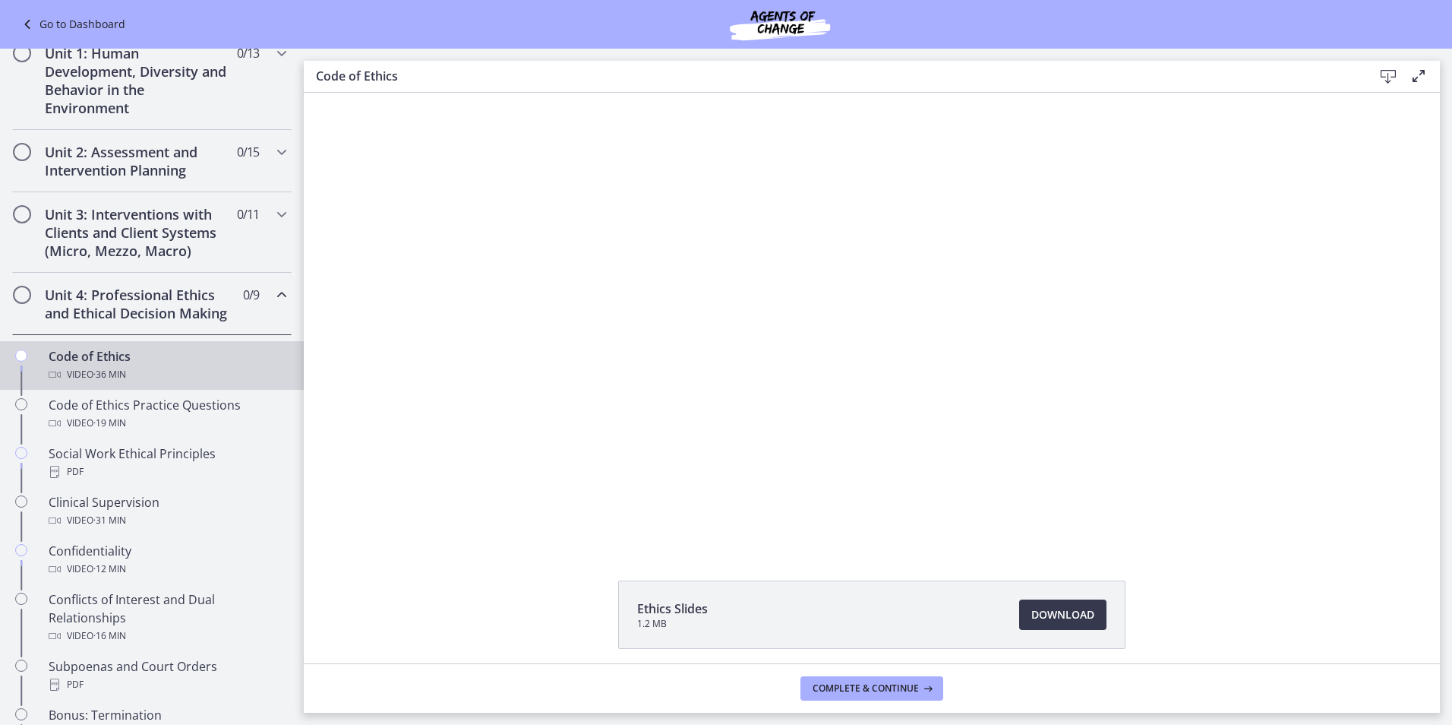
click at [961, 447] on div at bounding box center [872, 319] width 725 height 453
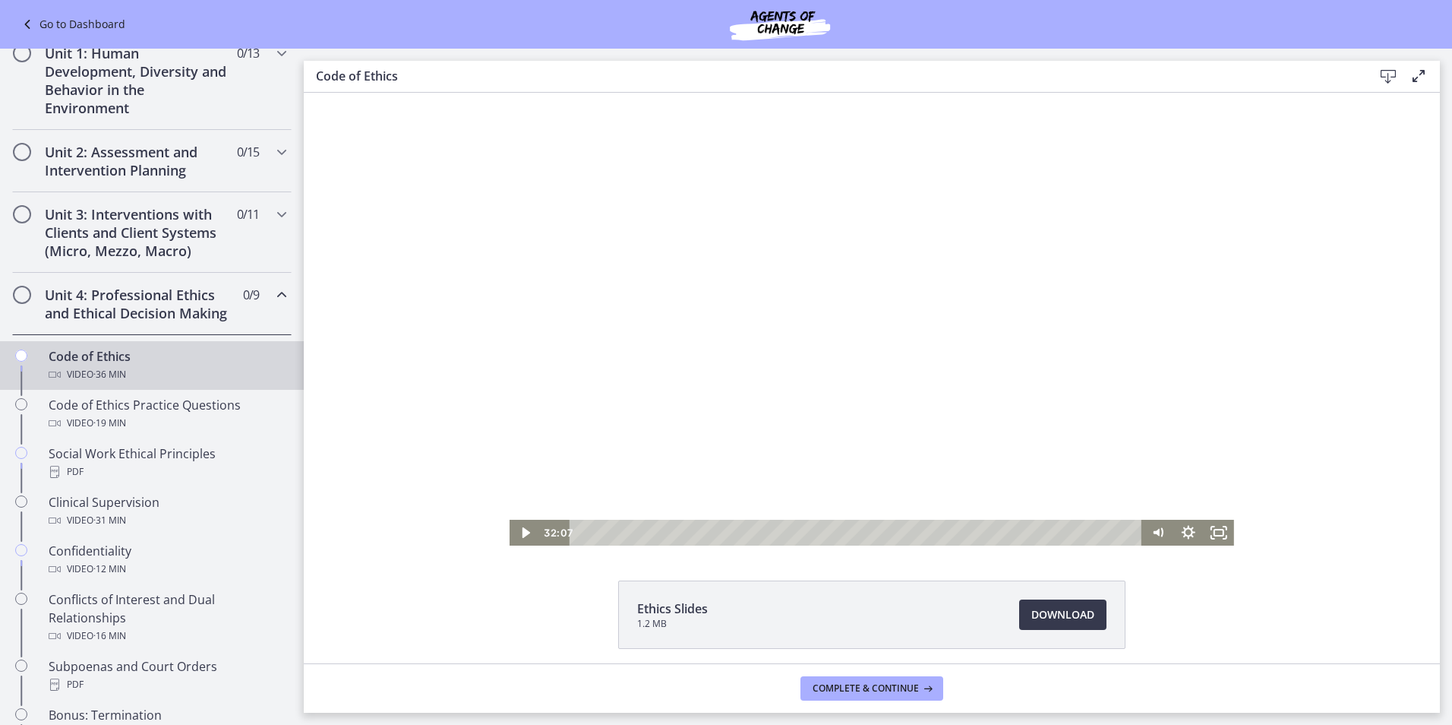
click at [927, 413] on div at bounding box center [872, 319] width 725 height 453
click at [1076, 533] on div "32:58" at bounding box center [858, 533] width 555 height 26
click at [940, 401] on div at bounding box center [872, 319] width 725 height 453
click at [971, 410] on div at bounding box center [872, 319] width 725 height 453
click at [1079, 529] on div "Playbar" at bounding box center [1083, 532] width 8 height 8
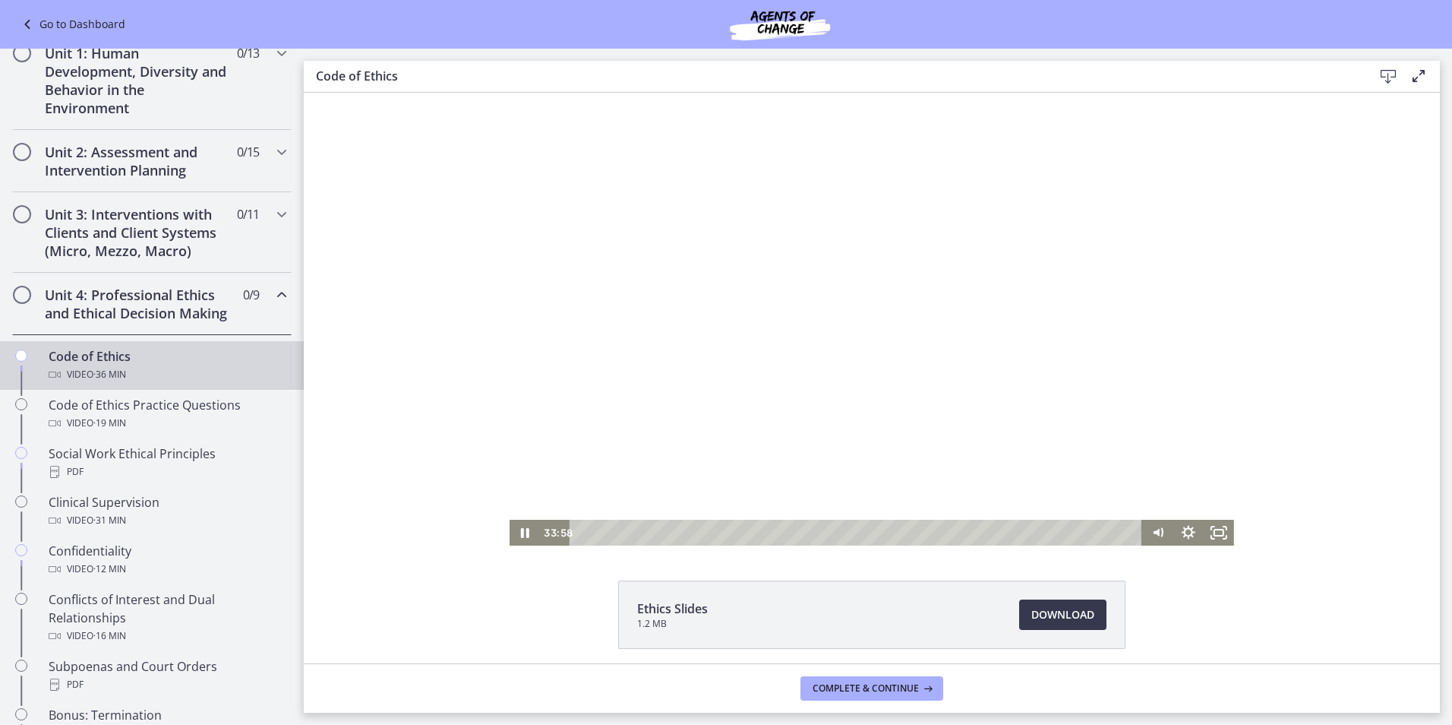
click at [949, 335] on div at bounding box center [872, 319] width 725 height 453
